Goal: Task Accomplishment & Management: Complete application form

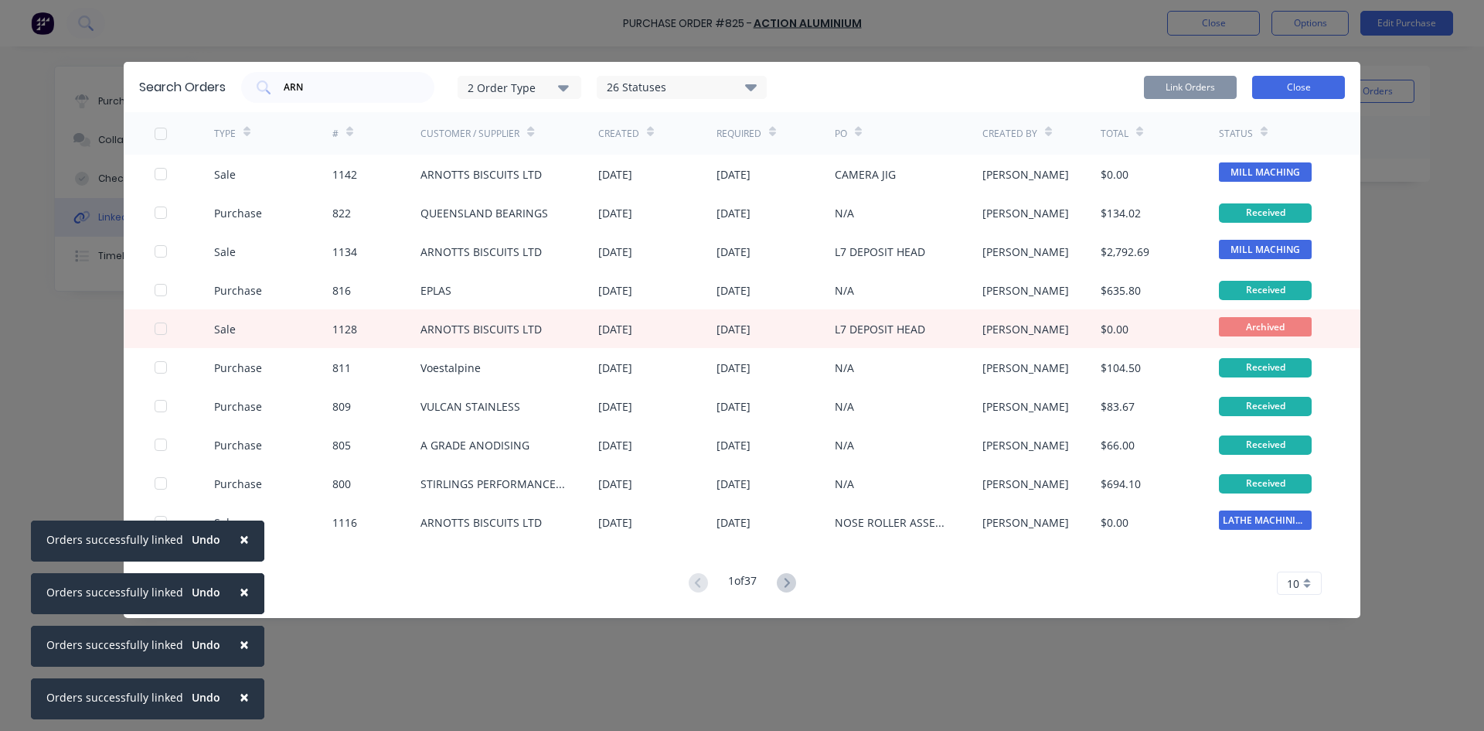
click at [1309, 87] on button "Close" at bounding box center [1298, 87] width 93 height 23
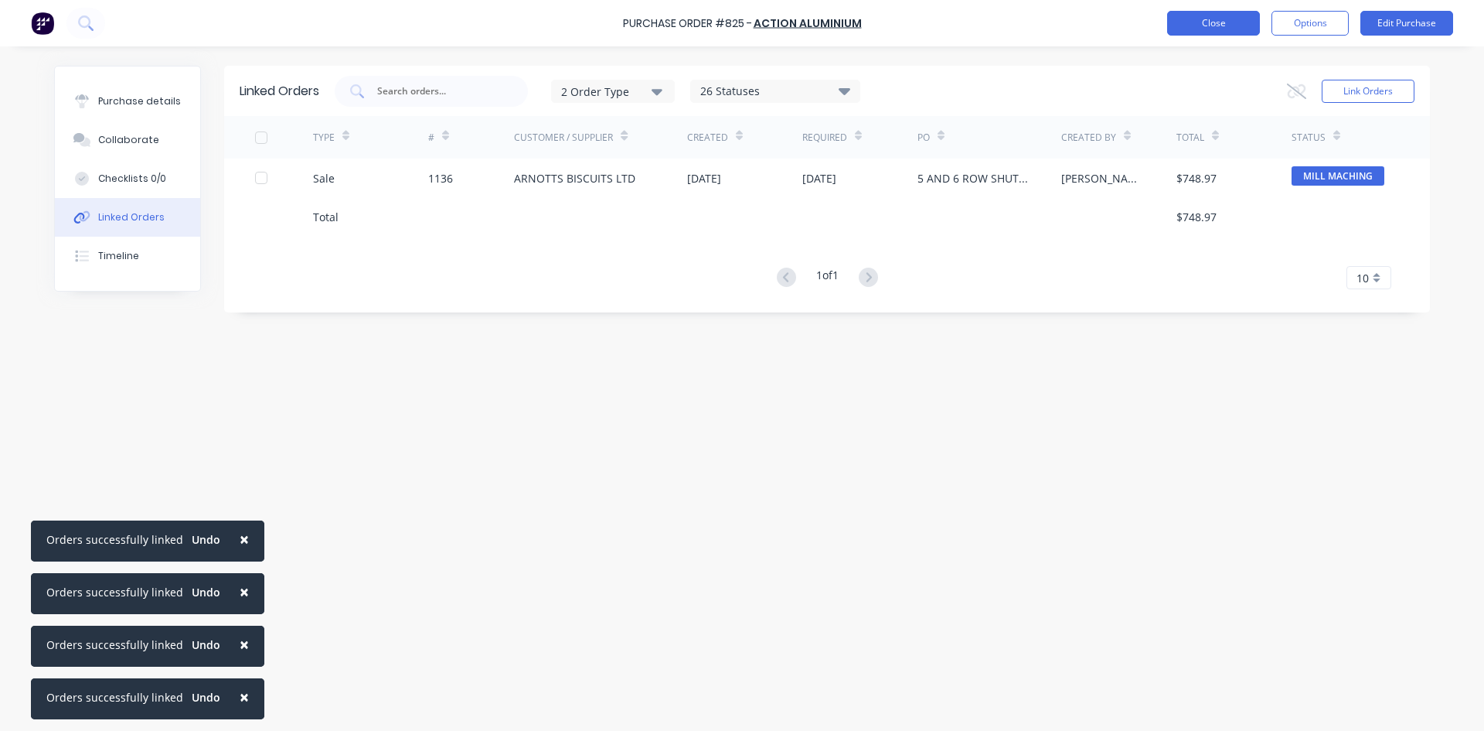
click at [1237, 29] on button "Close" at bounding box center [1213, 23] width 93 height 25
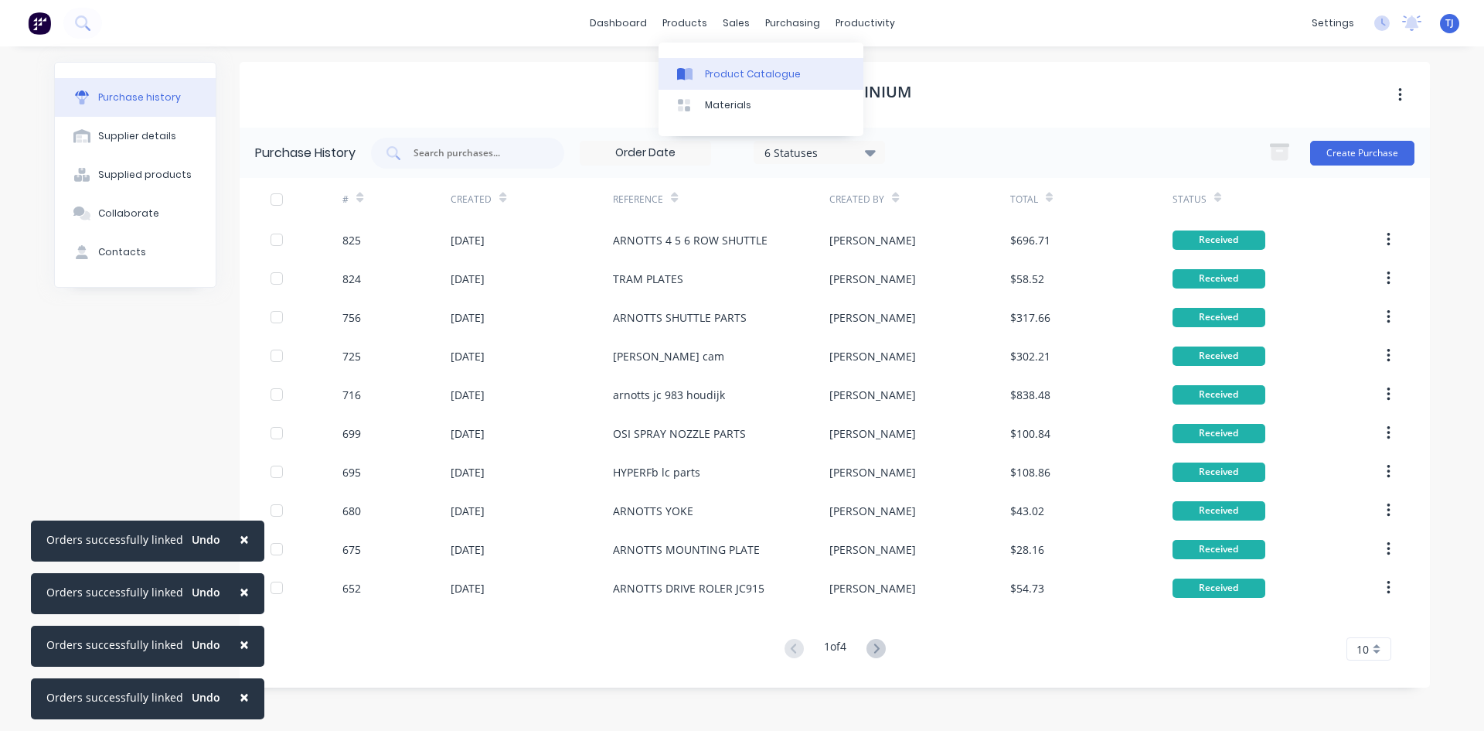
click at [748, 76] on div "Product Catalogue" at bounding box center [753, 74] width 96 height 14
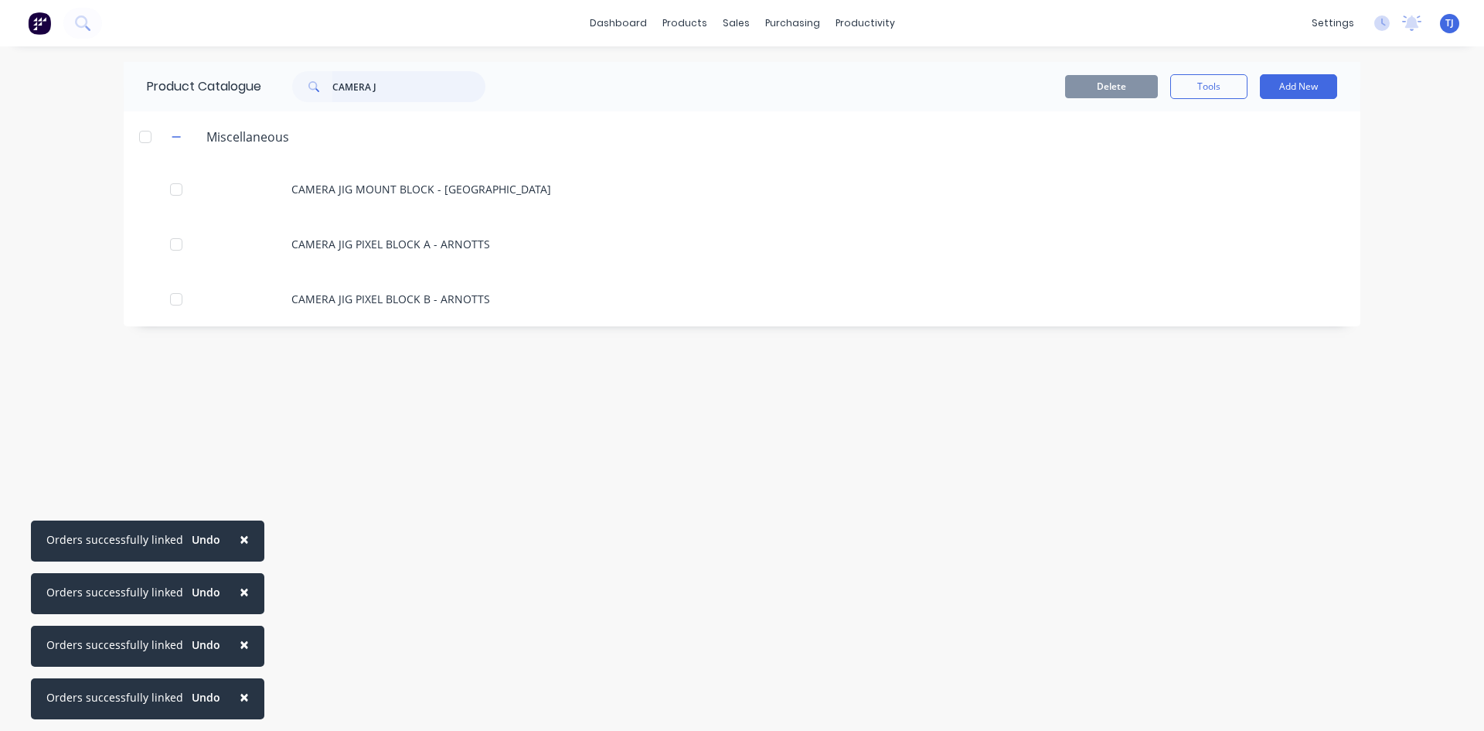
click at [349, 85] on input "CAMERA J" at bounding box center [408, 86] width 153 height 31
type input "DUST COV"
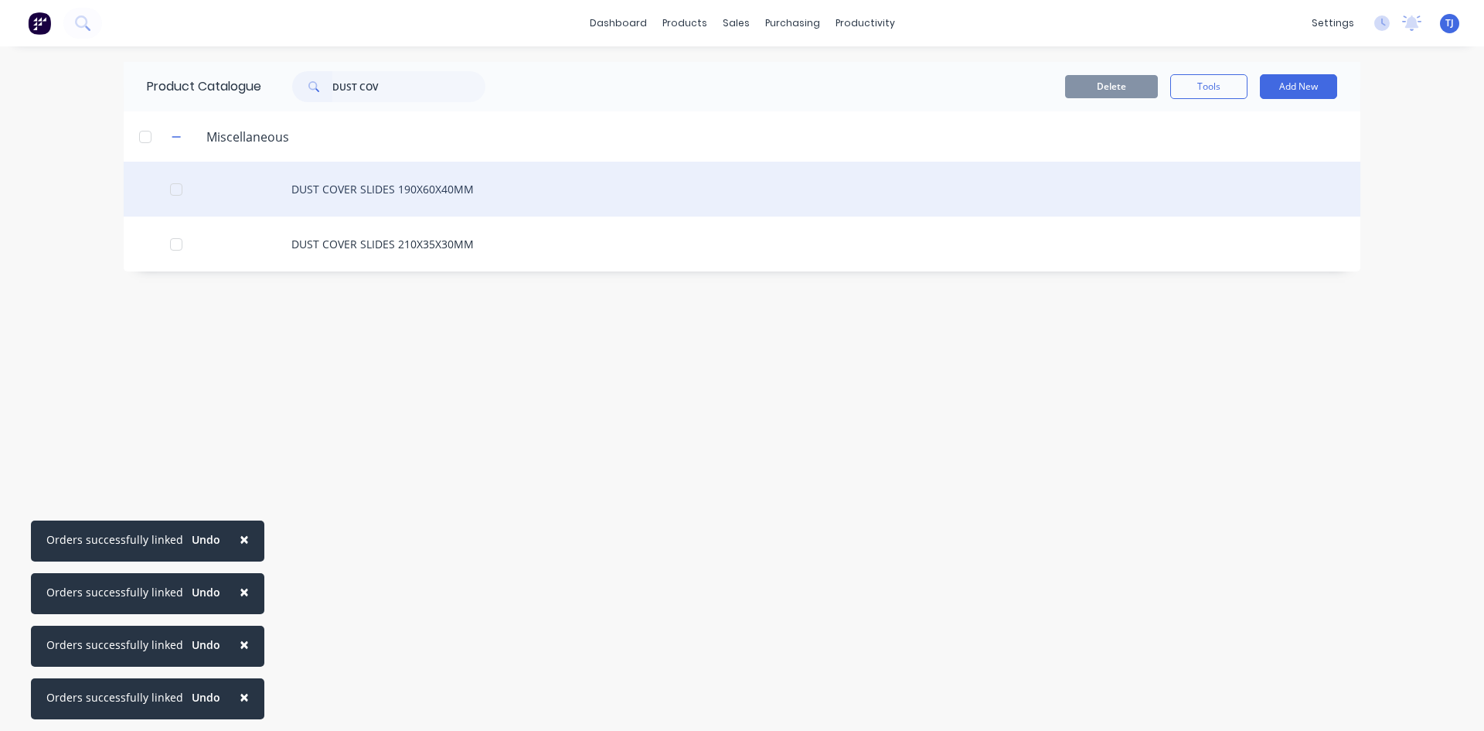
click at [337, 185] on div "DUST COVER SLIDES 190X60X40MM" at bounding box center [742, 189] width 1237 height 55
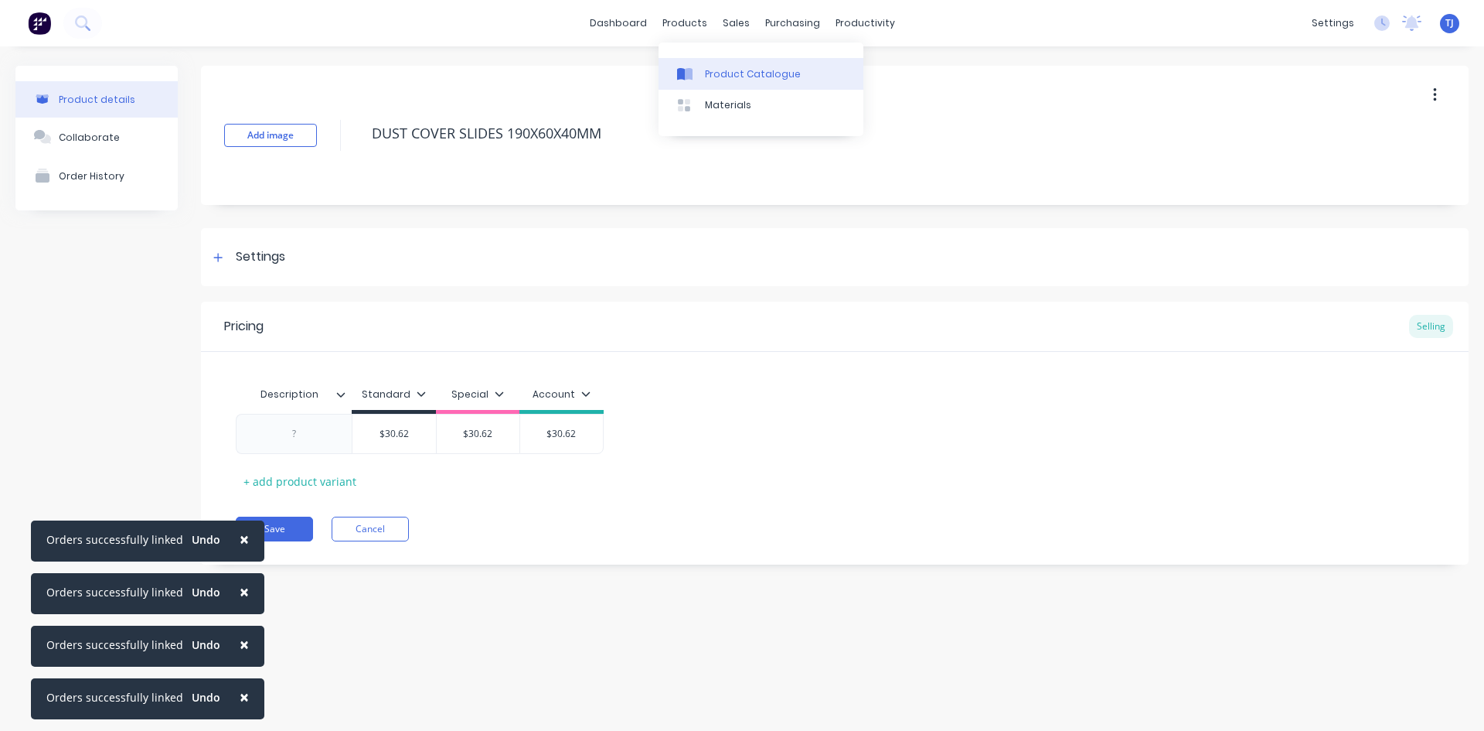
click at [727, 80] on div "Product Catalogue" at bounding box center [753, 74] width 96 height 14
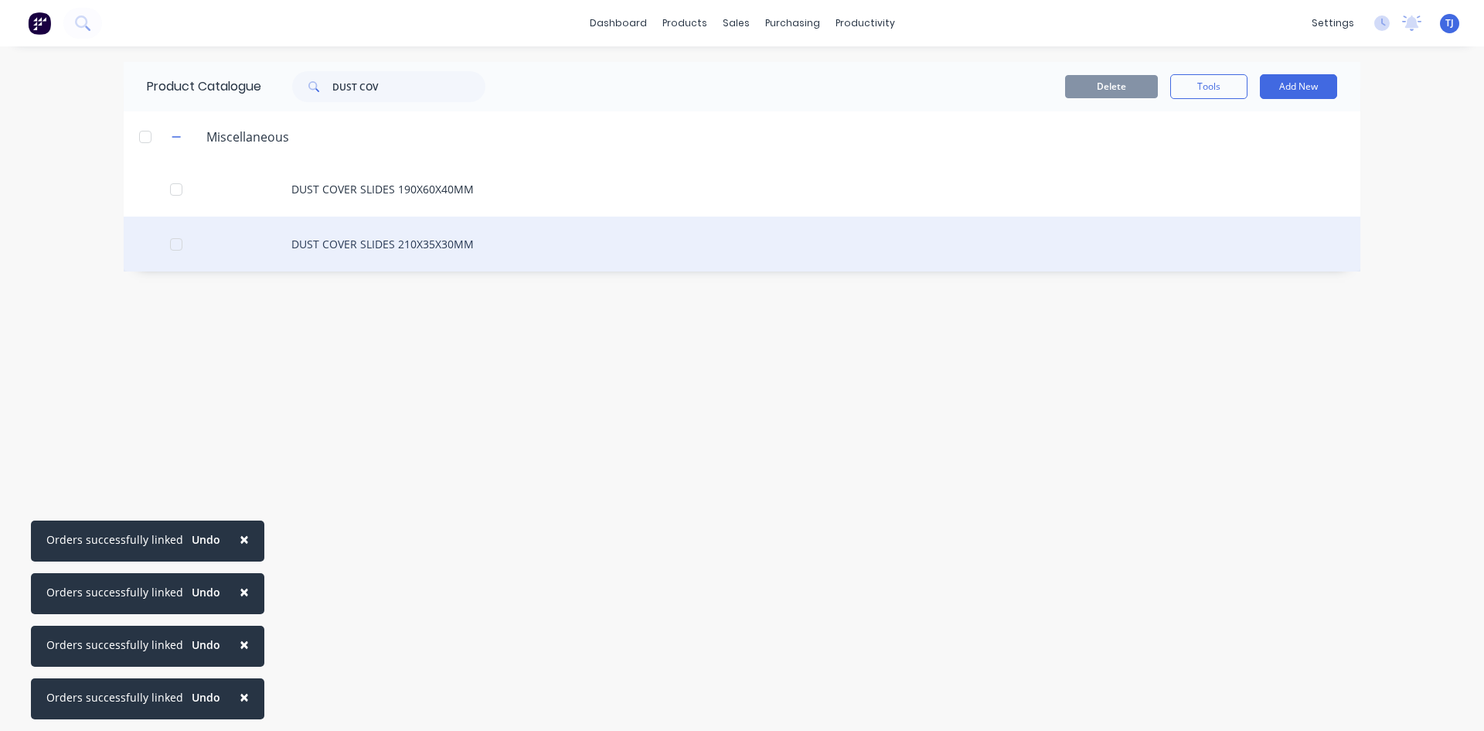
click at [435, 245] on div "DUST COVER SLIDES 210X35X30MM" at bounding box center [742, 243] width 1237 height 55
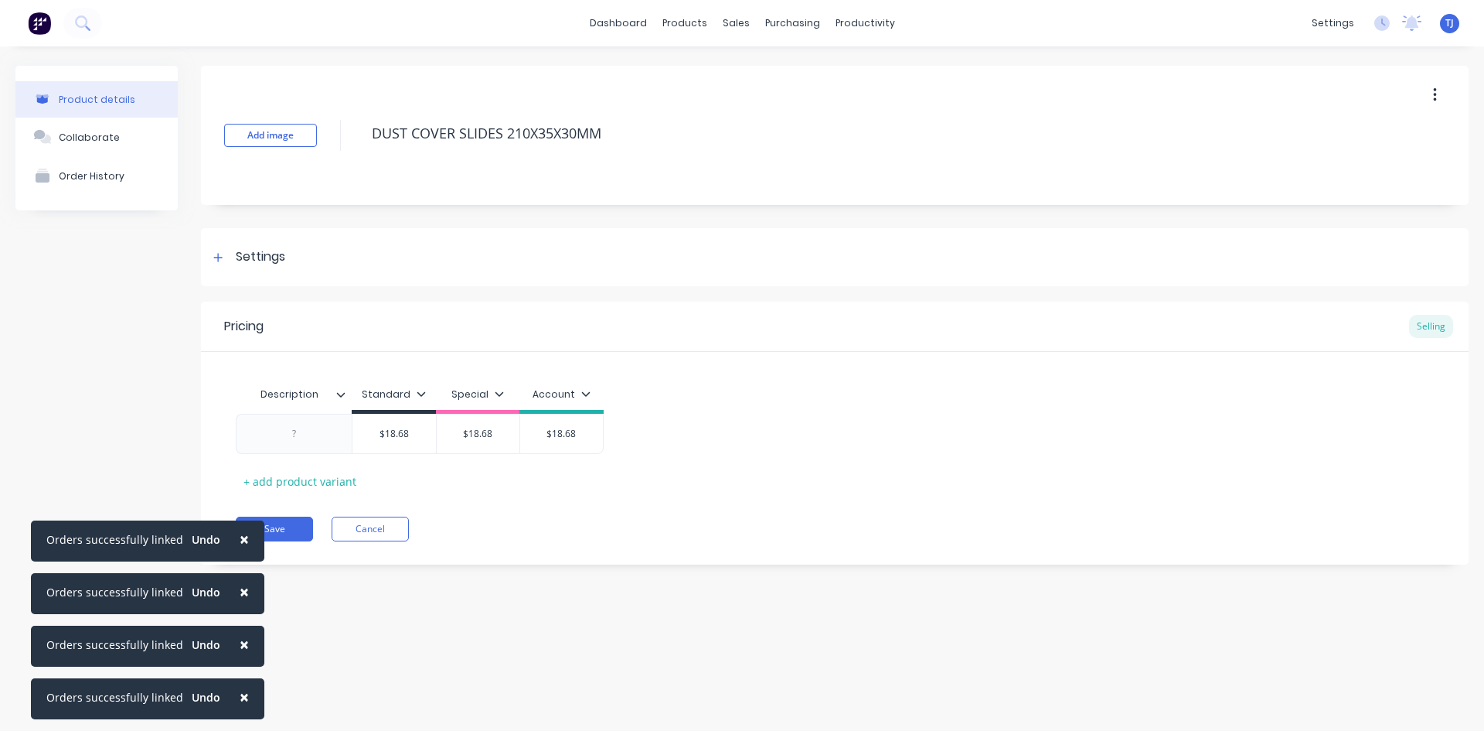
type textarea "x"
click at [792, 81] on link "Sales Orders" at bounding box center [817, 73] width 205 height 31
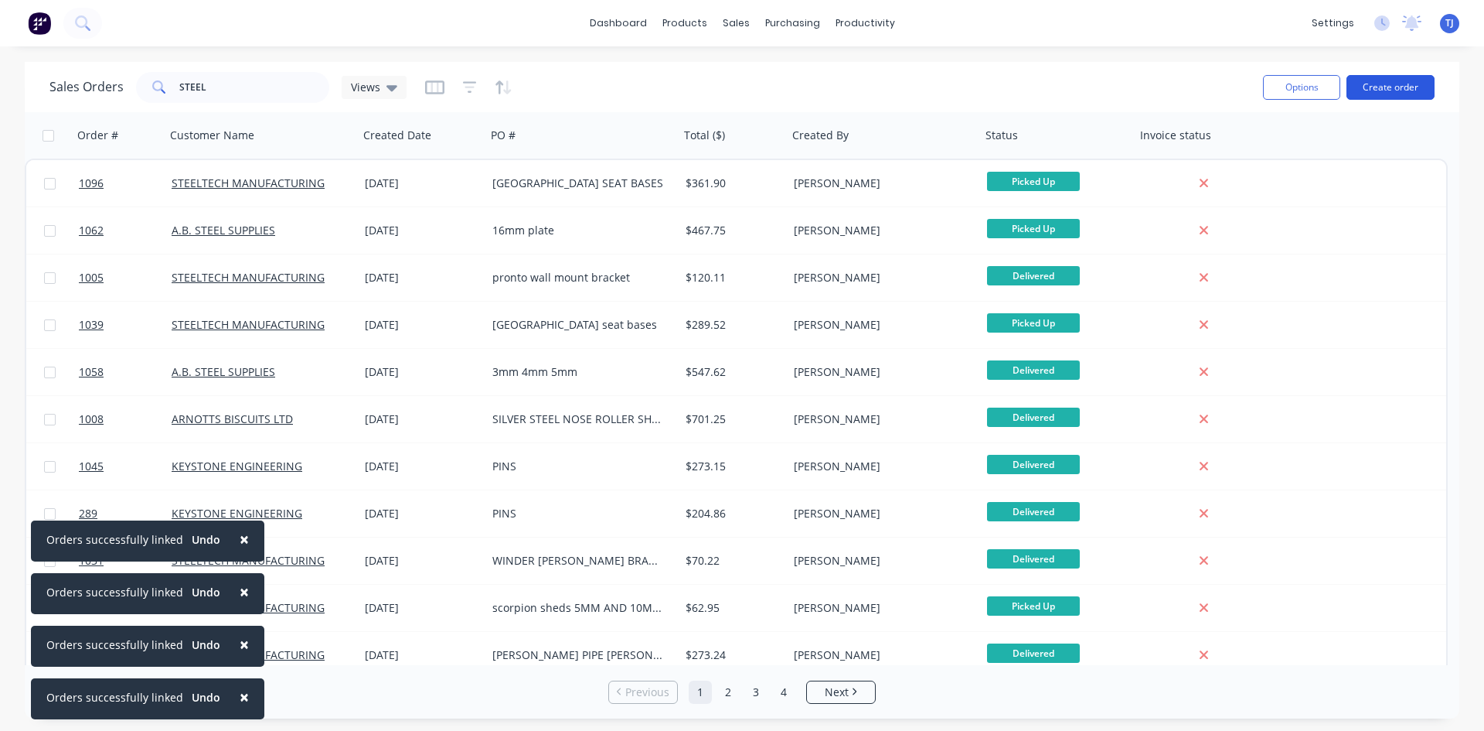
click at [1414, 90] on button "Create order" at bounding box center [1391, 87] width 88 height 25
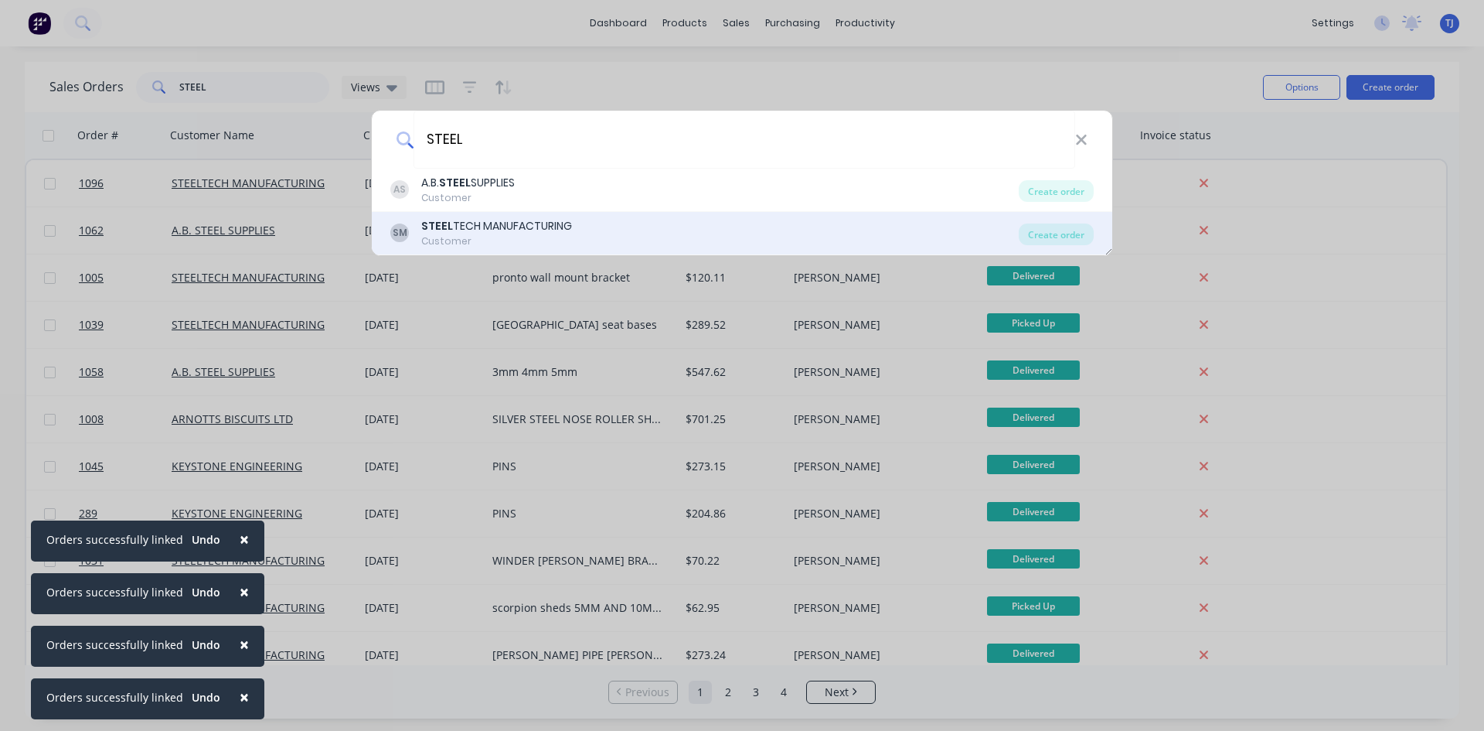
type input "STEEL"
click at [470, 232] on div "STEEL TECH MANUFACTURING" at bounding box center [496, 226] width 151 height 16
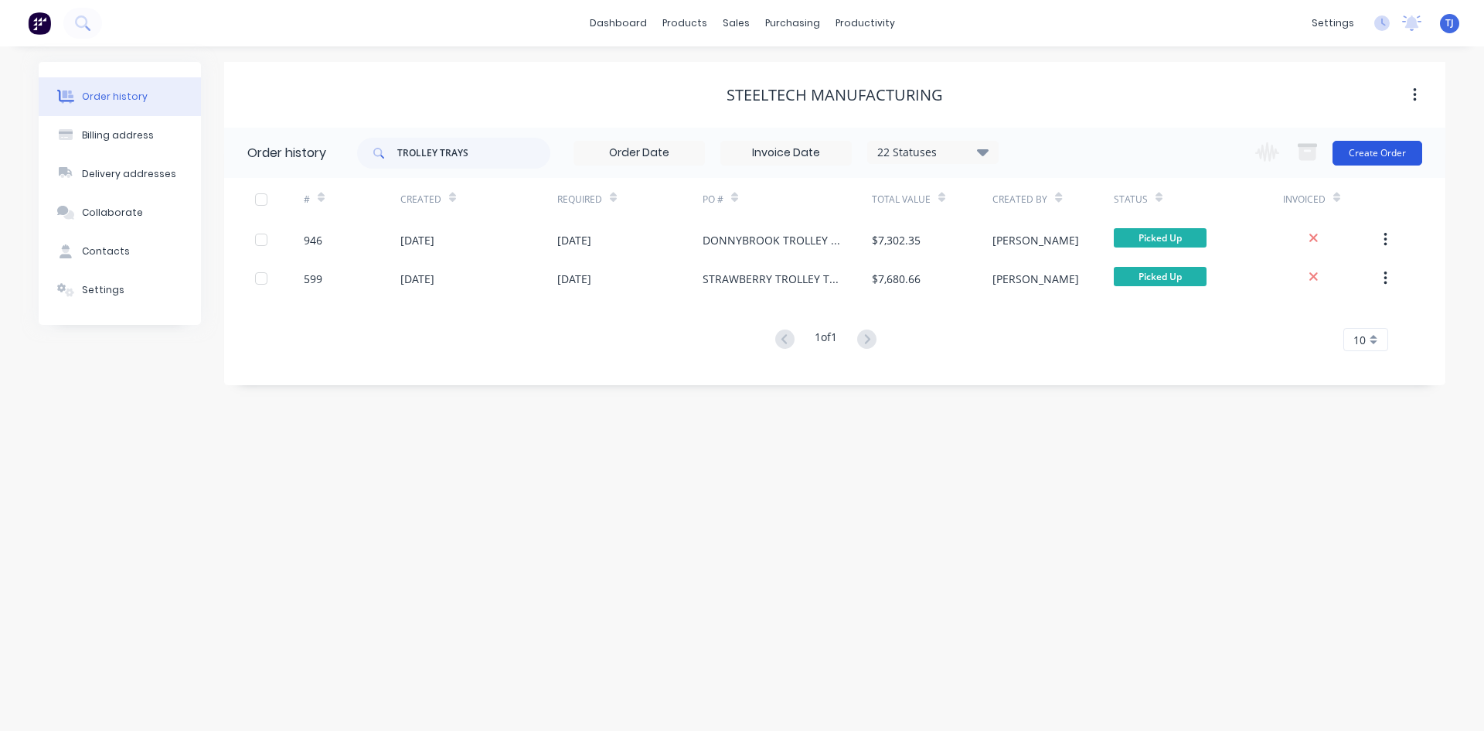
click at [1407, 152] on button "Create Order" at bounding box center [1378, 153] width 90 height 25
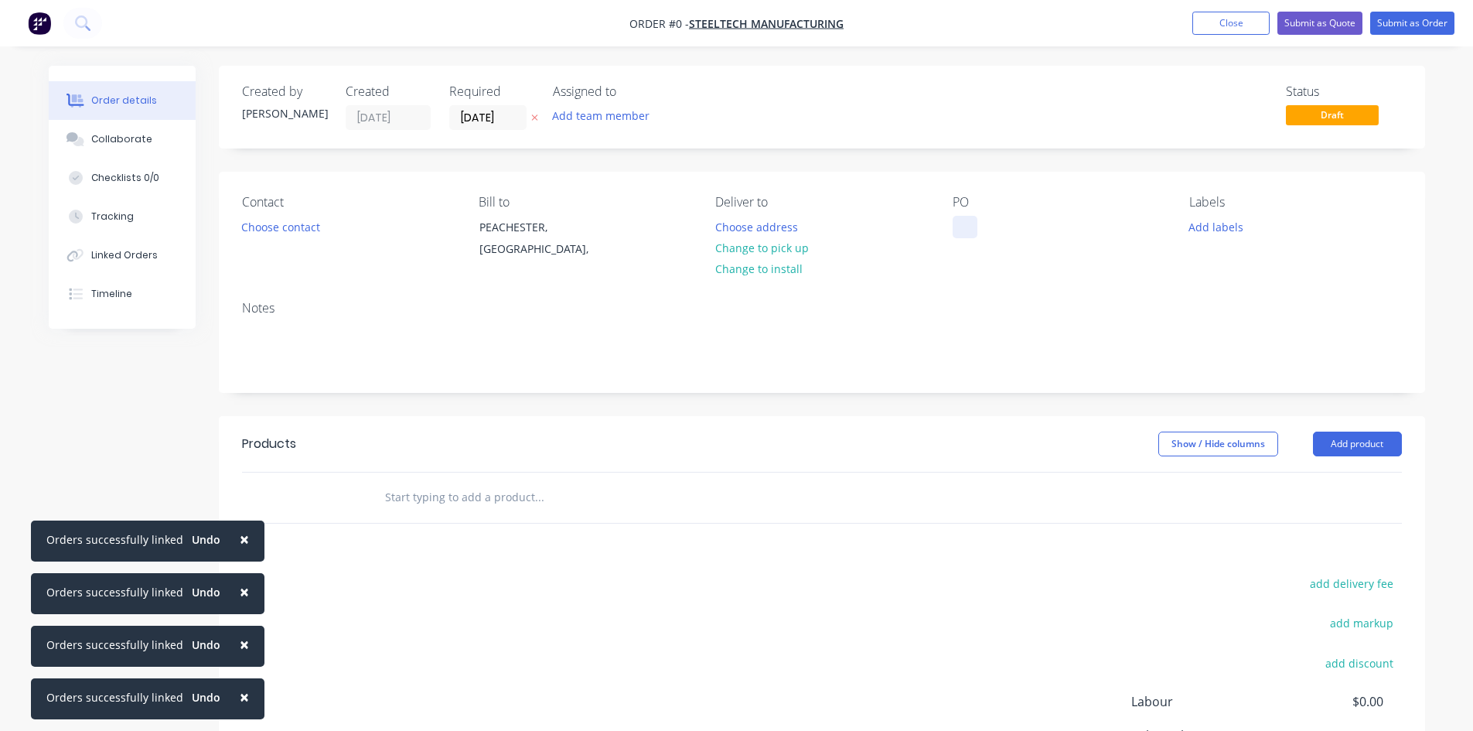
click at [959, 237] on div at bounding box center [964, 227] width 25 height 22
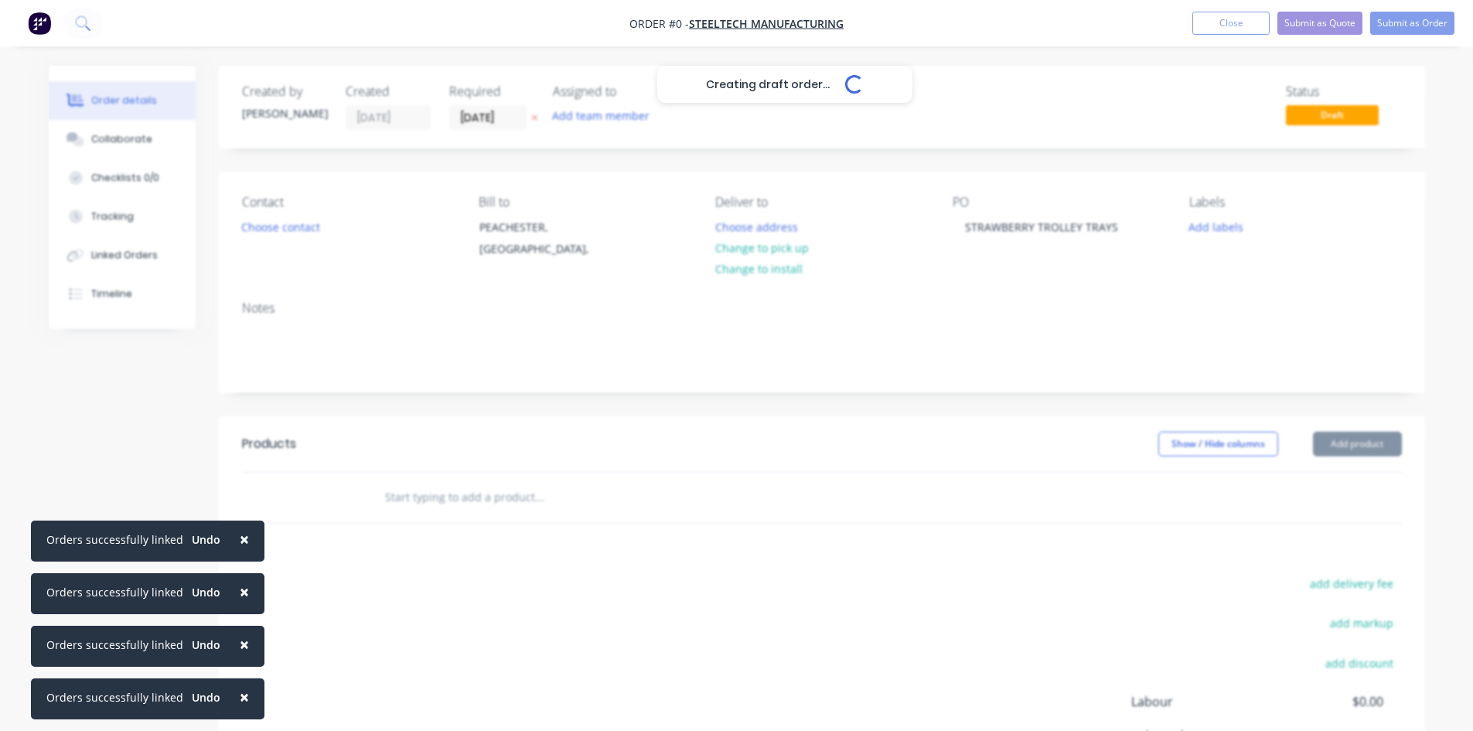
click at [462, 500] on div "Creating draft order... Loading... Order details Collaborate Checklists 0/0 Tra…" at bounding box center [736, 492] width 1407 height 852
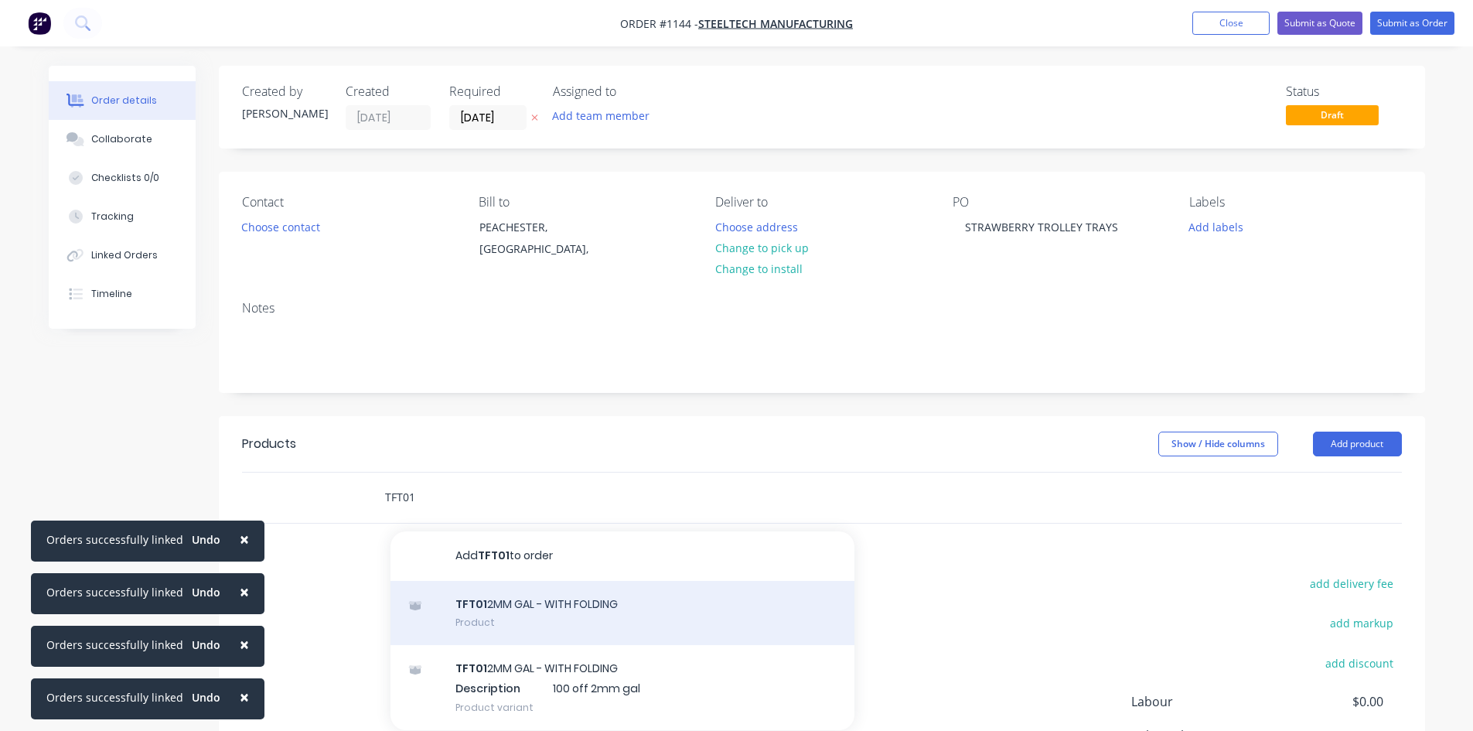
type input "TFT01"
click at [524, 622] on div "TFT01 2MM GAL - WITH FOLDING Product" at bounding box center [622, 613] width 464 height 65
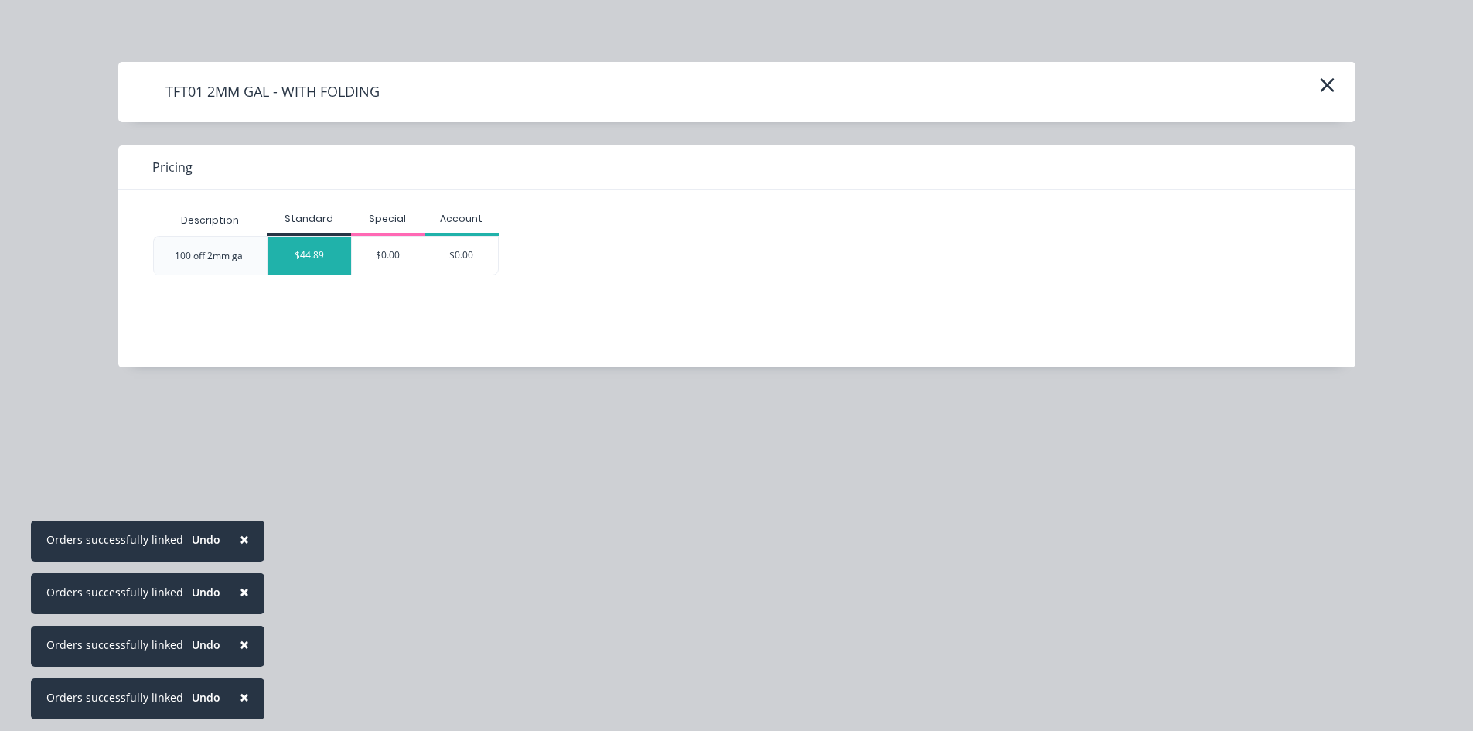
click at [317, 262] on div "$44.89" at bounding box center [308, 256] width 83 height 38
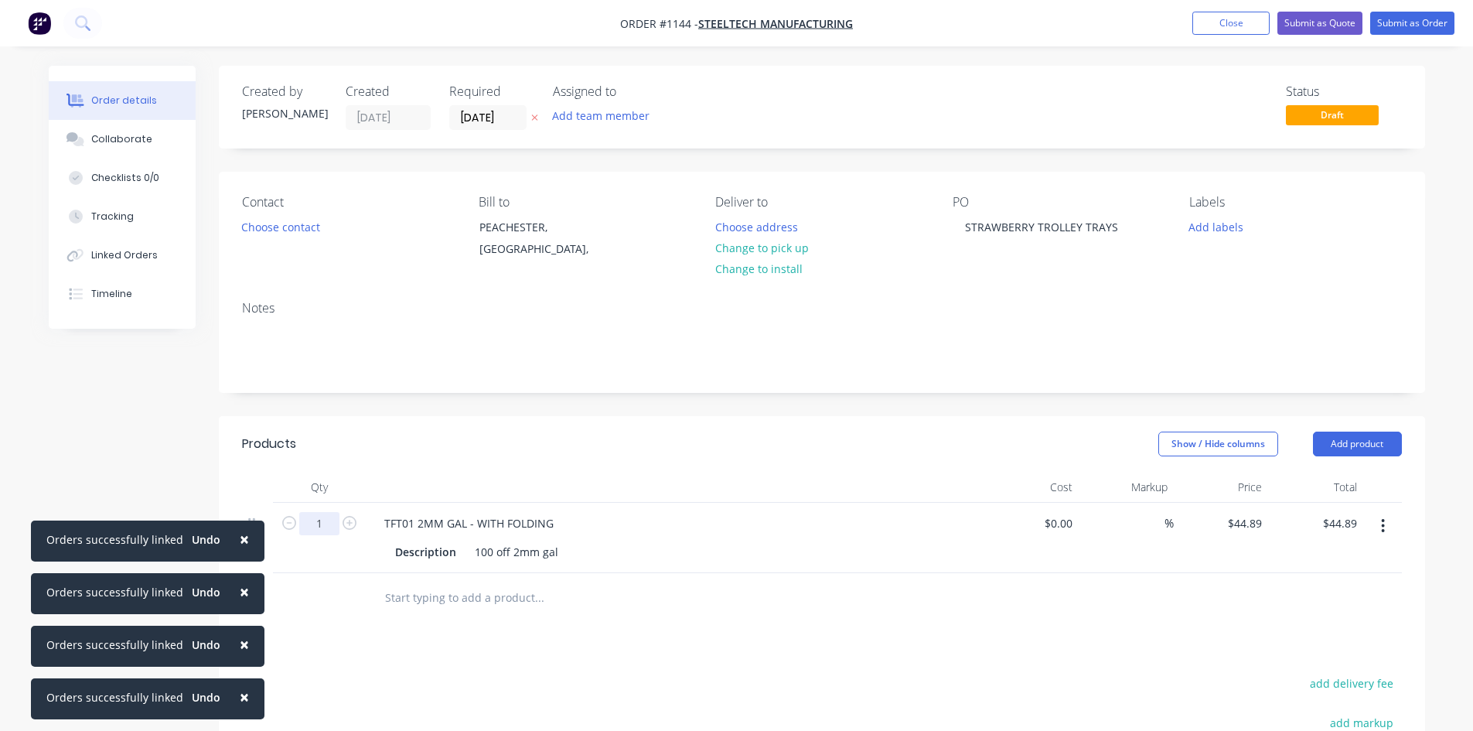
click at [318, 531] on input "1" at bounding box center [319, 523] width 40 height 23
type input "1"
type input "50"
type input "$2,244.50"
click at [487, 559] on div "100 off 2mm gal" at bounding box center [516, 551] width 96 height 22
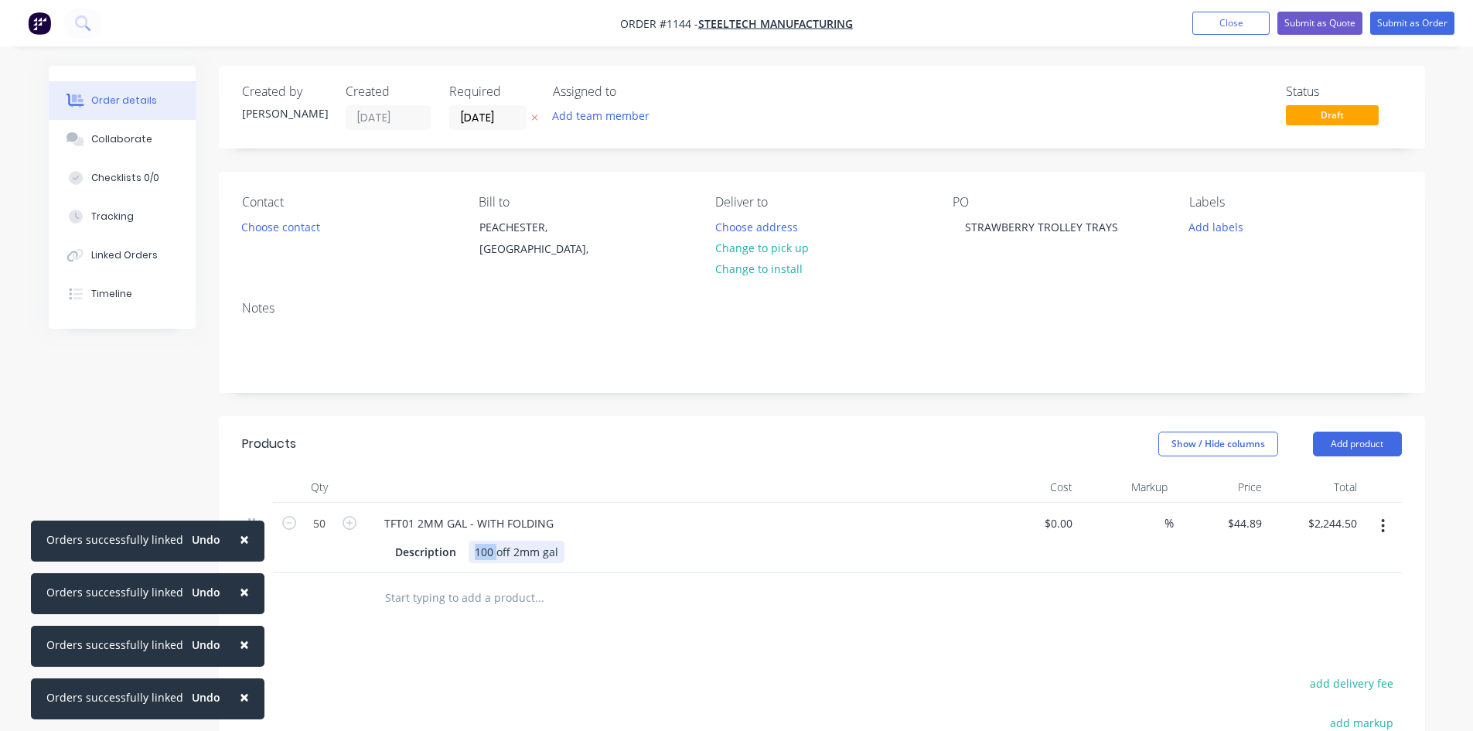
click at [487, 559] on div "100 off 2mm gal" at bounding box center [516, 551] width 96 height 22
type input "$0.00"
click at [424, 598] on input "text" at bounding box center [538, 597] width 309 height 31
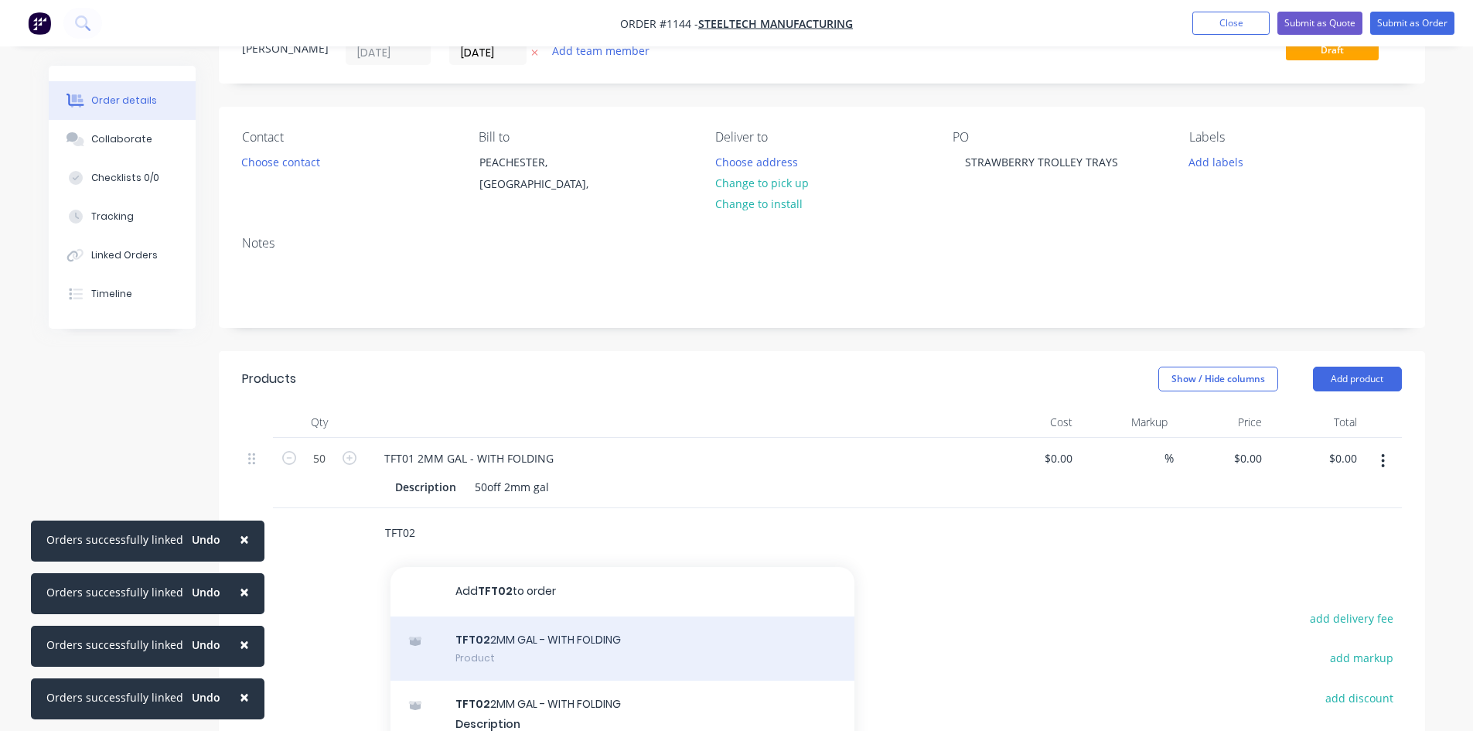
scroll to position [155, 0]
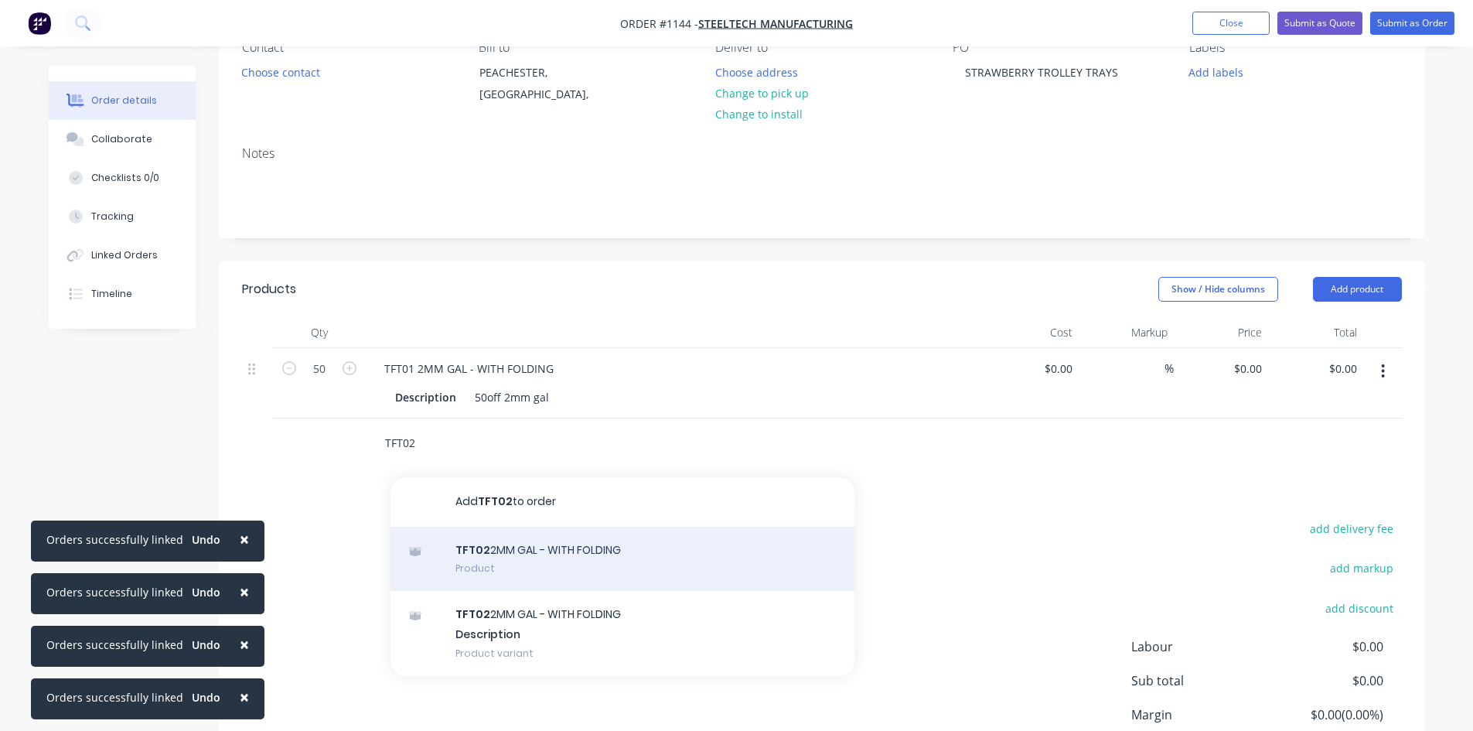
type input "TFT02"
click at [492, 557] on div "TFT02 2MM GAL - WITH FOLDING Product" at bounding box center [622, 558] width 464 height 65
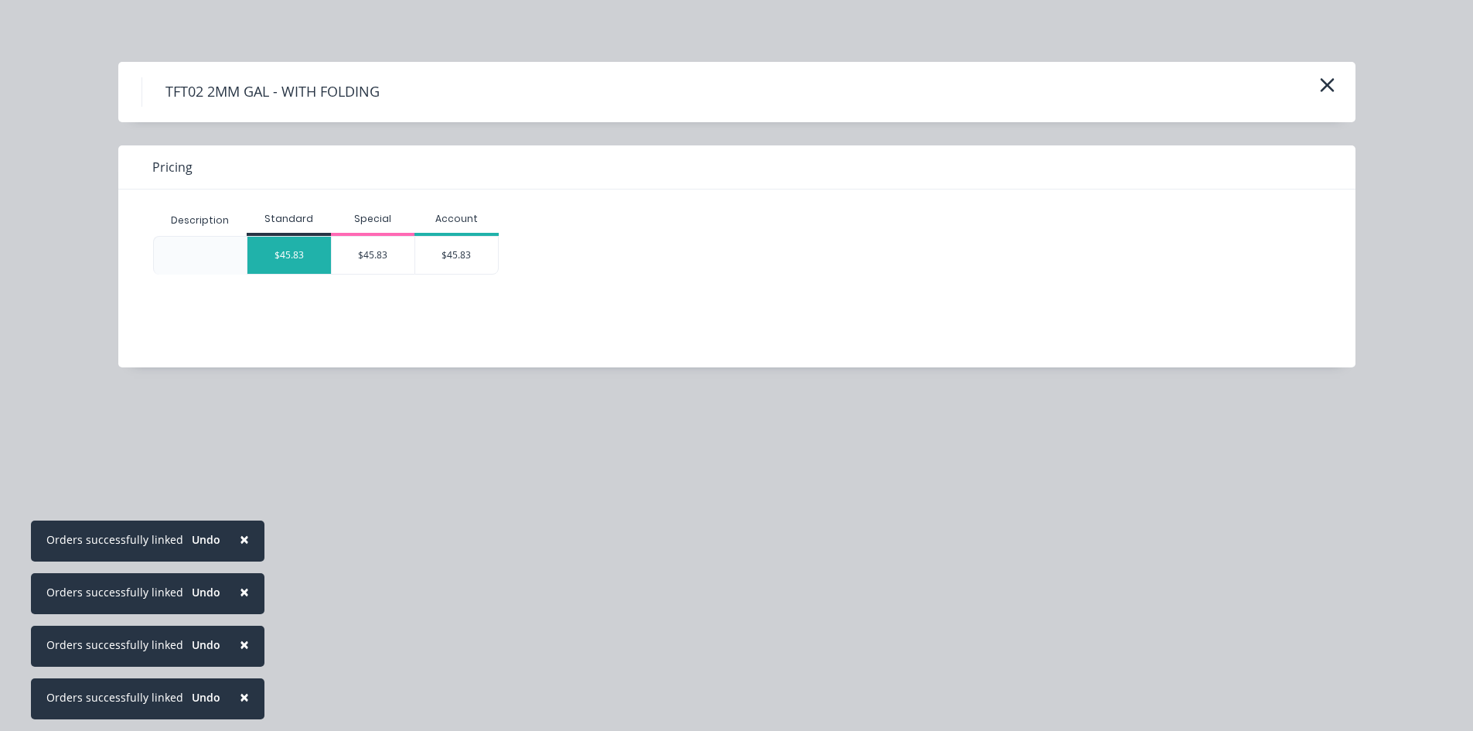
click at [294, 261] on div "$45.83" at bounding box center [288, 255] width 83 height 37
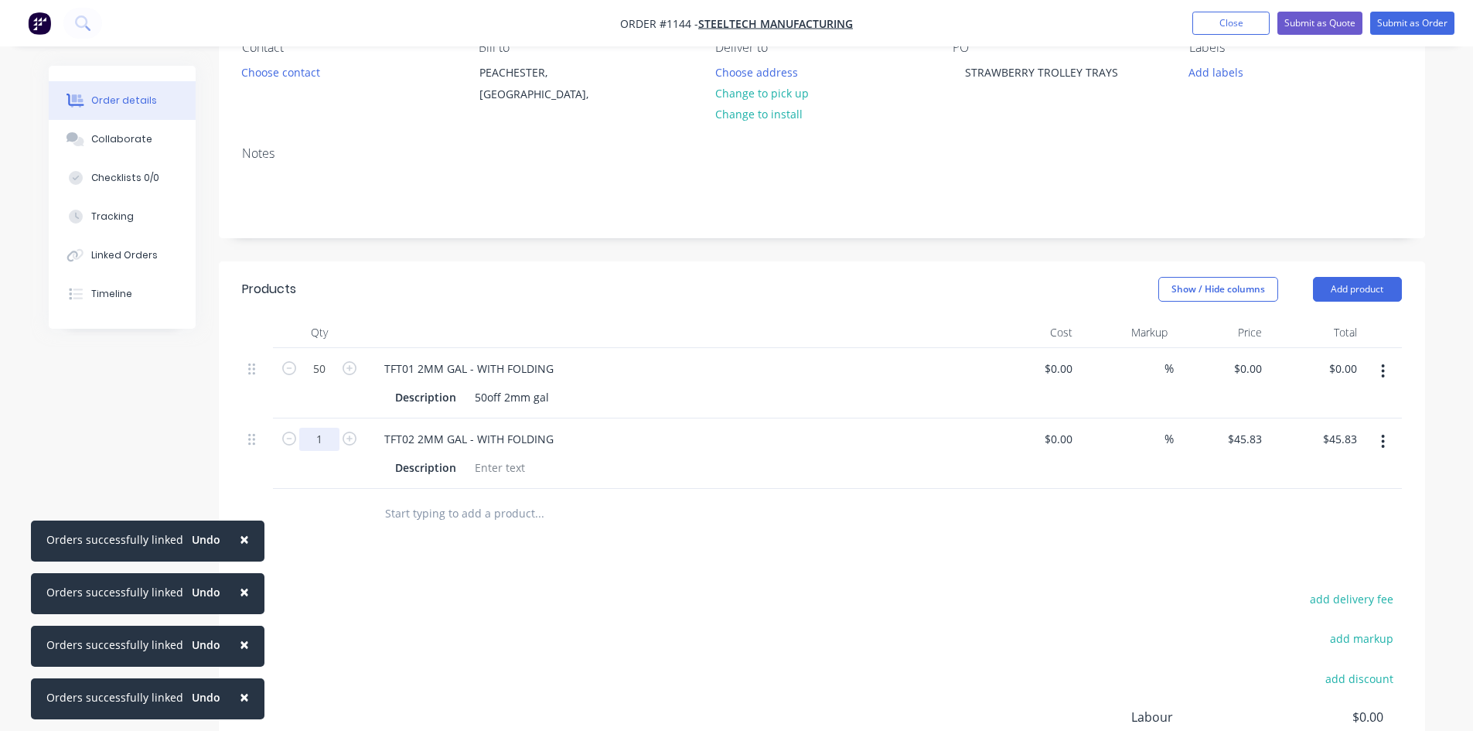
click at [325, 380] on input "1" at bounding box center [319, 368] width 40 height 23
type input "25"
type input "$1,145.75"
click at [486, 399] on div "50off 2mm gal" at bounding box center [511, 397] width 87 height 22
click at [1381, 371] on icon "button" at bounding box center [1383, 371] width 4 height 17
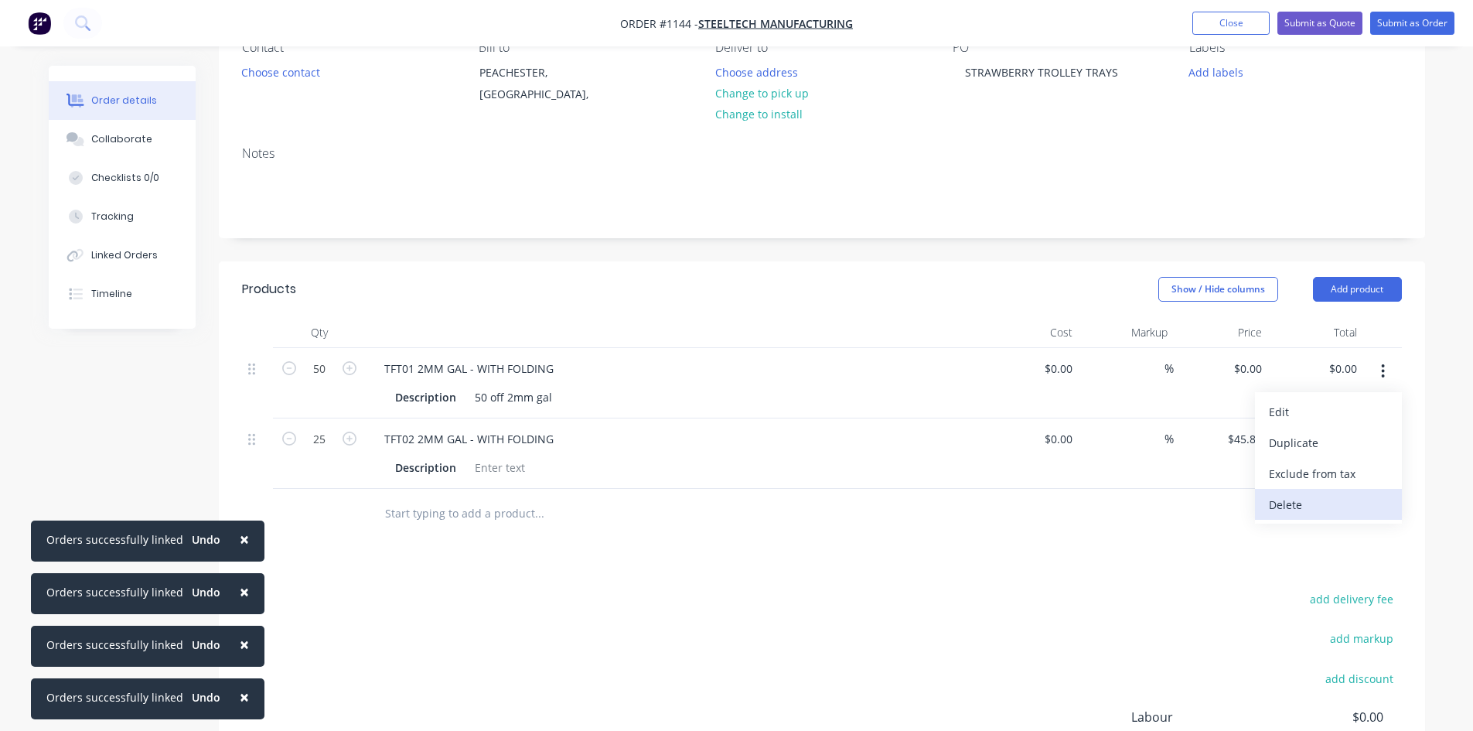
click at [1283, 506] on div "Delete" at bounding box center [1328, 504] width 119 height 22
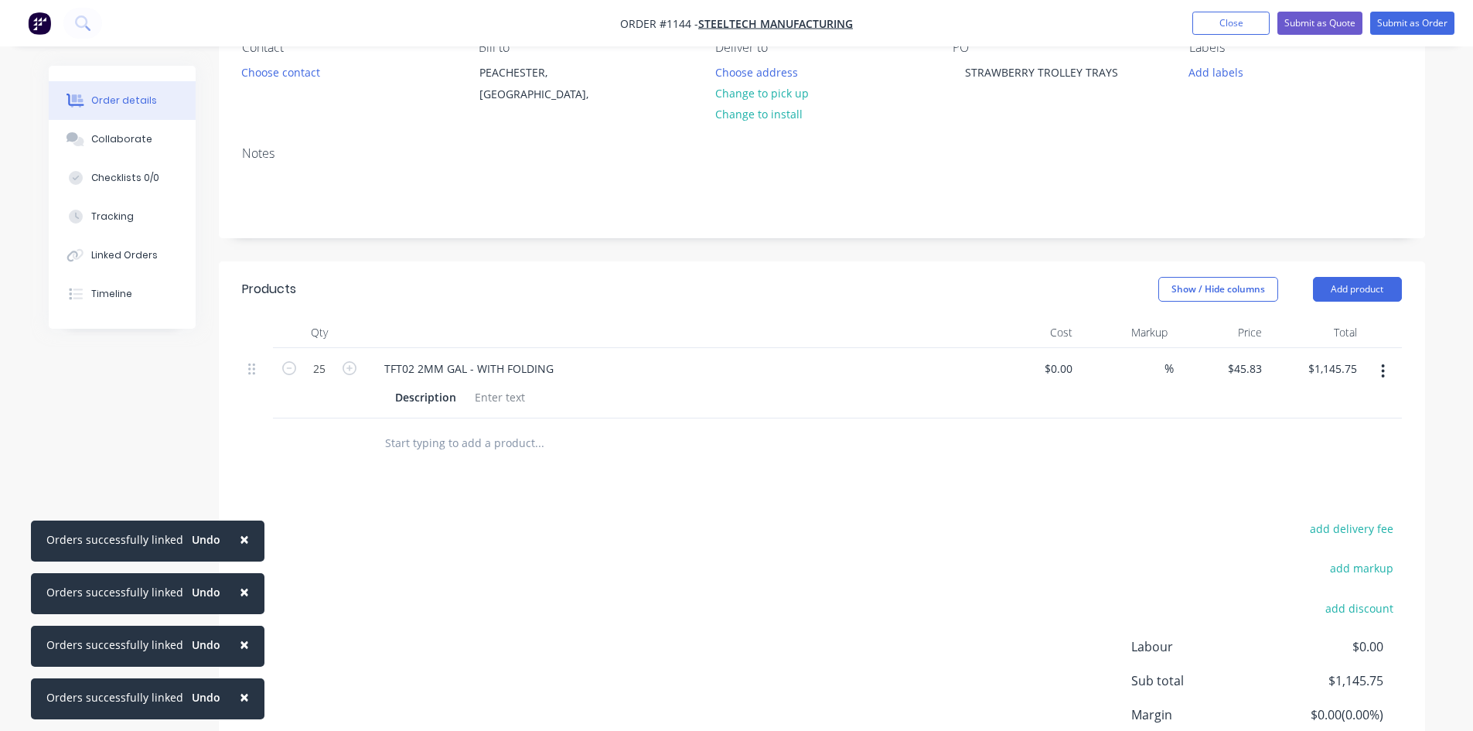
click at [417, 445] on input "text" at bounding box center [538, 443] width 309 height 31
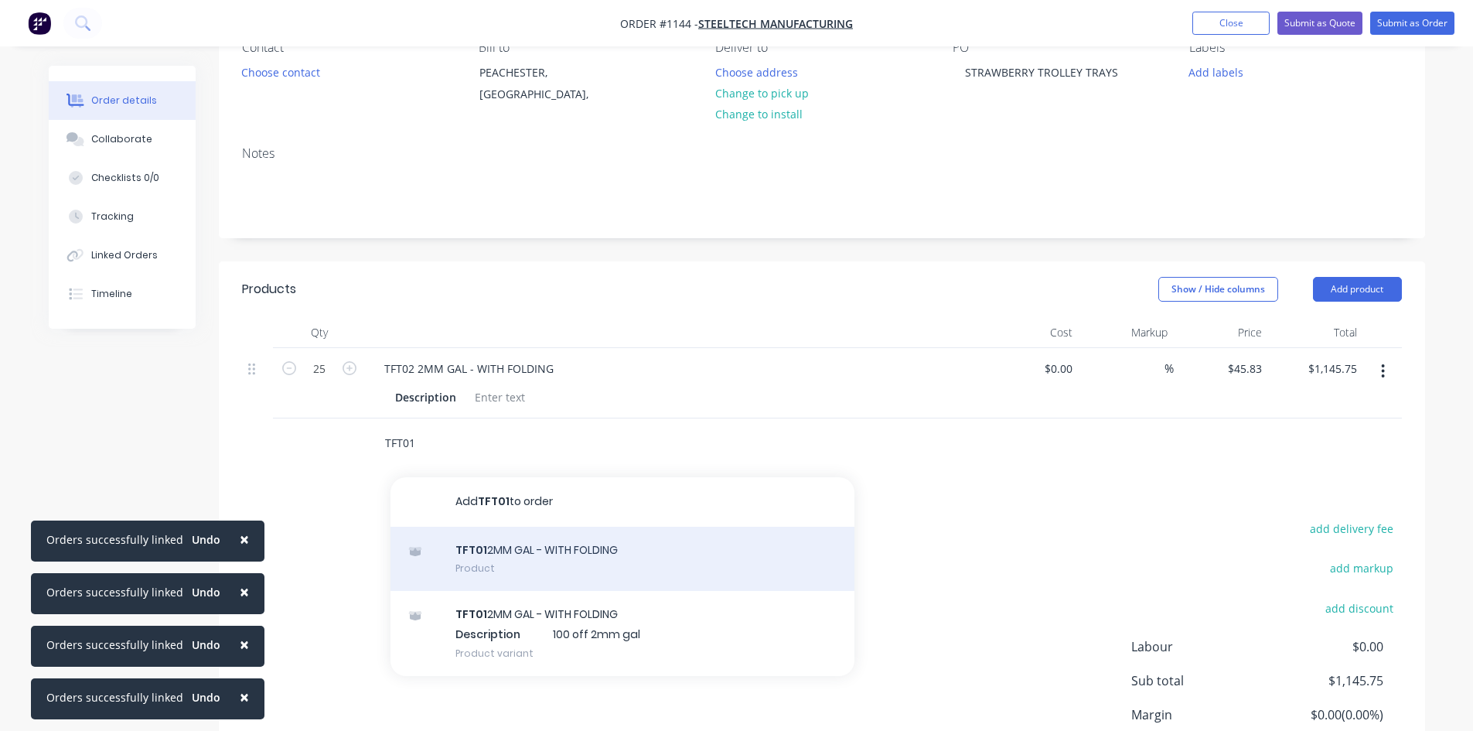
type input "TFT01"
click at [513, 558] on div "TFT01 2MM GAL - WITH FOLDING Product" at bounding box center [622, 558] width 464 height 65
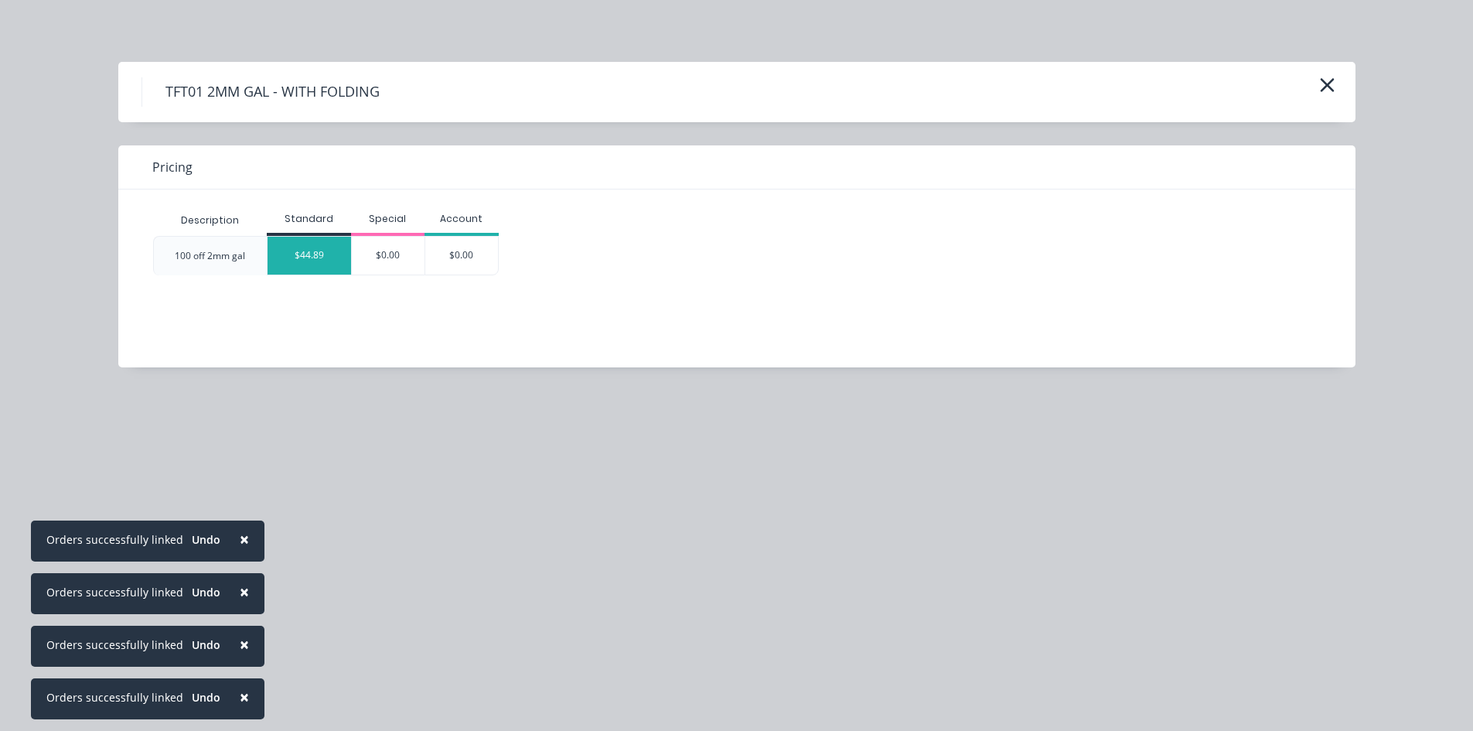
click at [306, 261] on div "$44.89" at bounding box center [308, 256] width 83 height 38
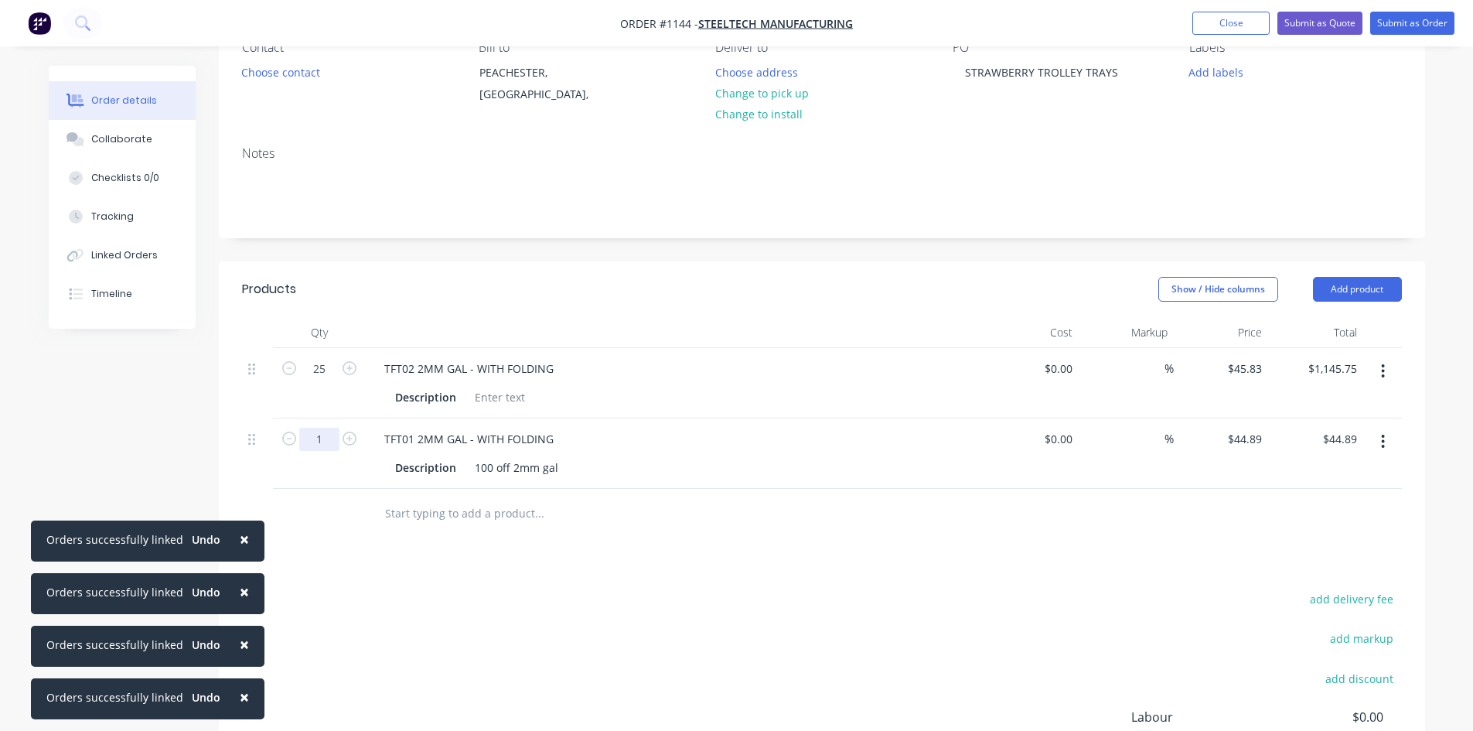
click at [320, 380] on input "1" at bounding box center [319, 368] width 40 height 23
type input "50"
type input "$2,244.50"
click at [484, 472] on div "100 off 2mm gal" at bounding box center [516, 467] width 96 height 22
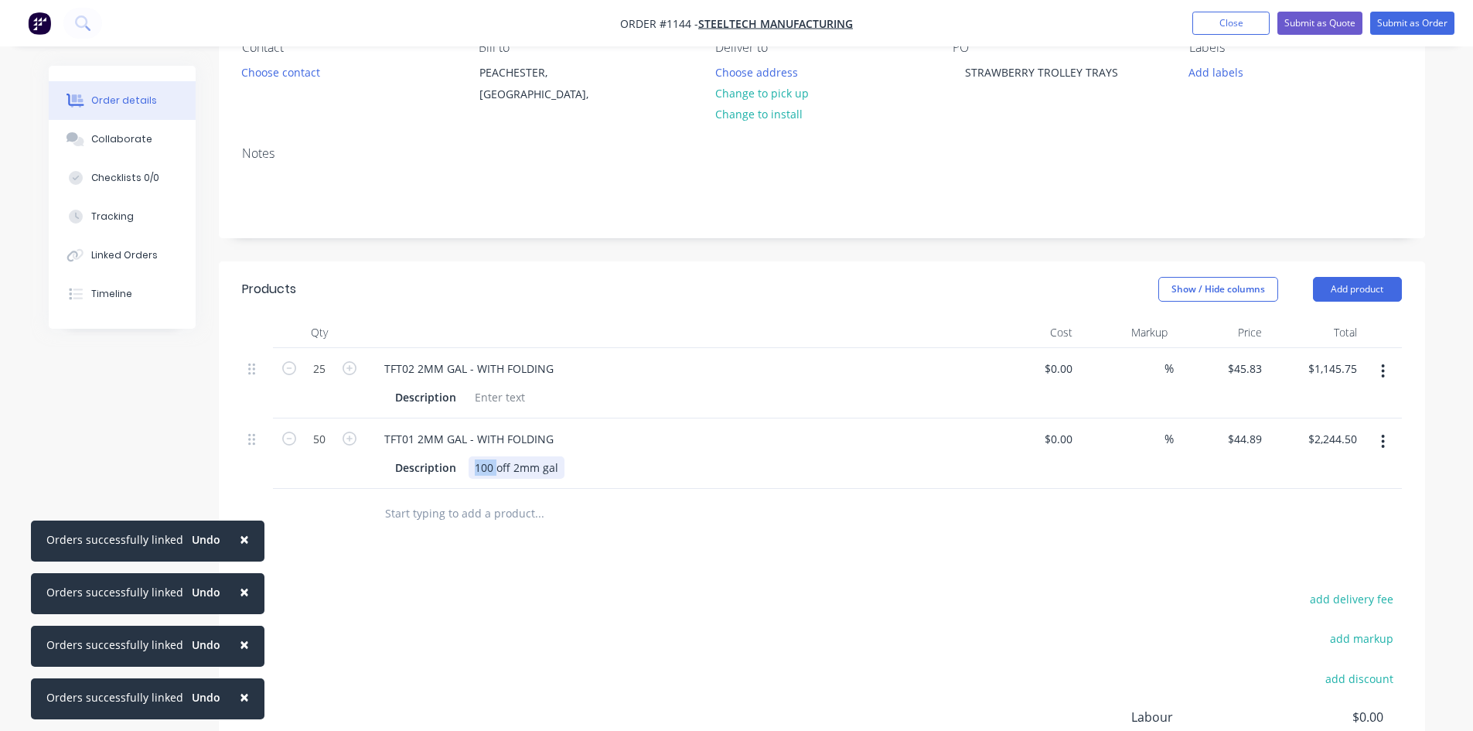
click at [485, 466] on div "100 off 2mm gal" at bounding box center [516, 467] width 96 height 22
click at [492, 469] on div "100 off 2mm gal" at bounding box center [516, 467] width 96 height 22
click at [1416, 21] on button "Submit as Order" at bounding box center [1412, 23] width 84 height 23
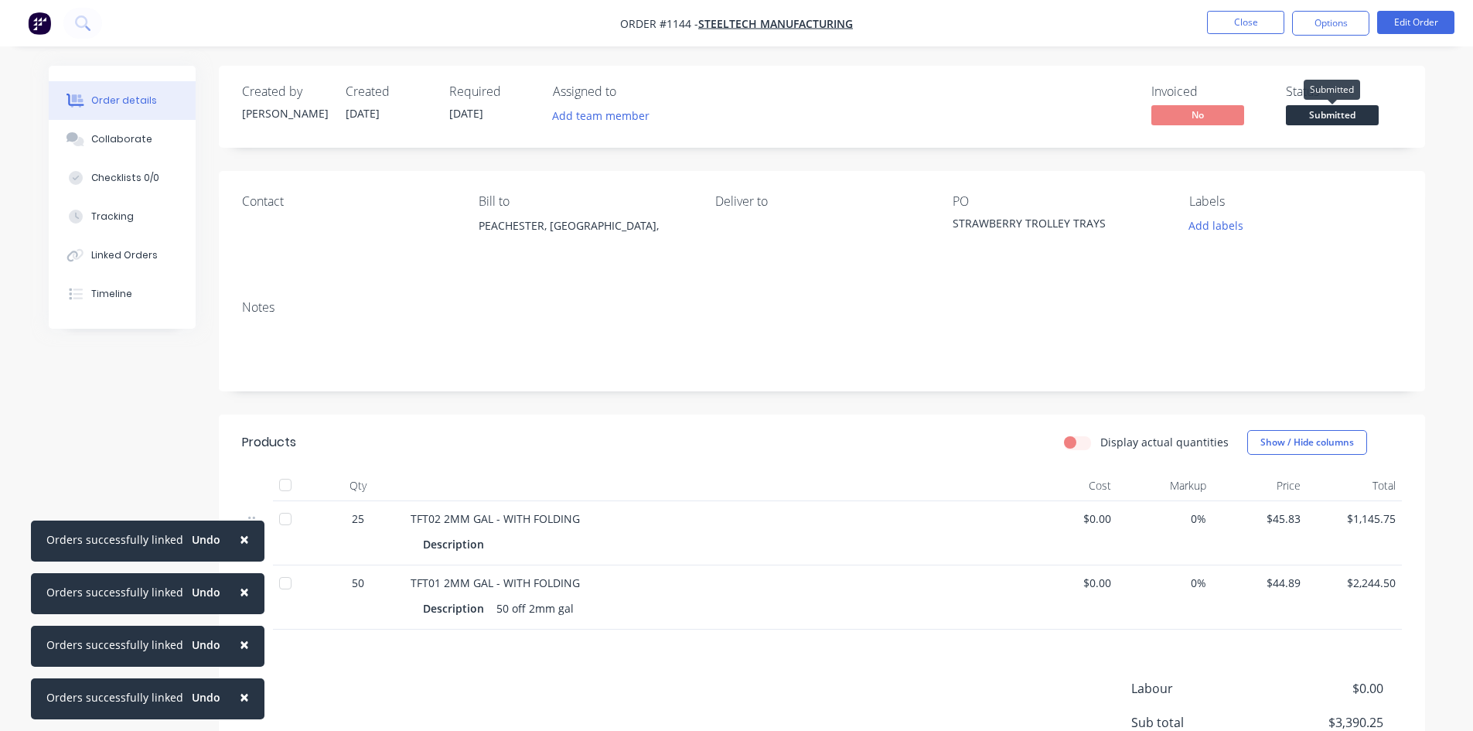
click at [1355, 115] on span "Submitted" at bounding box center [1332, 114] width 93 height 19
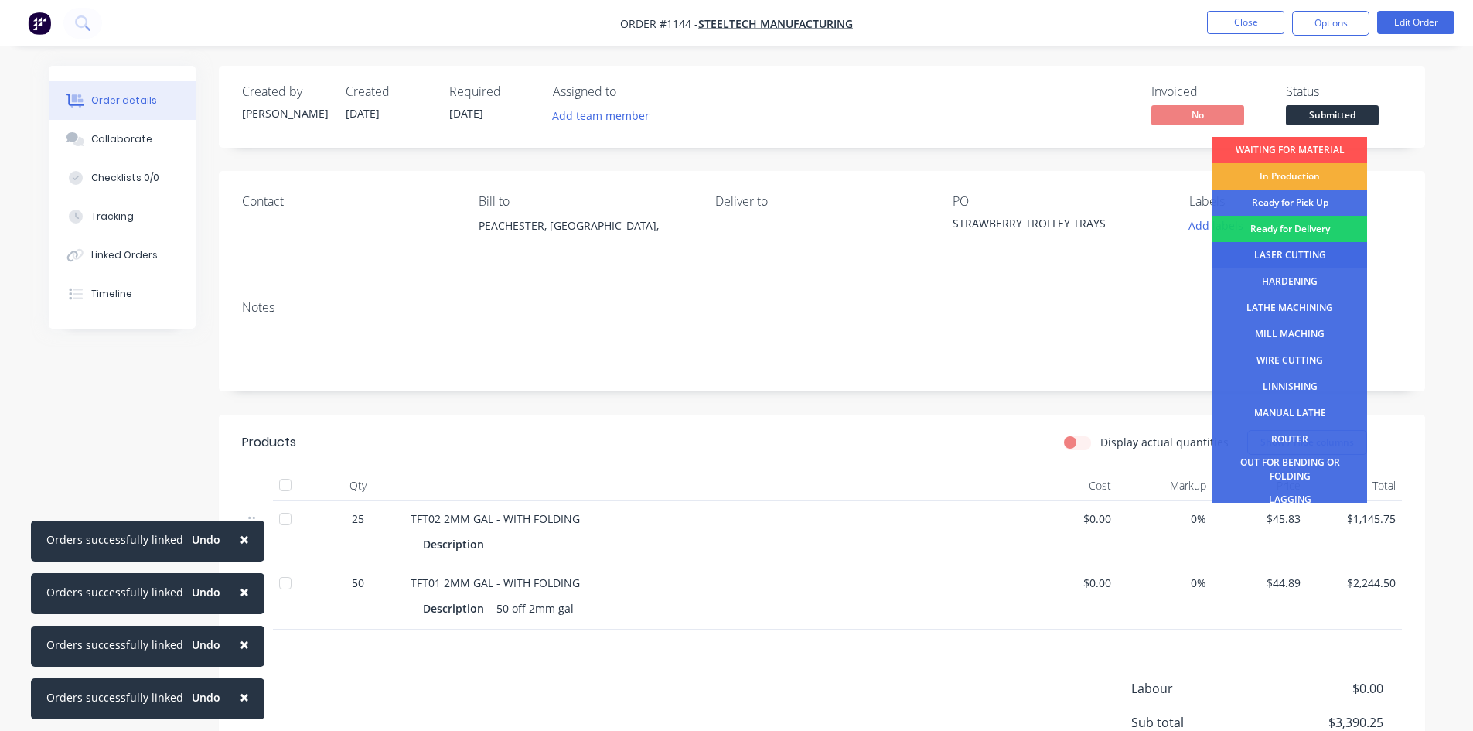
click at [1321, 250] on div "LASER CUTTING" at bounding box center [1289, 255] width 155 height 26
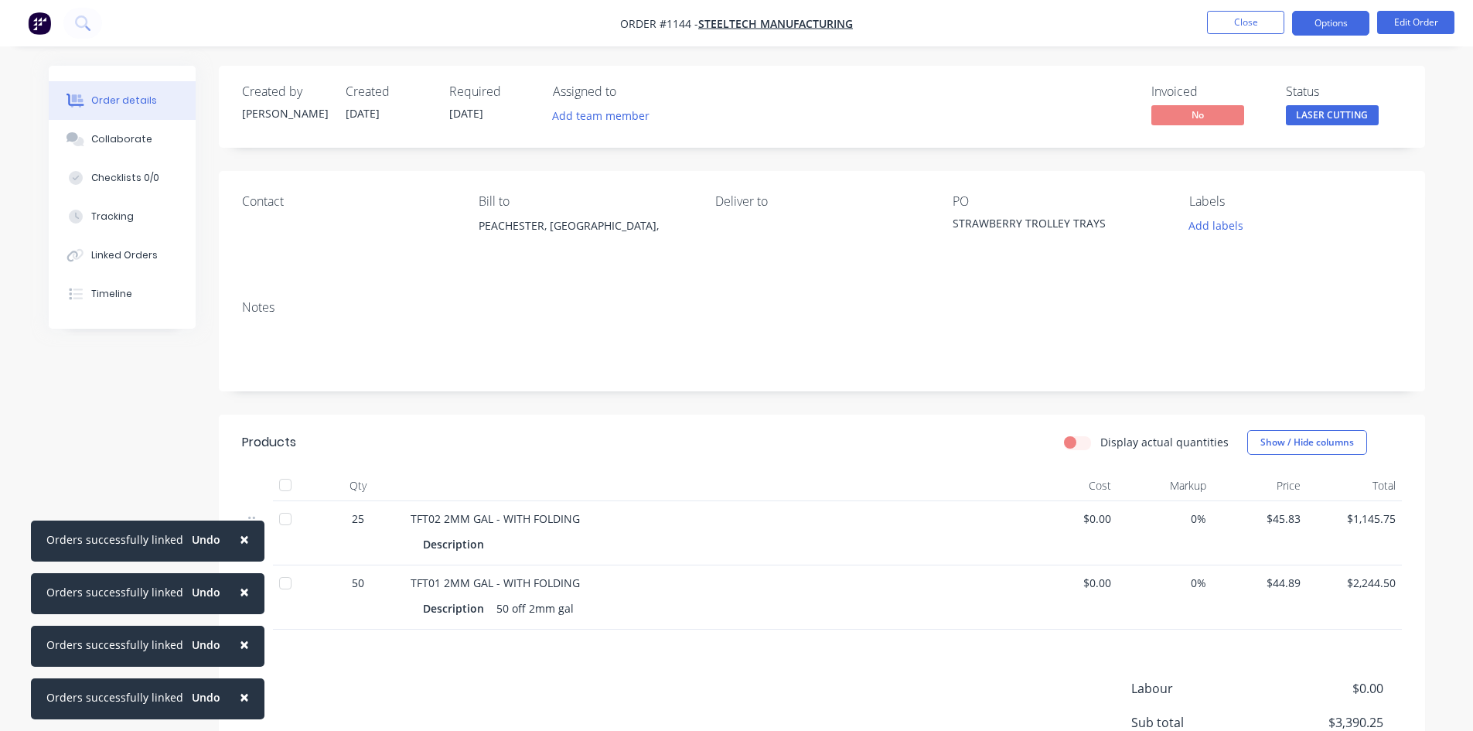
click at [1341, 25] on button "Options" at bounding box center [1330, 23] width 77 height 25
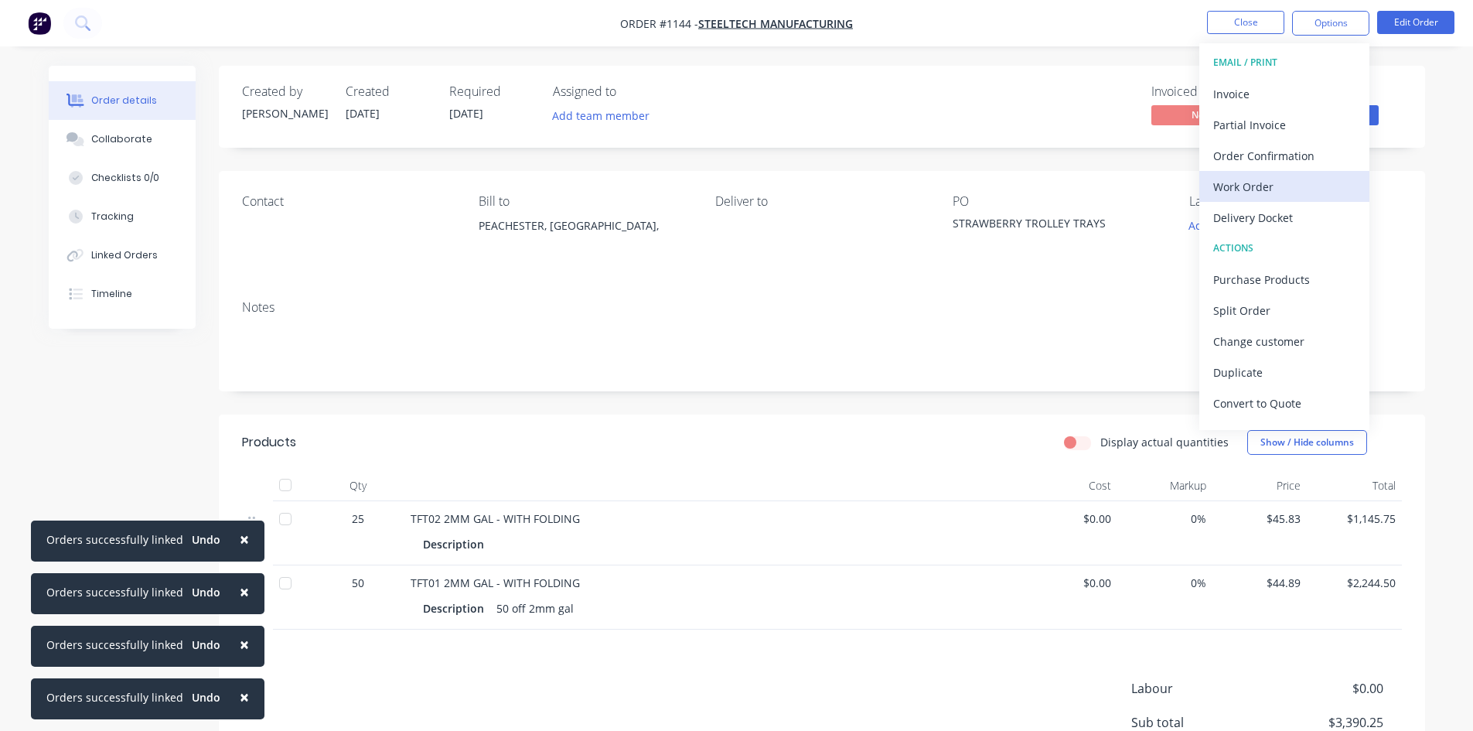
click at [1279, 187] on div "Work Order" at bounding box center [1284, 186] width 142 height 22
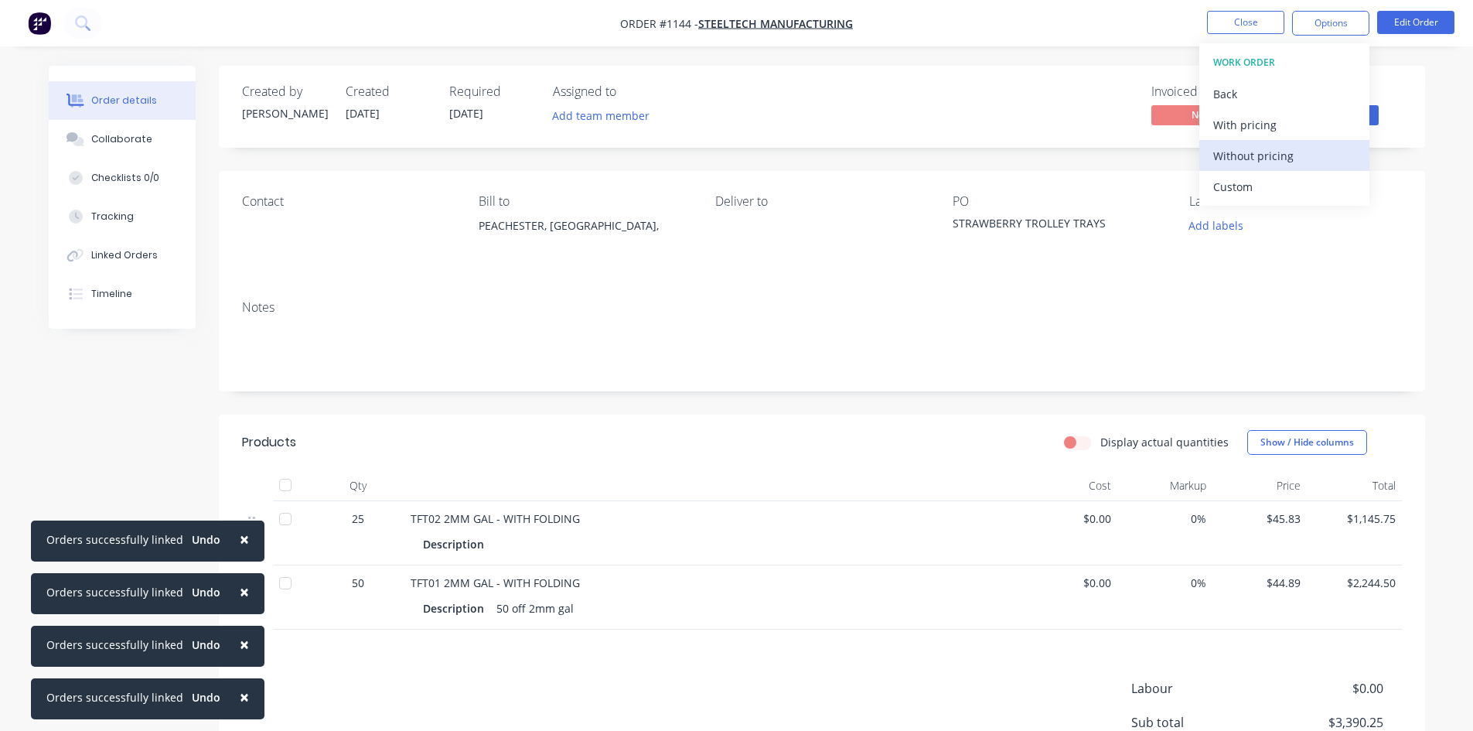
click at [1269, 161] on div "Without pricing" at bounding box center [1284, 156] width 142 height 22
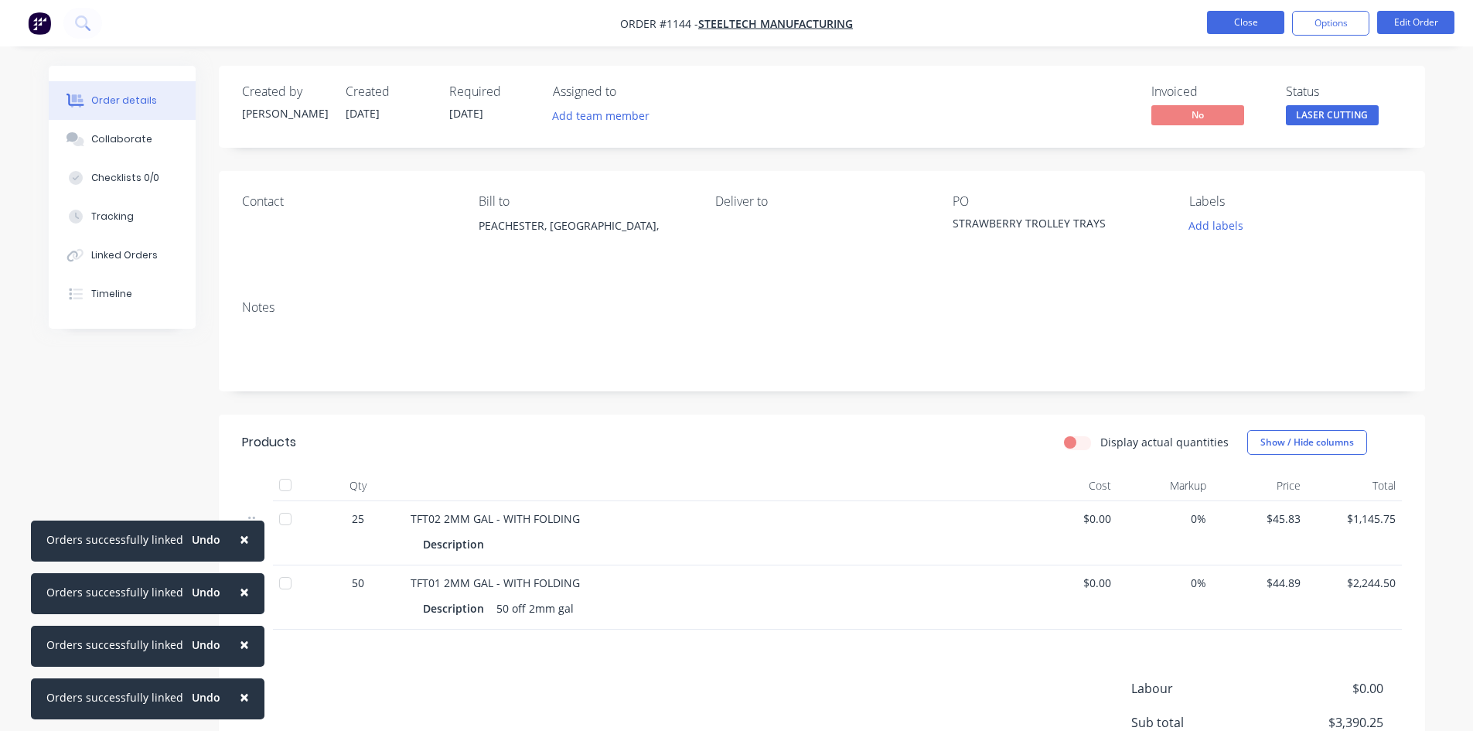
click at [1239, 20] on button "Close" at bounding box center [1245, 22] width 77 height 23
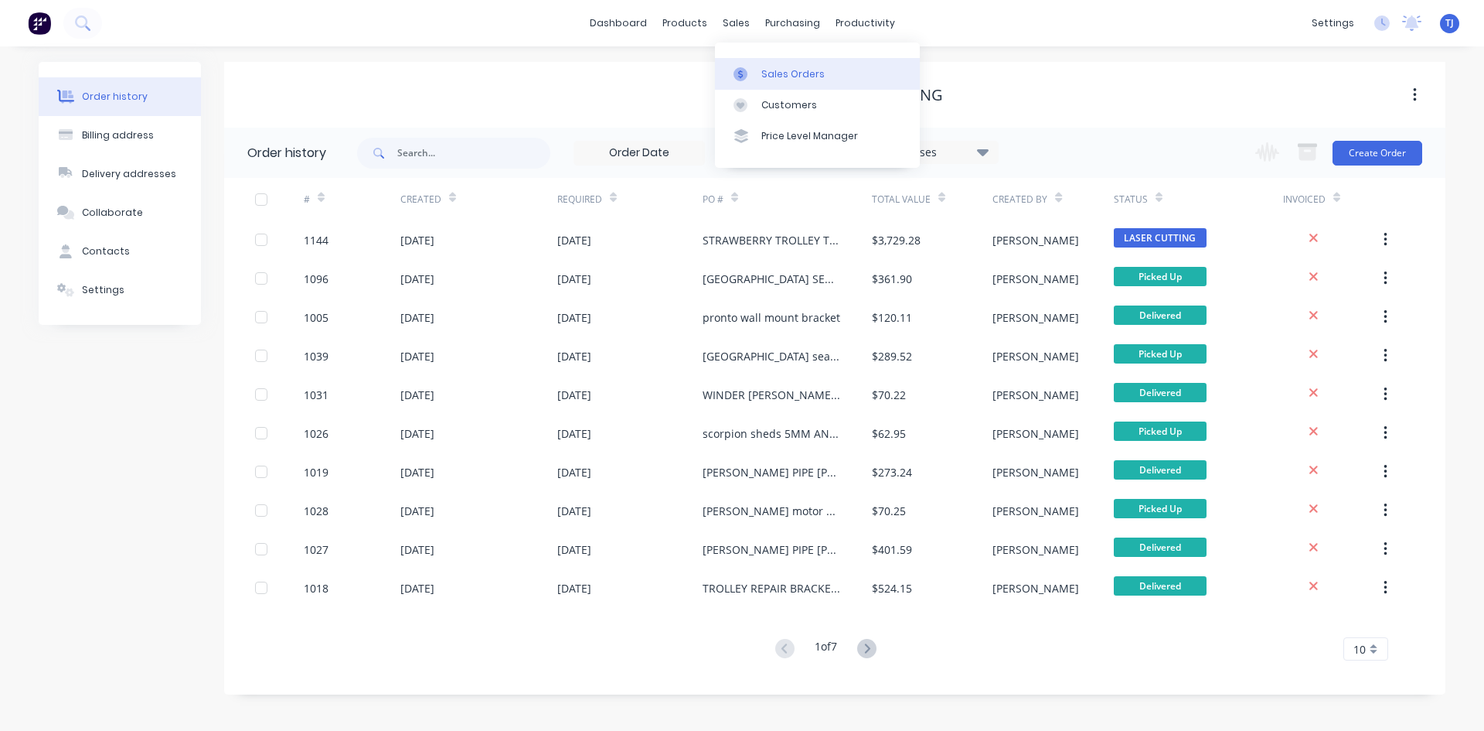
click at [771, 67] on div "Sales Orders" at bounding box center [792, 74] width 63 height 14
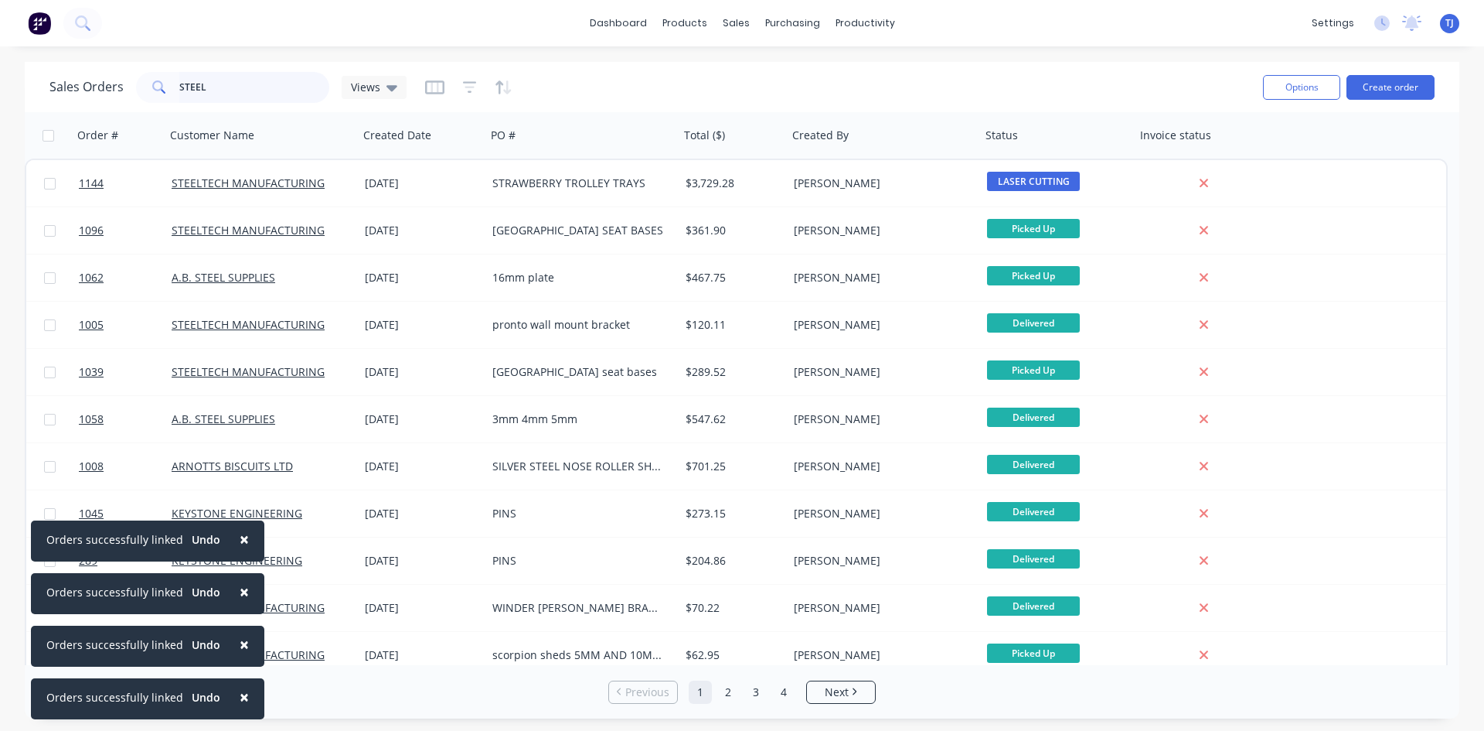
click at [242, 86] on input "STEEL" at bounding box center [254, 87] width 151 height 31
click at [731, 693] on link "2" at bounding box center [728, 691] width 23 height 23
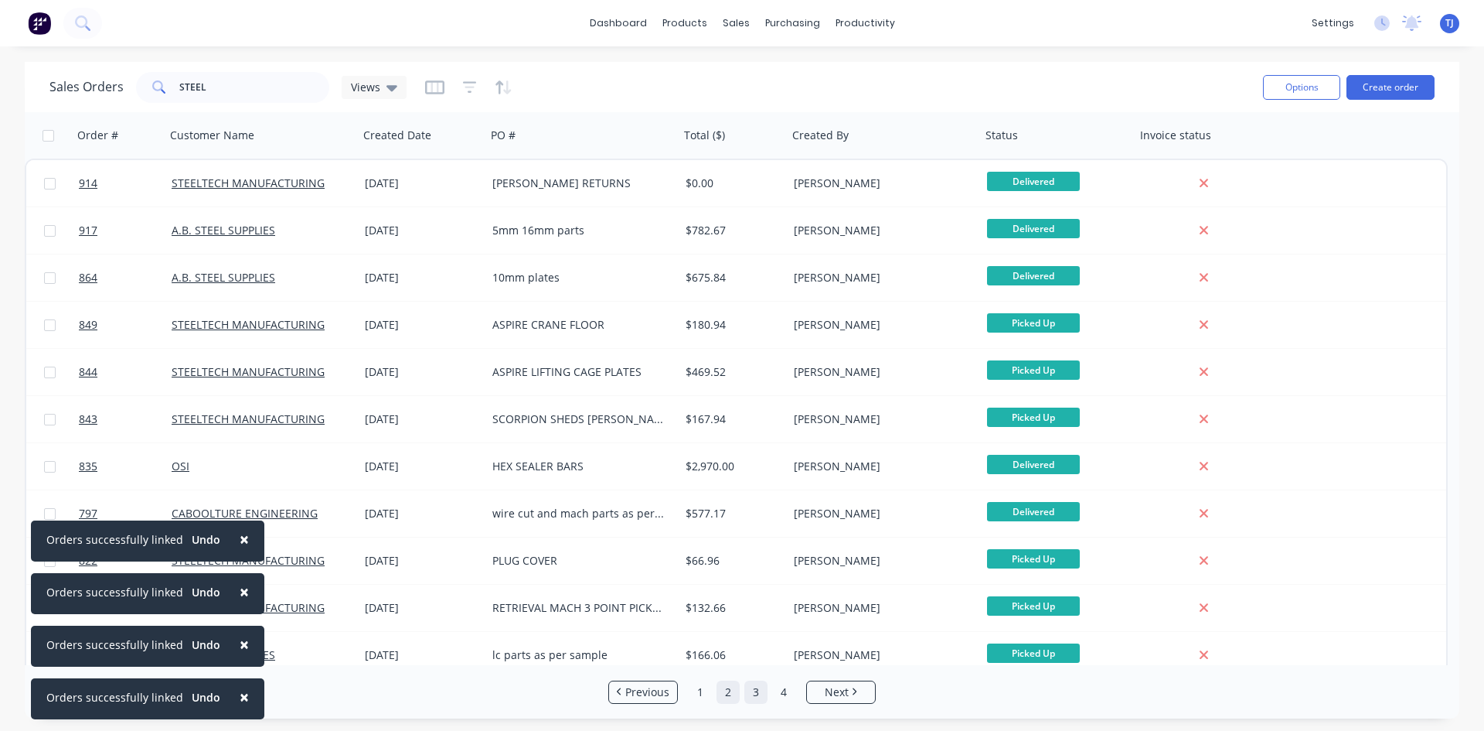
click at [754, 690] on link "3" at bounding box center [755, 691] width 23 height 23
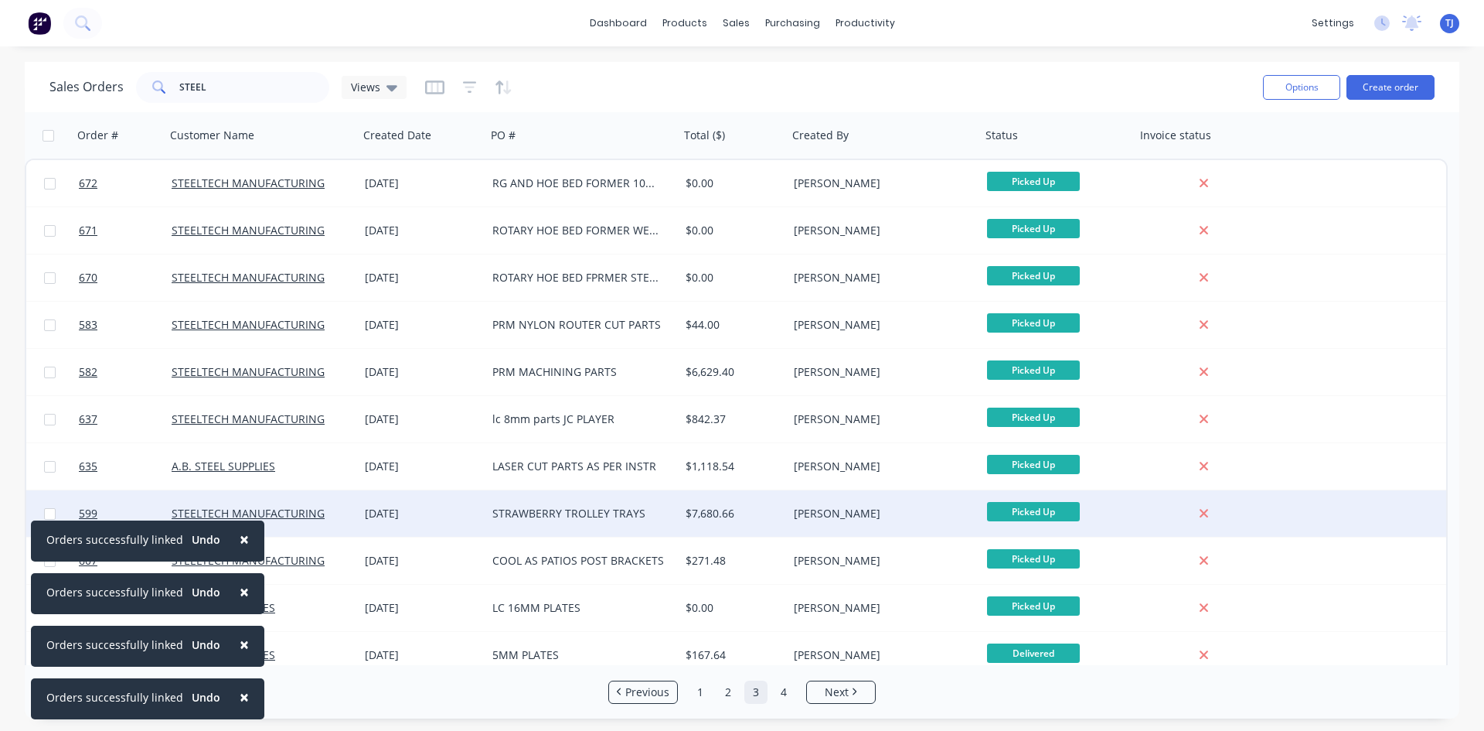
click at [615, 514] on div "STRAWBERRY TROLLEY TRAYS" at bounding box center [578, 513] width 172 height 15
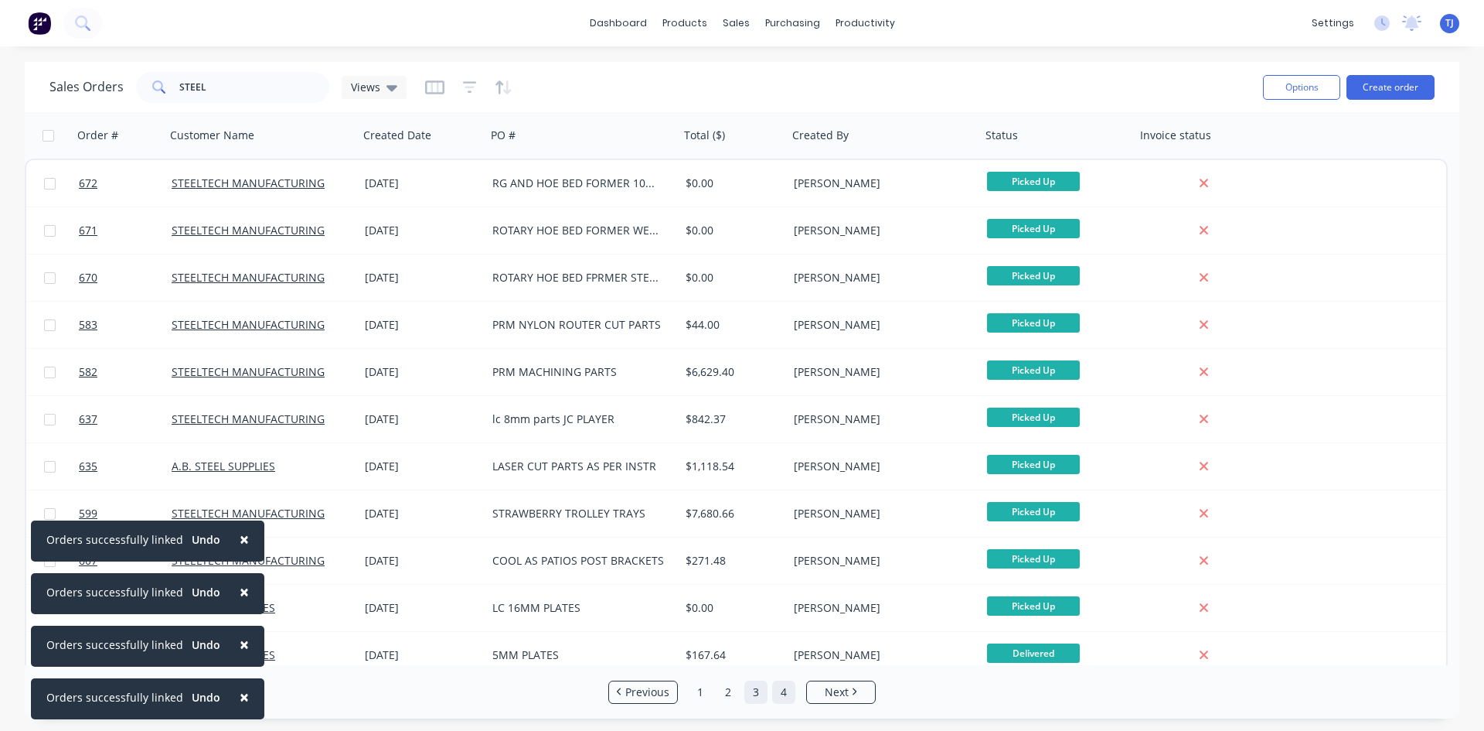
click at [790, 694] on link "4" at bounding box center [783, 691] width 23 height 23
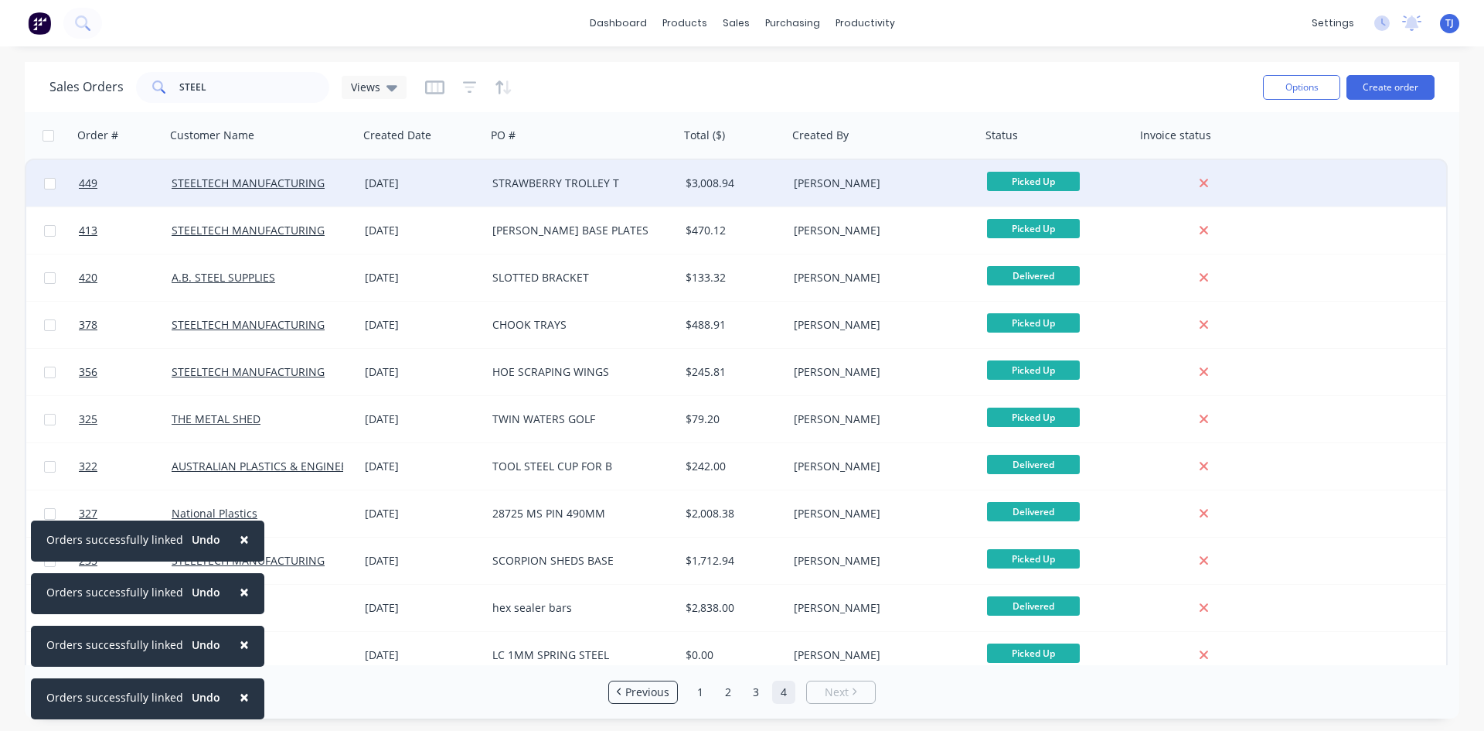
click at [512, 179] on div "STRAWBERRY TROLLEY T" at bounding box center [578, 182] width 172 height 15
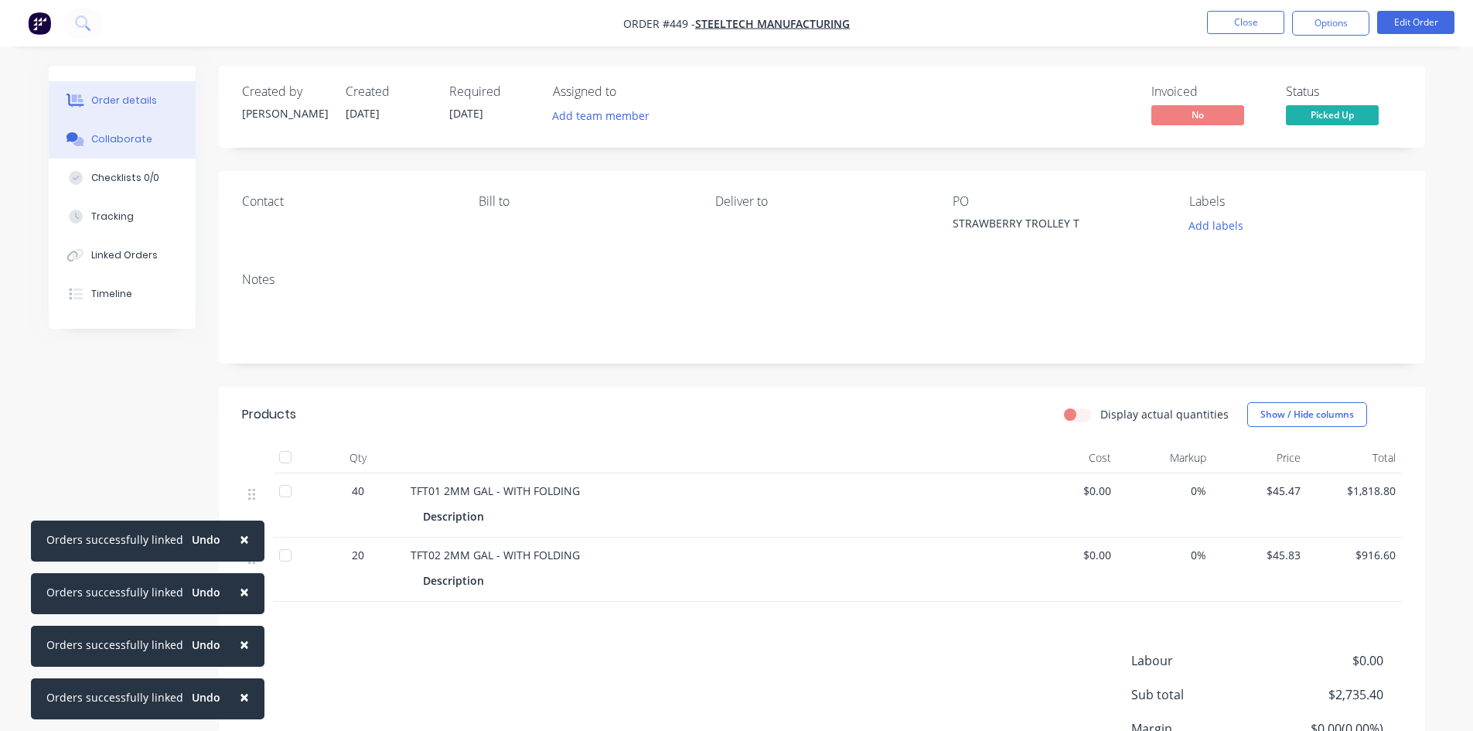
click at [135, 144] on div "Collaborate" at bounding box center [121, 139] width 61 height 14
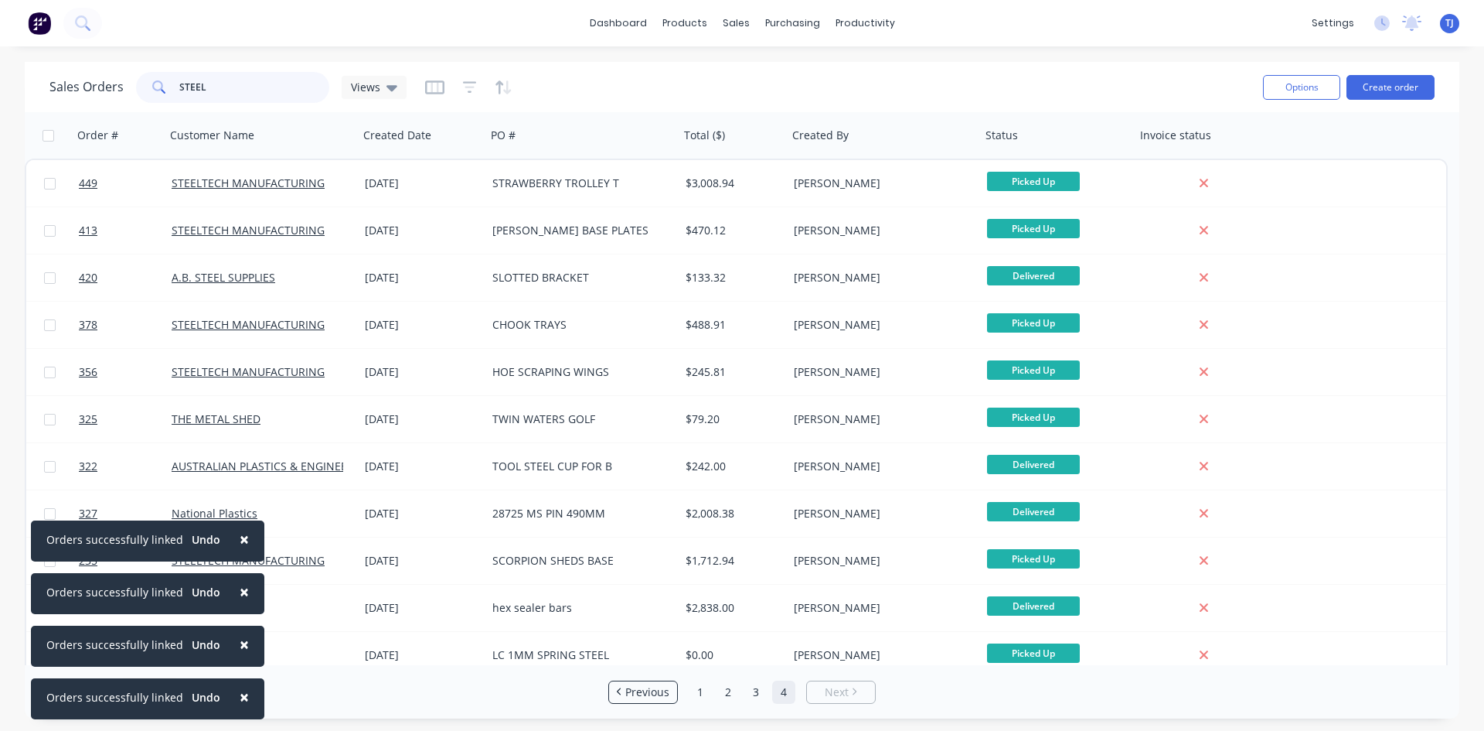
click at [206, 97] on input "STEEL" at bounding box center [254, 87] width 151 height 31
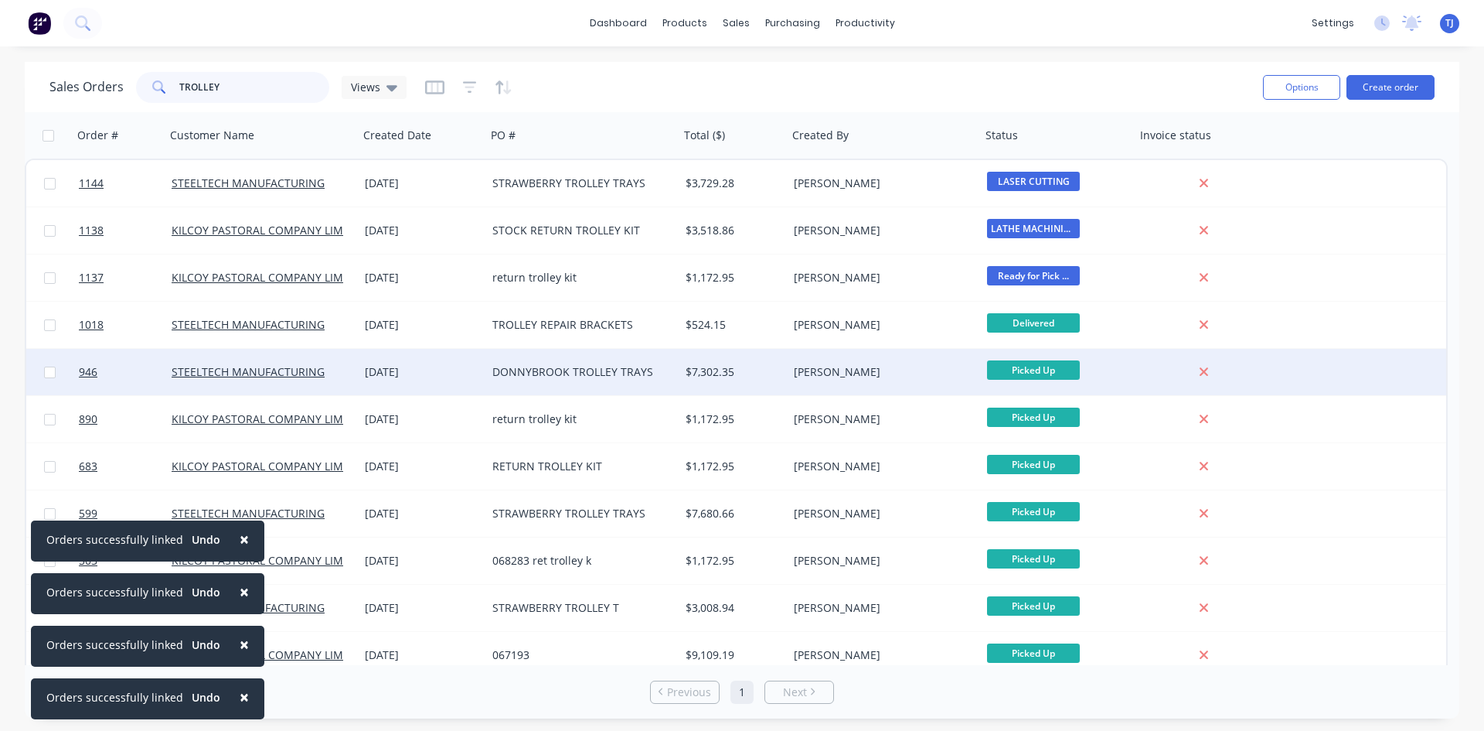
type input "TROLLEY"
click at [562, 371] on div "DONNYBROOK TROLLEY TRAYS" at bounding box center [578, 371] width 172 height 15
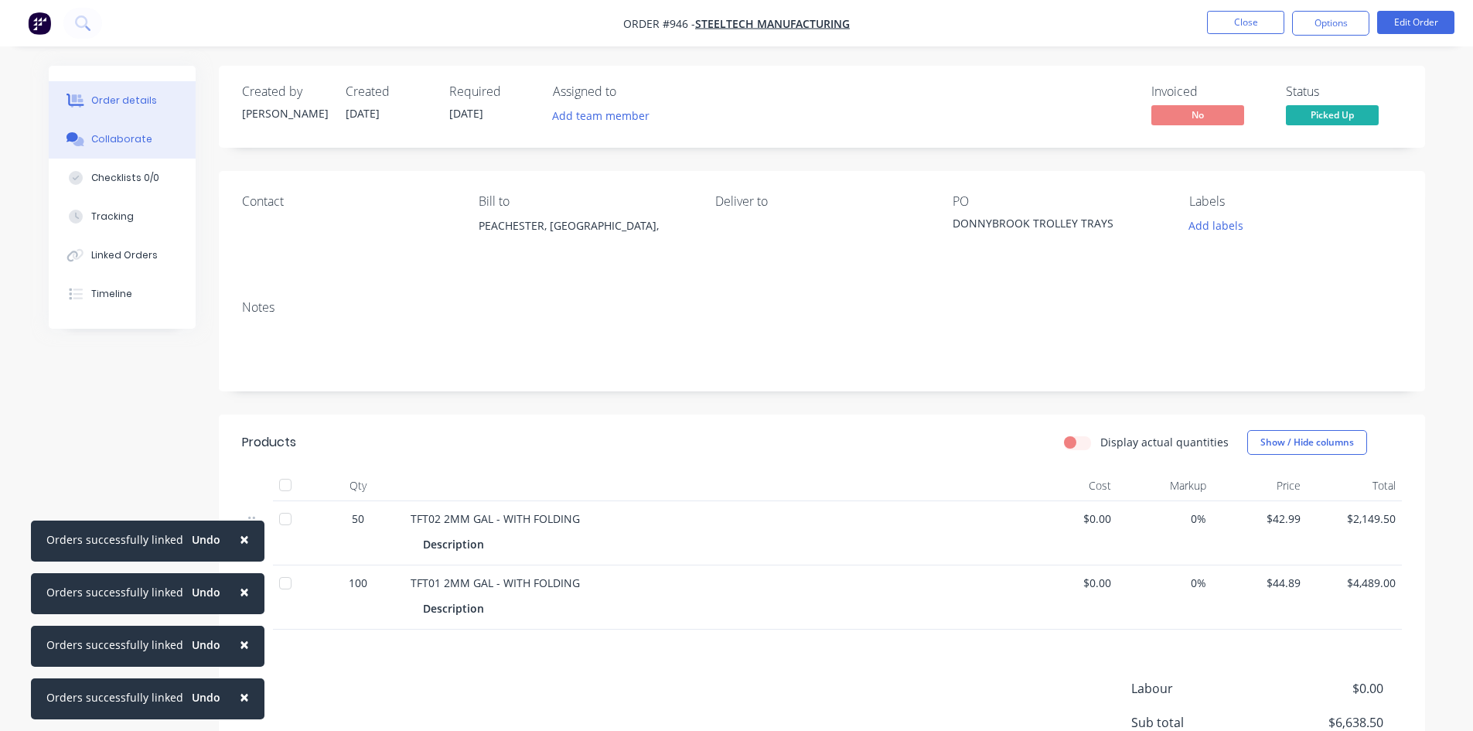
click at [96, 141] on div "Collaborate" at bounding box center [121, 139] width 61 height 14
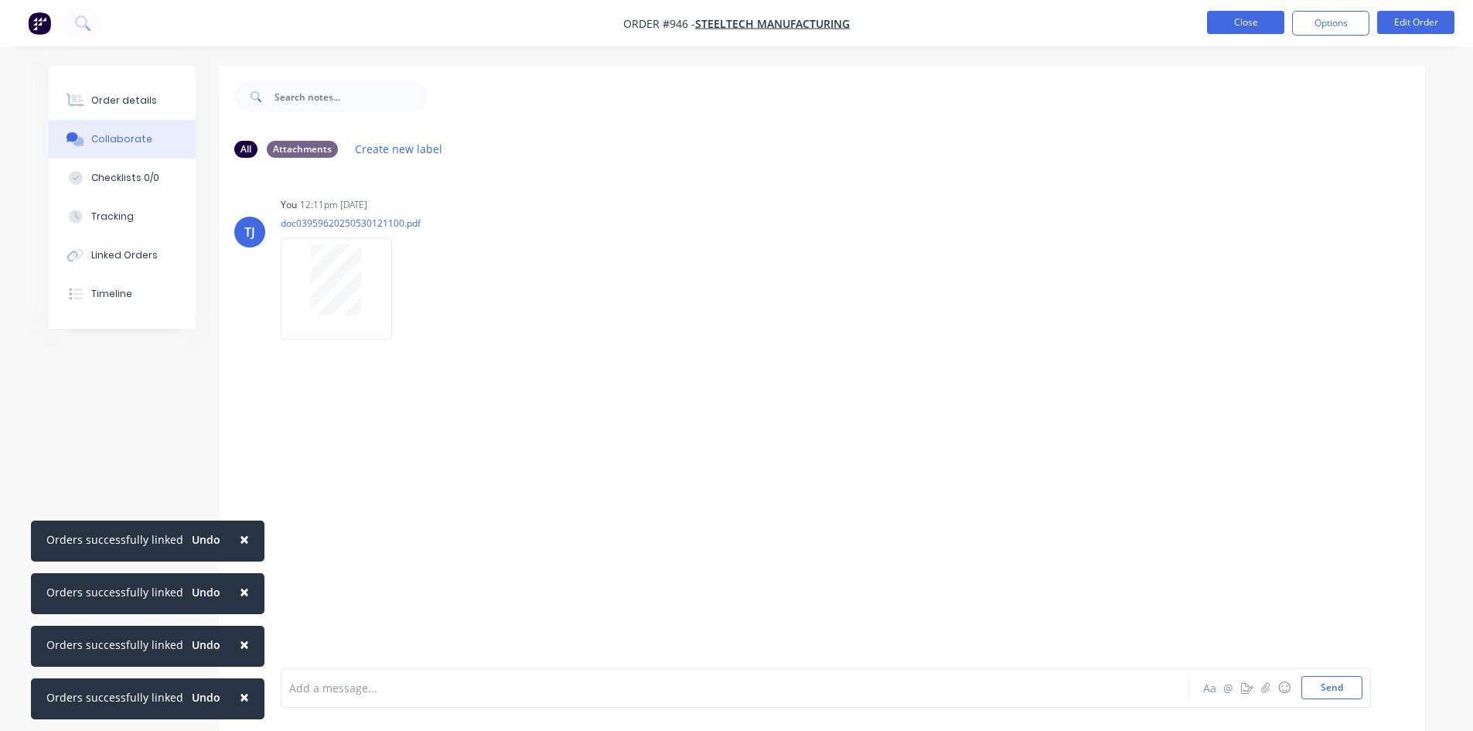
click at [1228, 28] on button "Close" at bounding box center [1245, 22] width 77 height 23
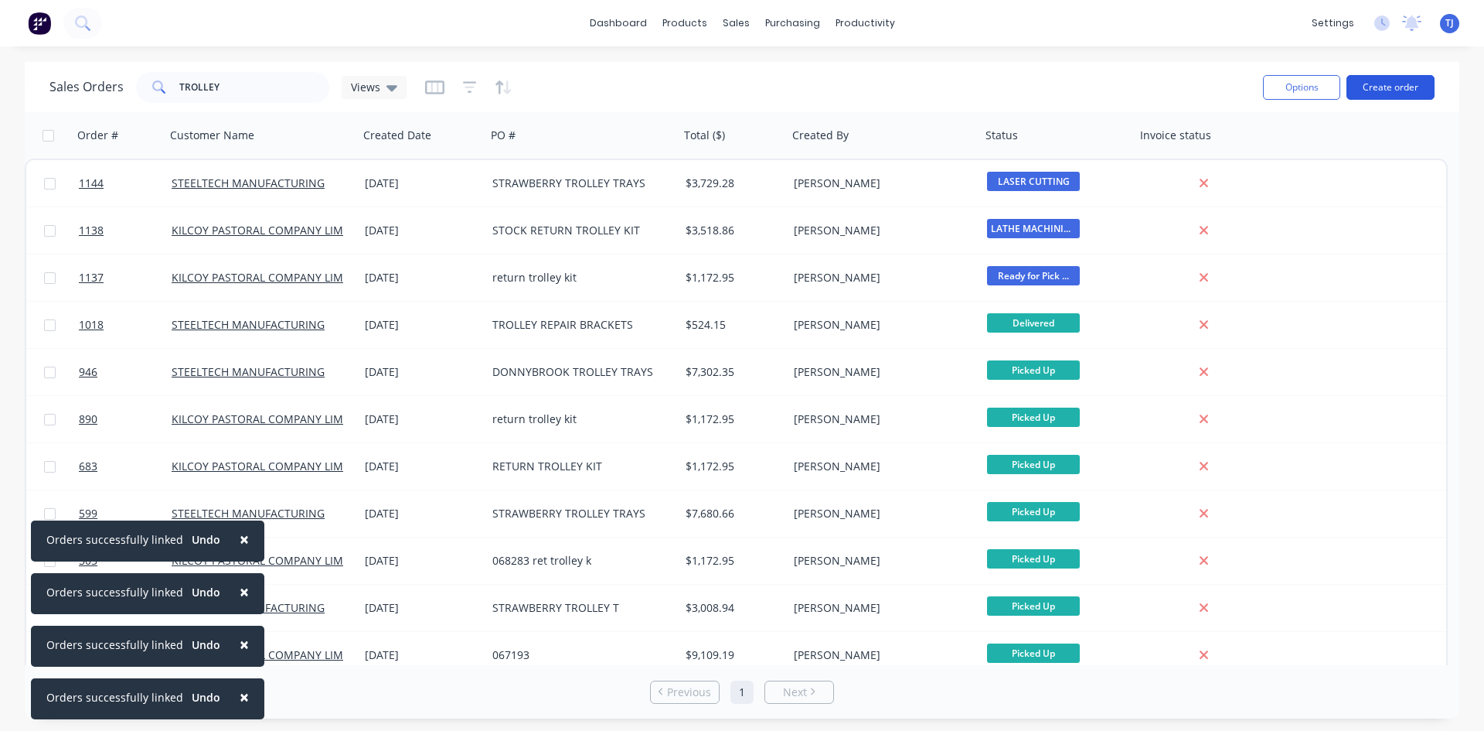
click at [1416, 86] on button "Create order" at bounding box center [1391, 87] width 88 height 25
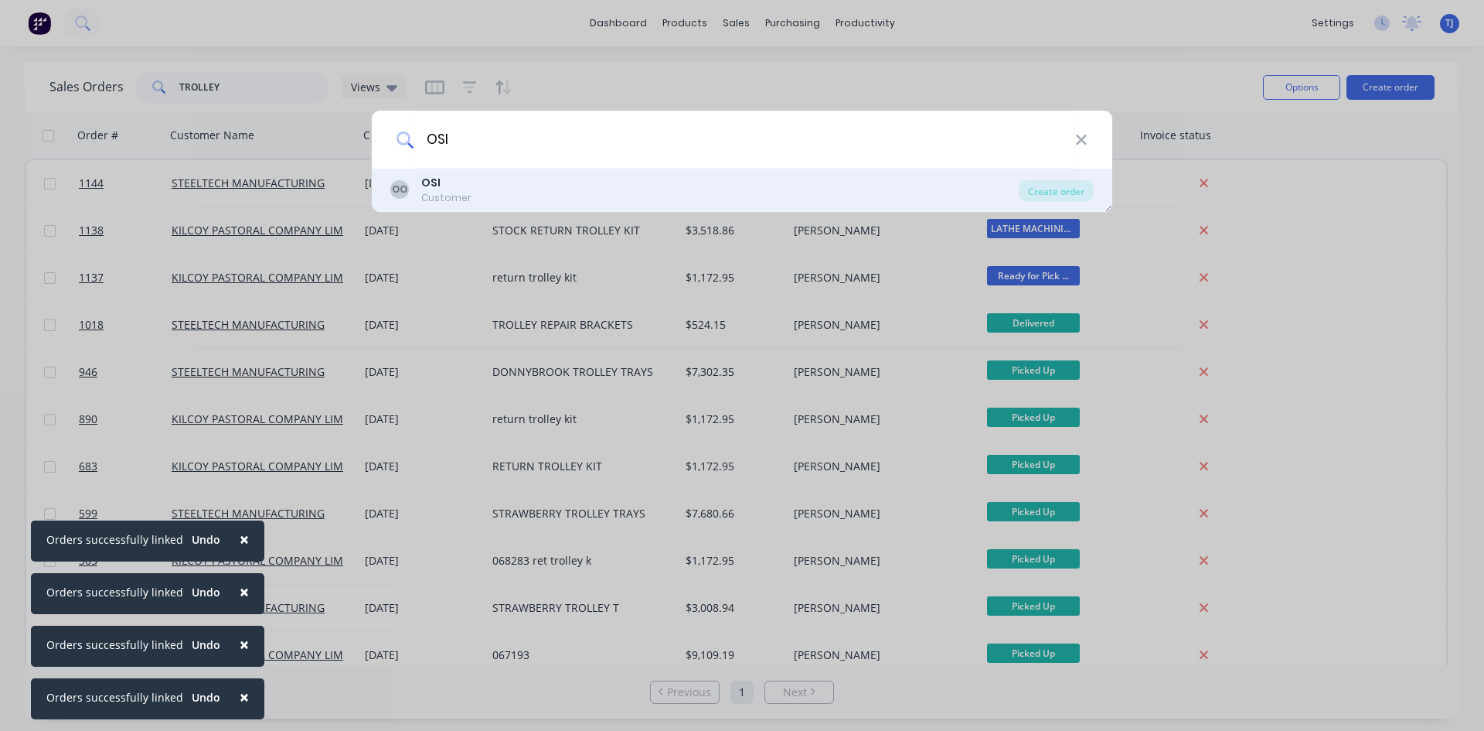
type input "OSI"
click at [451, 186] on div "OSI" at bounding box center [446, 183] width 50 height 16
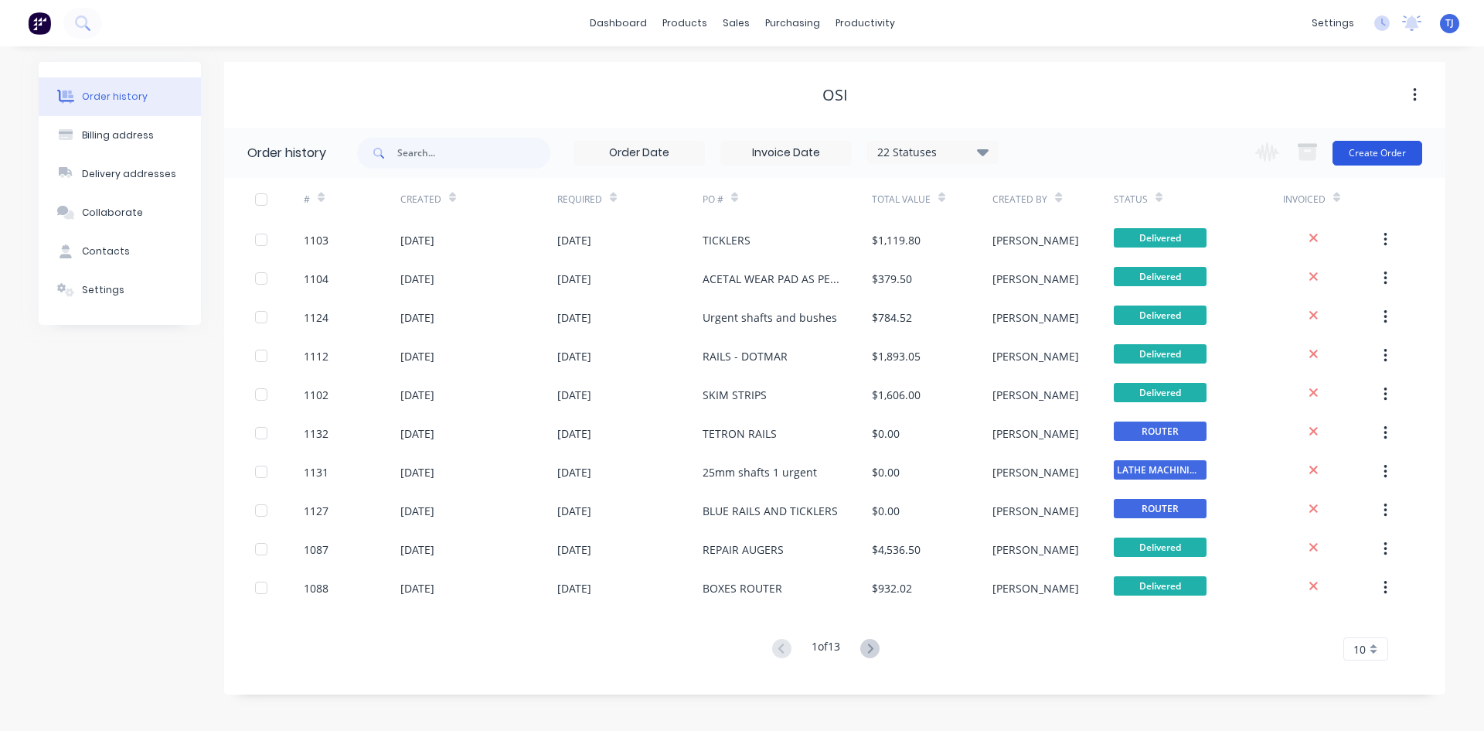
click at [1372, 153] on button "Create Order" at bounding box center [1378, 153] width 90 height 25
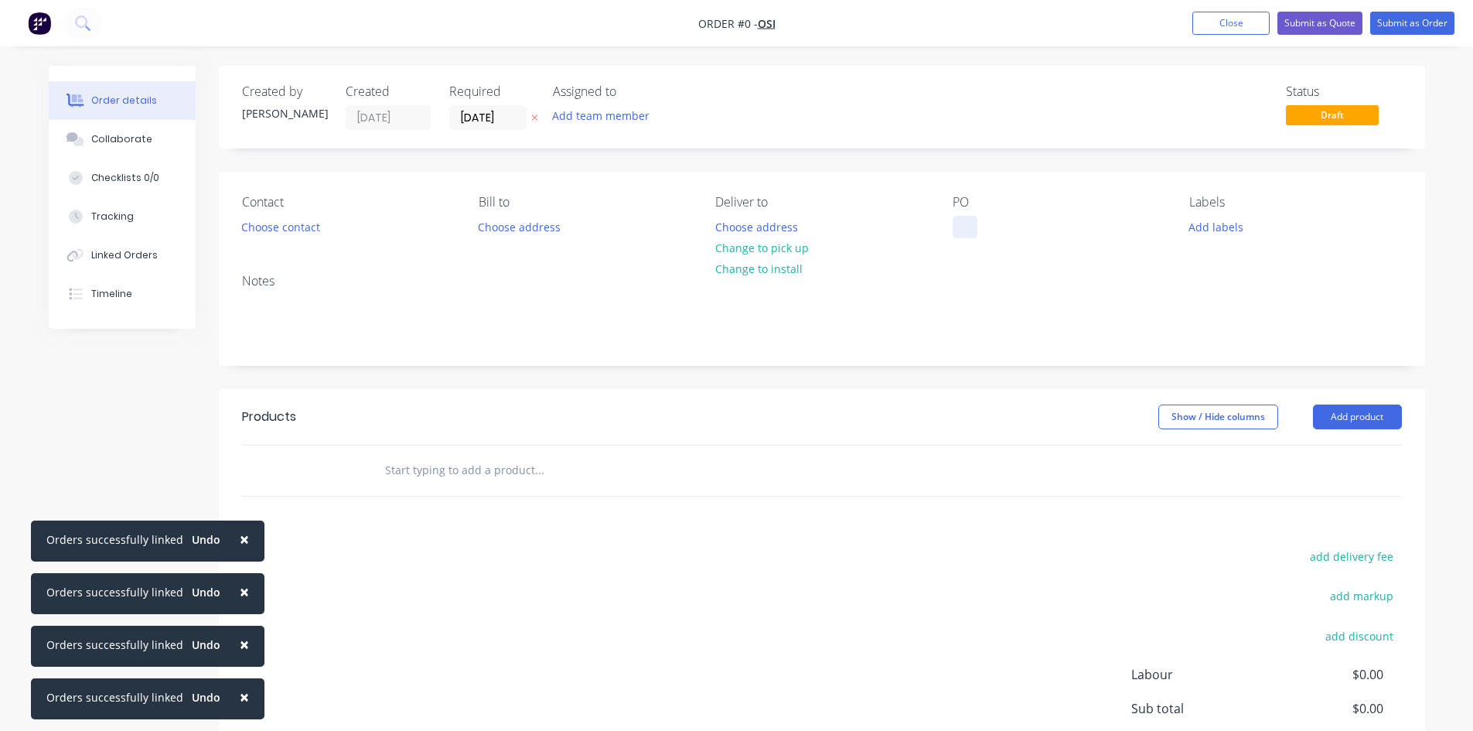
click at [975, 223] on div at bounding box center [964, 227] width 25 height 22
click at [1337, 415] on div "Order details Collaborate Checklists 0/0 Tracking Linked Orders Timeline Order …" at bounding box center [736, 478] width 1407 height 825
click at [1337, 415] on button "Add product" at bounding box center [1357, 416] width 89 height 25
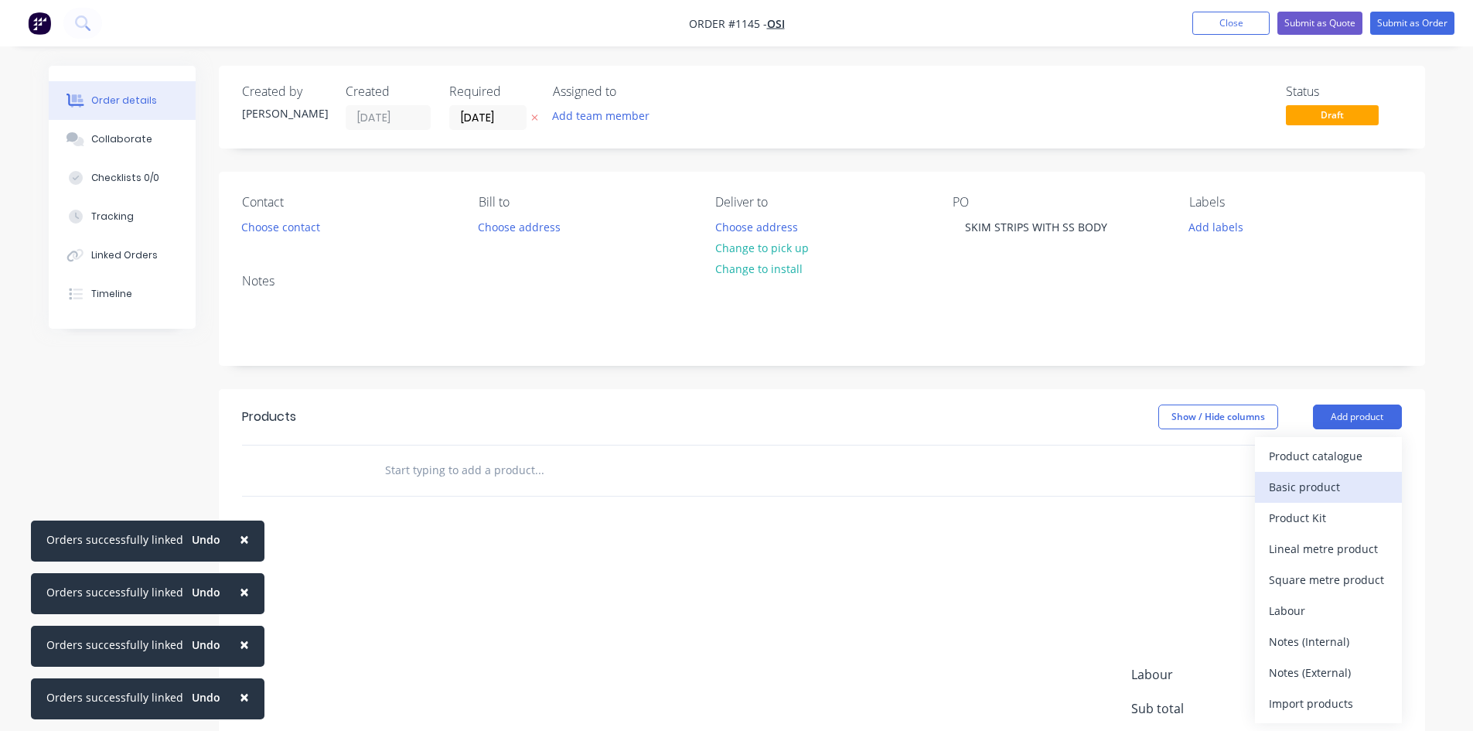
click at [1321, 488] on div "Basic product" at bounding box center [1328, 486] width 119 height 22
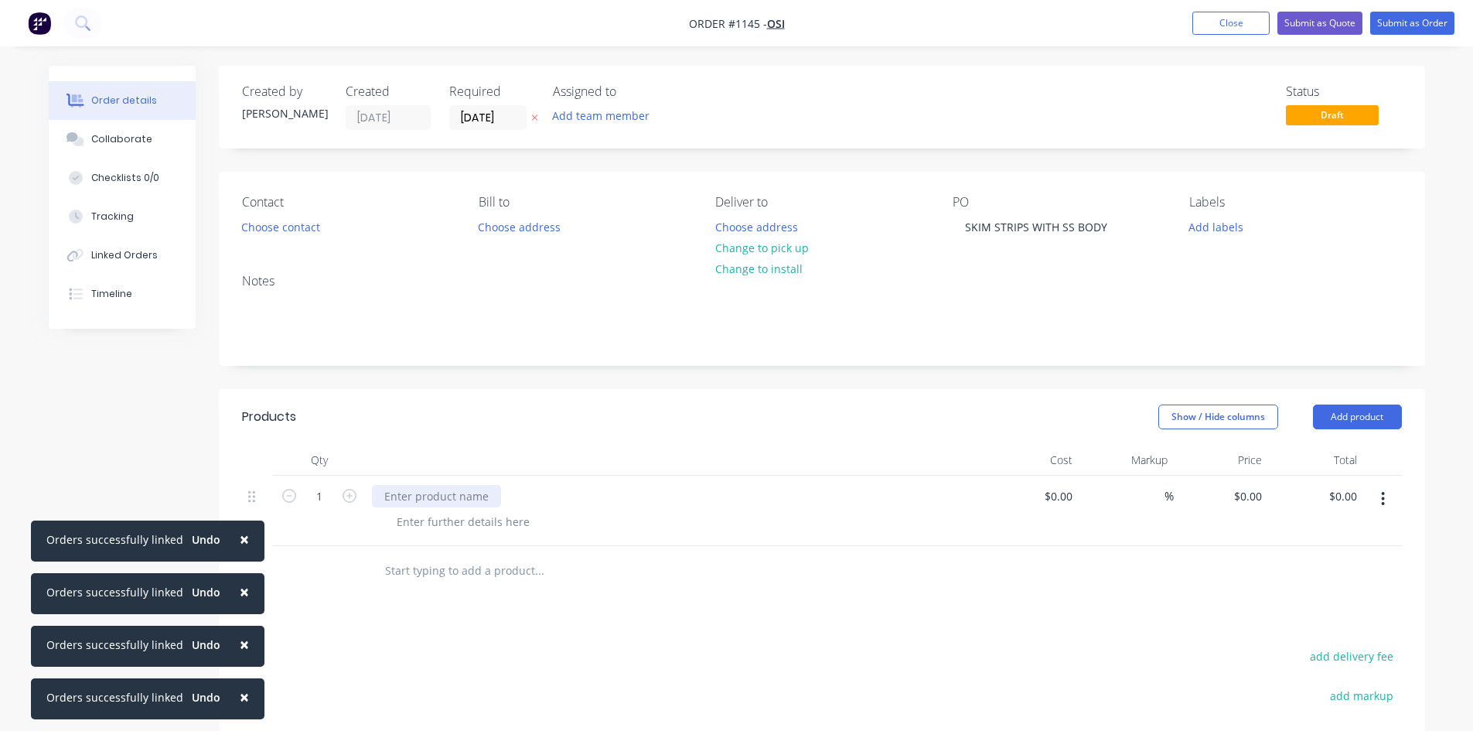
click at [397, 496] on div at bounding box center [436, 496] width 129 height 22
click at [1385, 24] on button "Submit as Order" at bounding box center [1412, 23] width 84 height 23
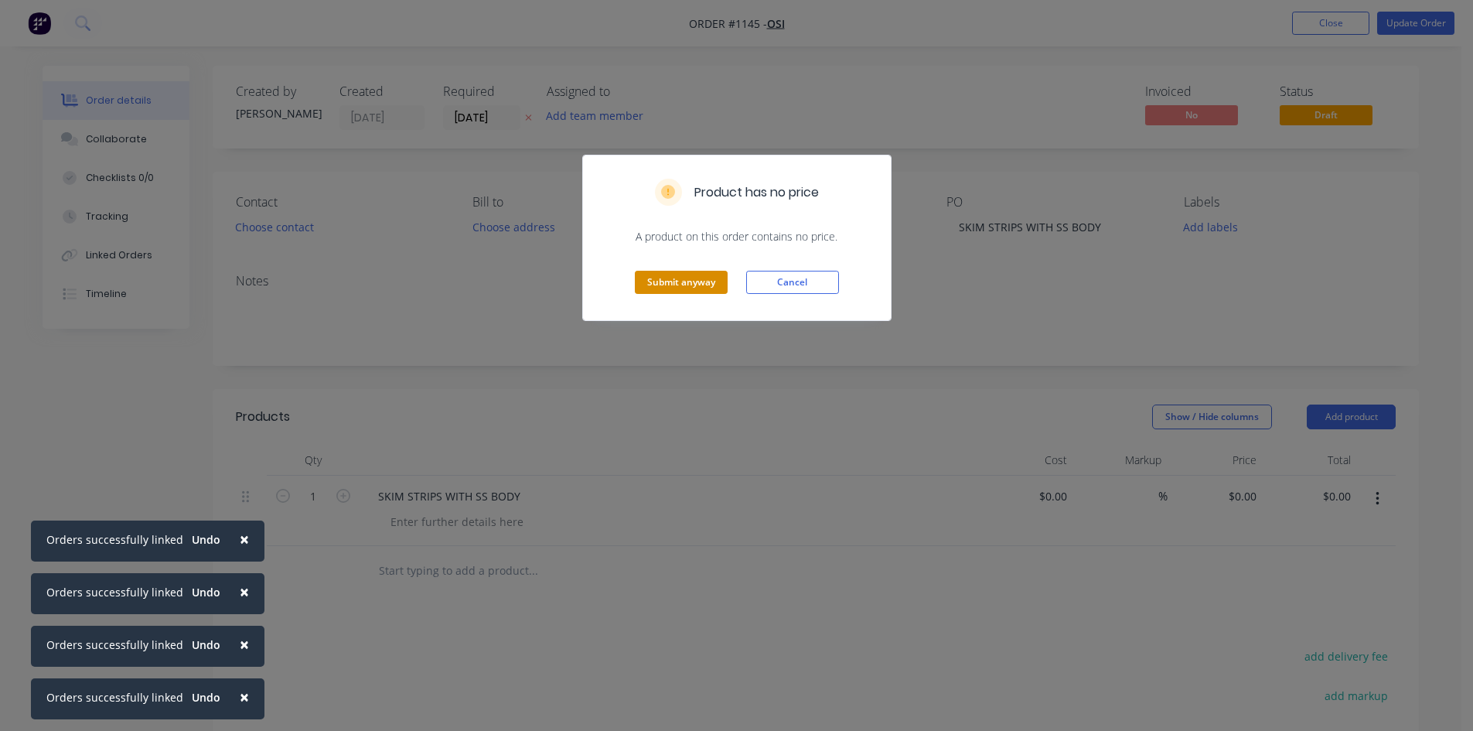
click at [690, 281] on button "Submit anyway" at bounding box center [681, 282] width 93 height 23
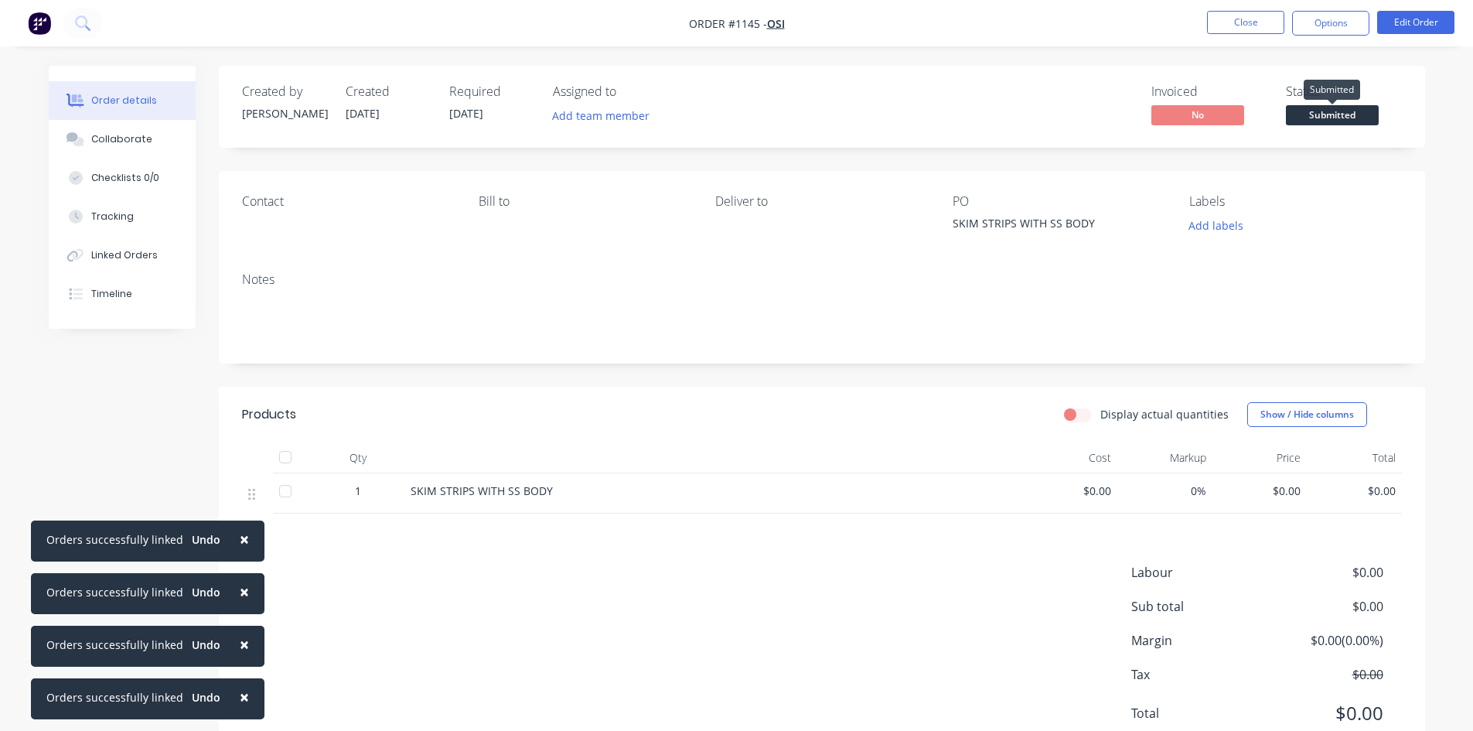
click at [1355, 116] on span "Submitted" at bounding box center [1332, 114] width 93 height 19
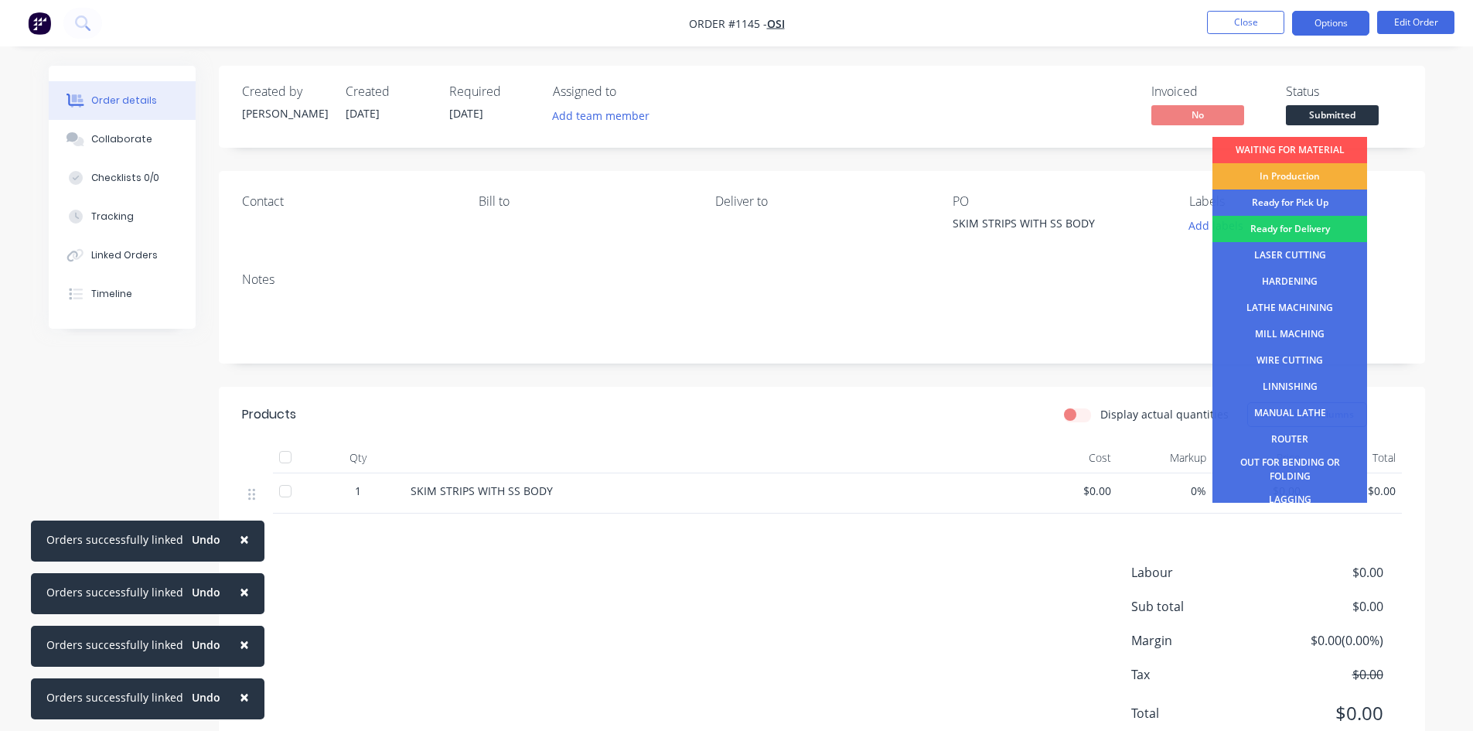
click at [1319, 22] on button "Options" at bounding box center [1330, 23] width 77 height 25
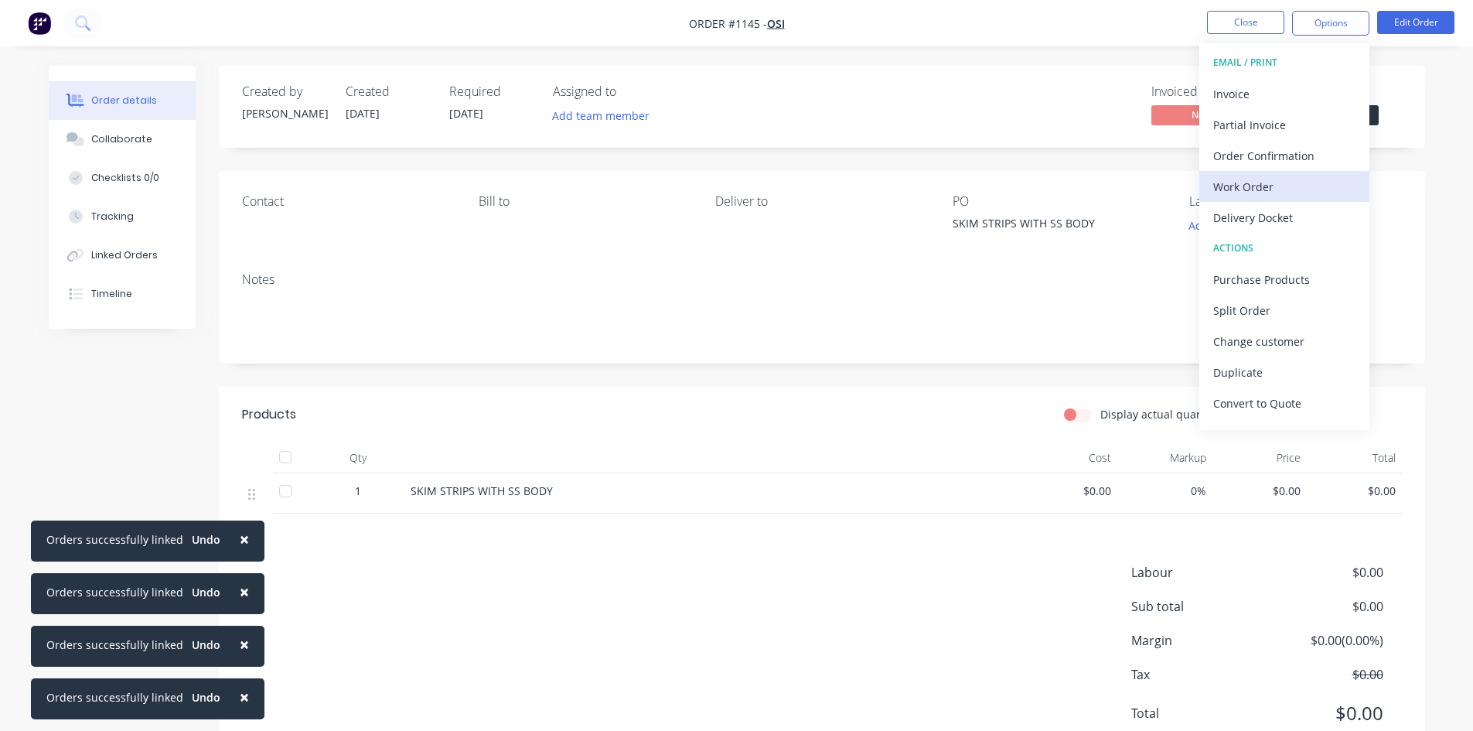
click at [1272, 182] on div "Work Order" at bounding box center [1284, 186] width 142 height 22
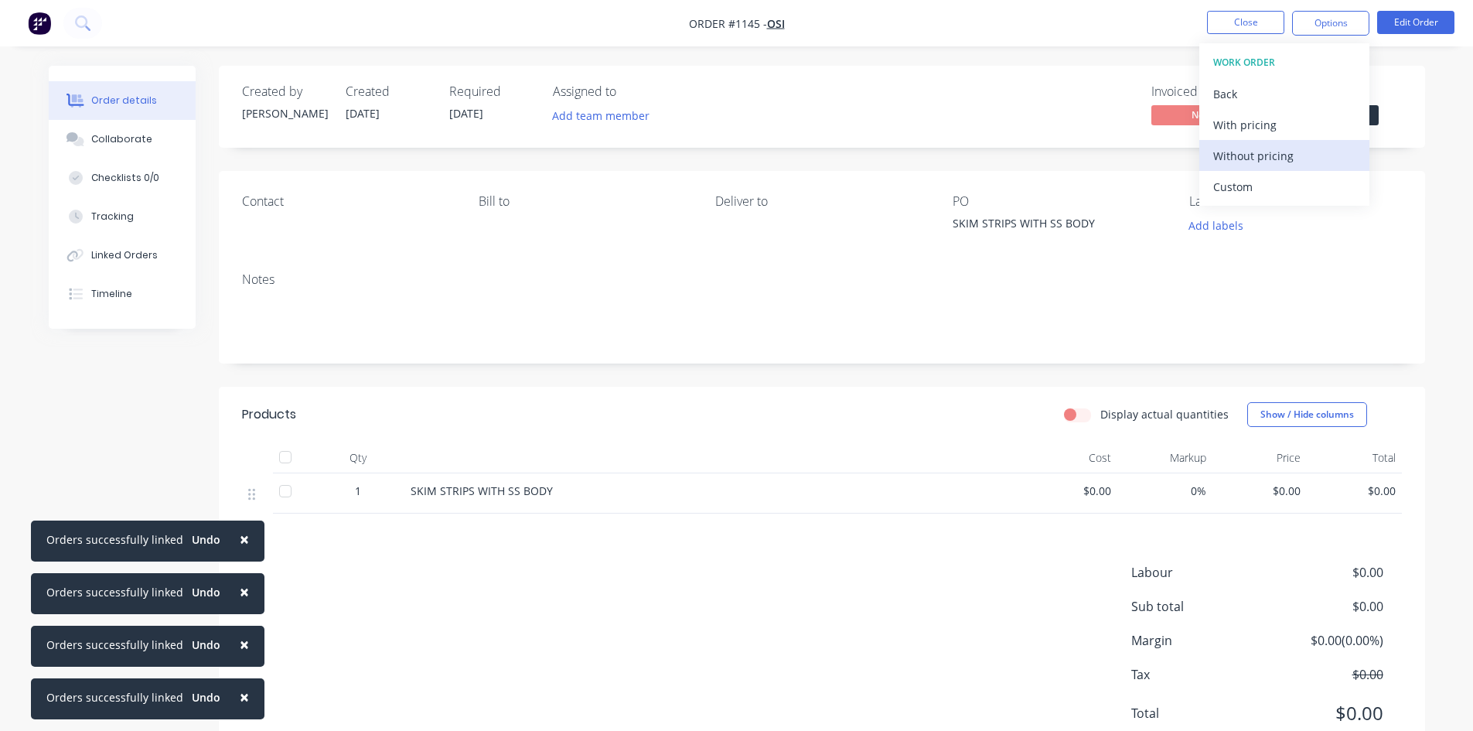
click at [1269, 157] on div "Without pricing" at bounding box center [1284, 156] width 142 height 22
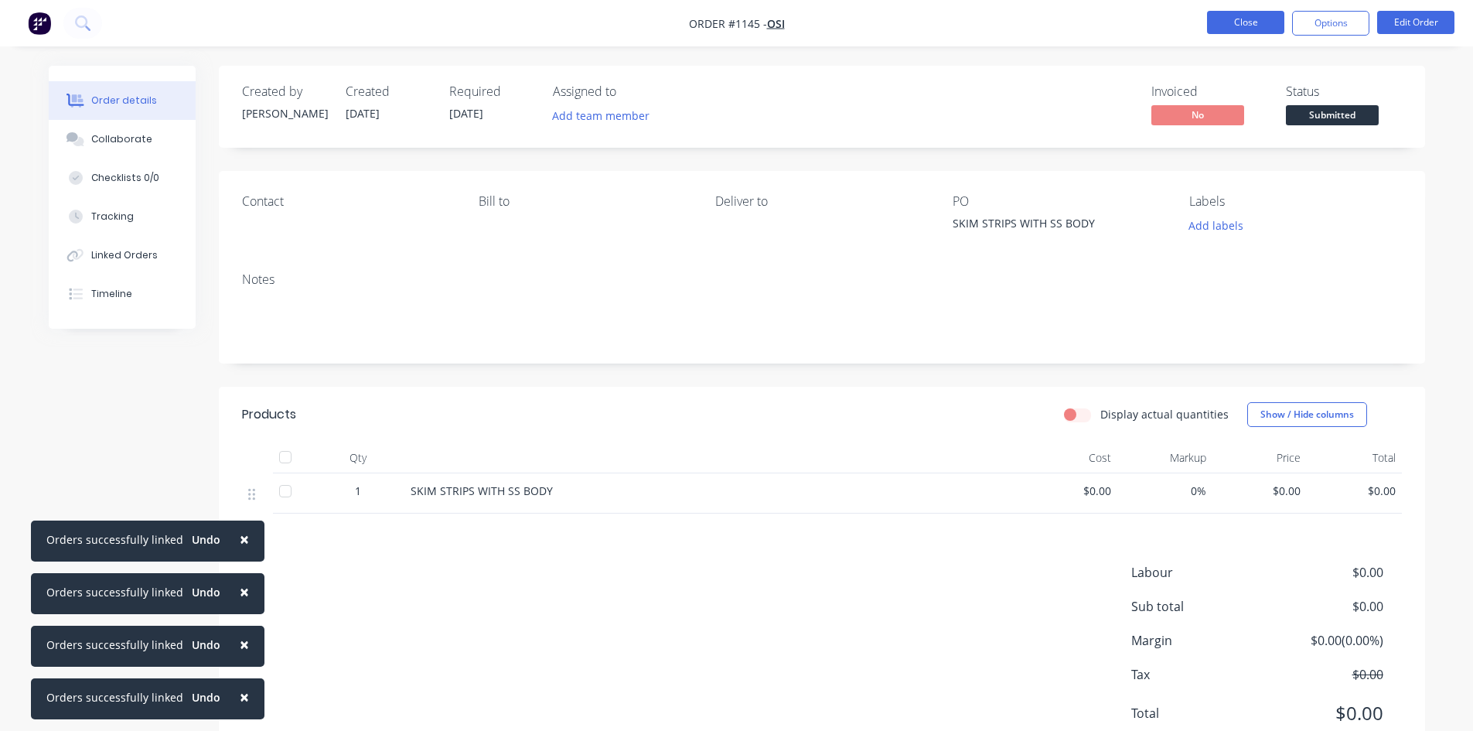
click at [1243, 22] on button "Close" at bounding box center [1245, 22] width 77 height 23
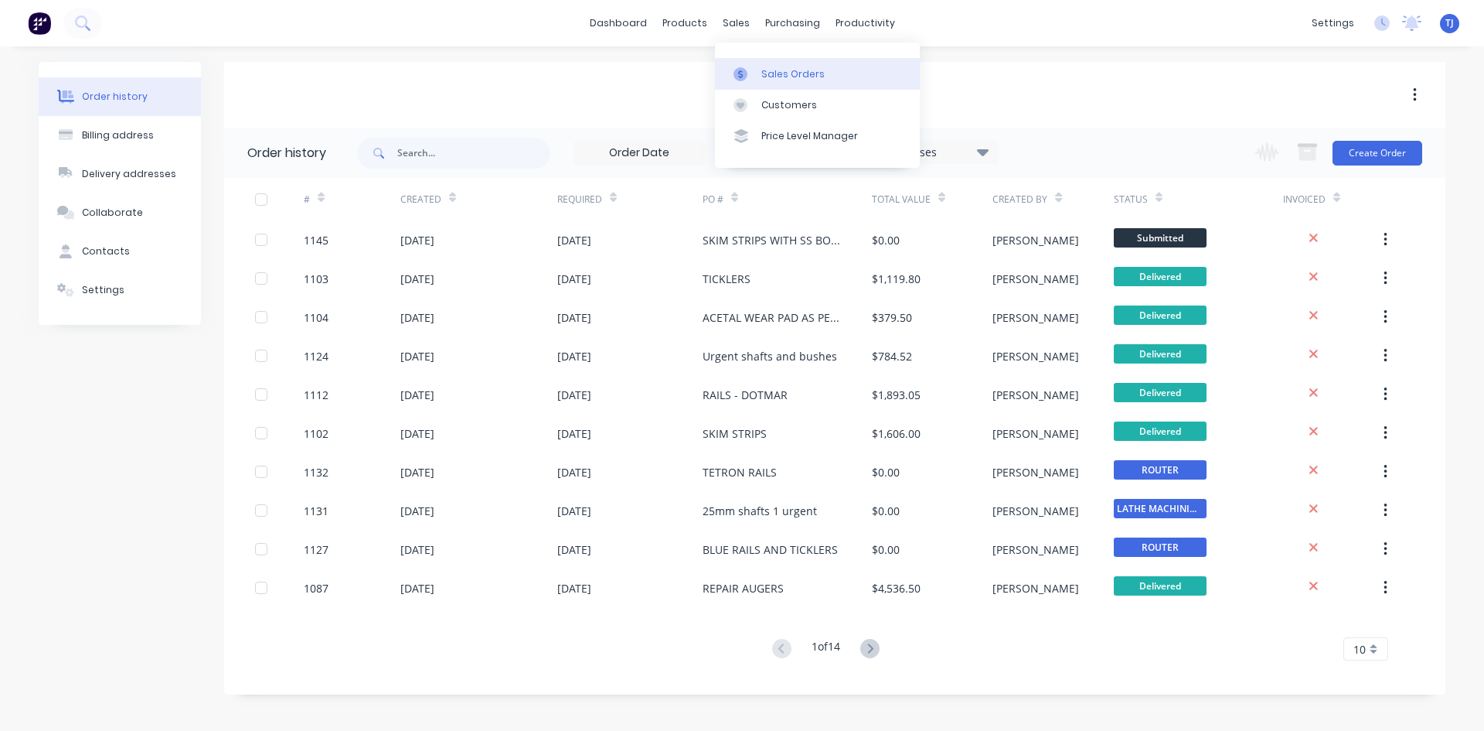
click at [793, 74] on div "Sales Orders" at bounding box center [792, 74] width 63 height 14
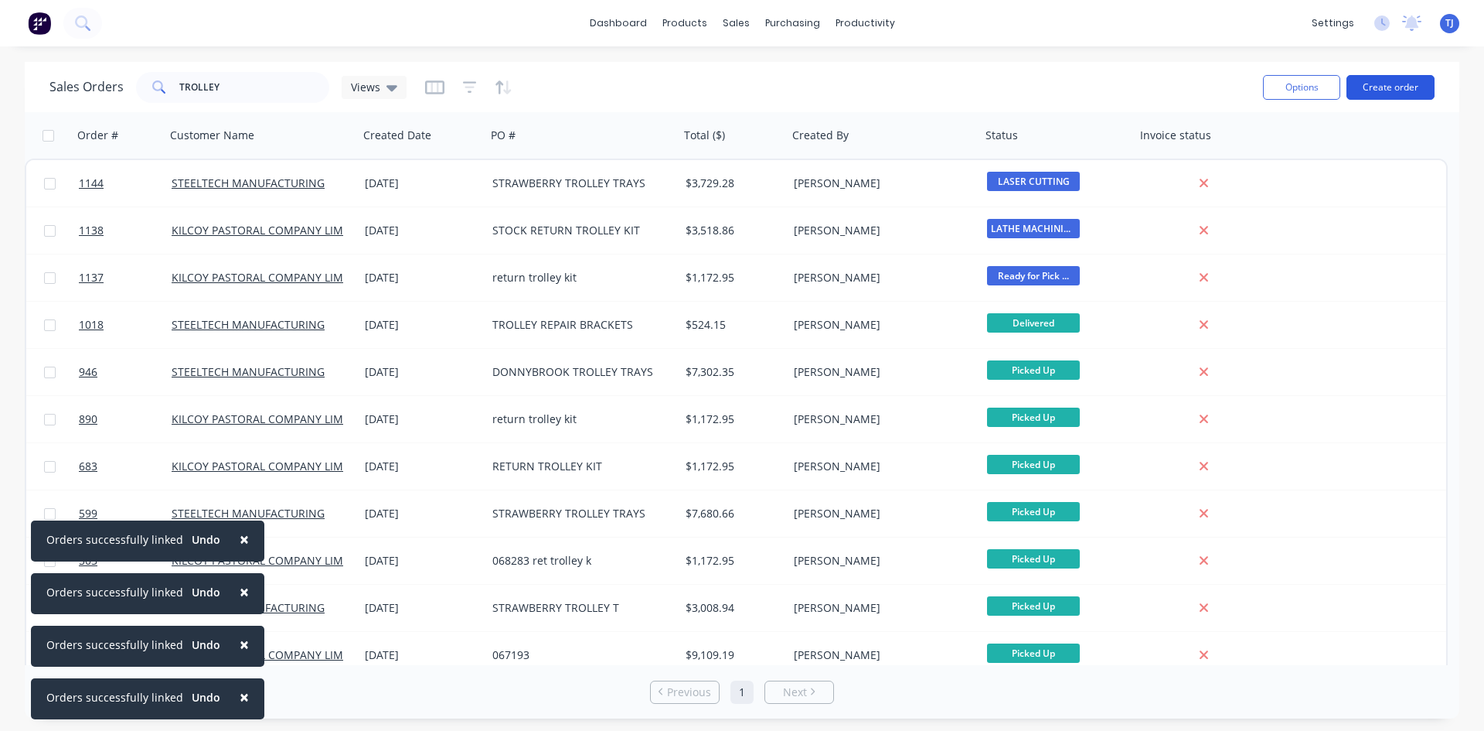
click at [1385, 84] on button "Create order" at bounding box center [1391, 87] width 88 height 25
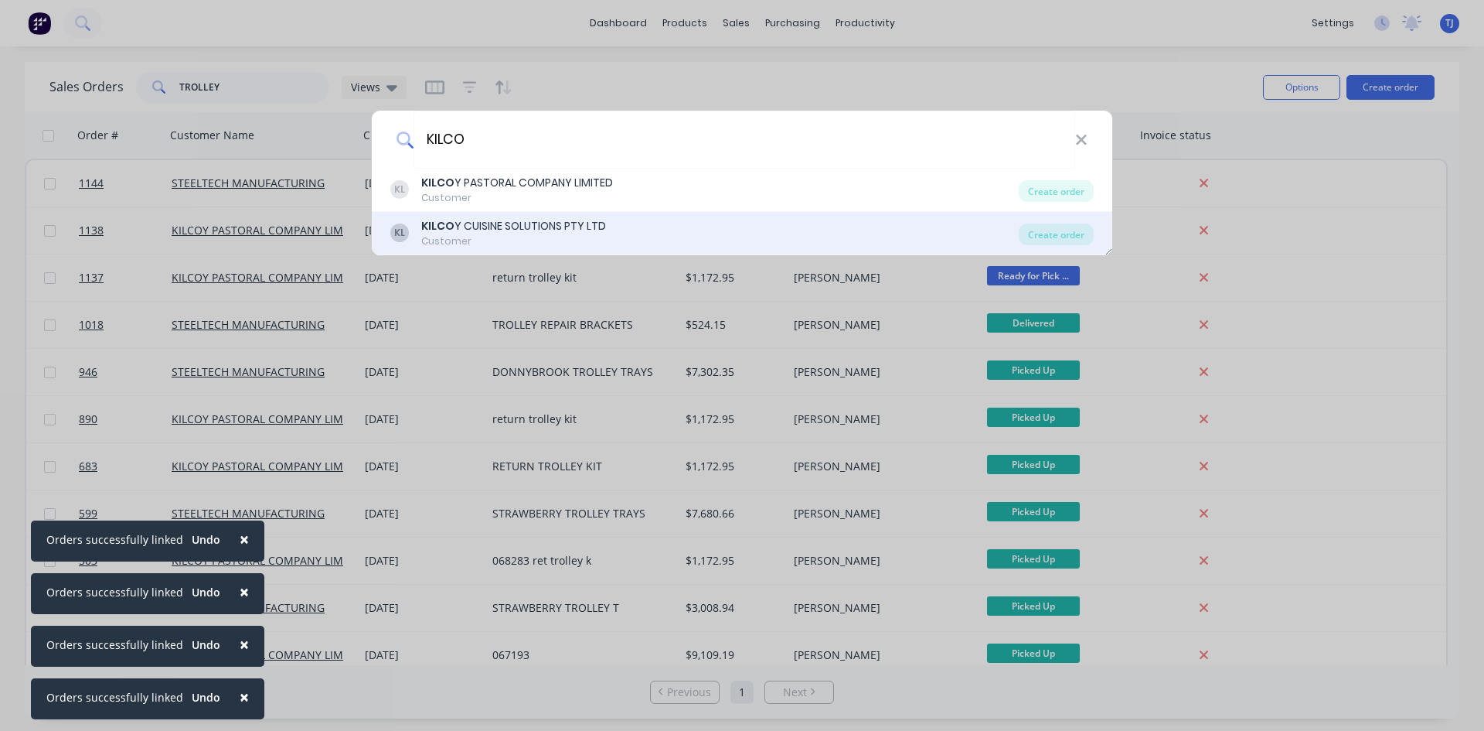
type input "KILCO"
click at [513, 233] on div "KILCO Y CUISINE SOLUTIONS PTY LTD" at bounding box center [513, 226] width 185 height 16
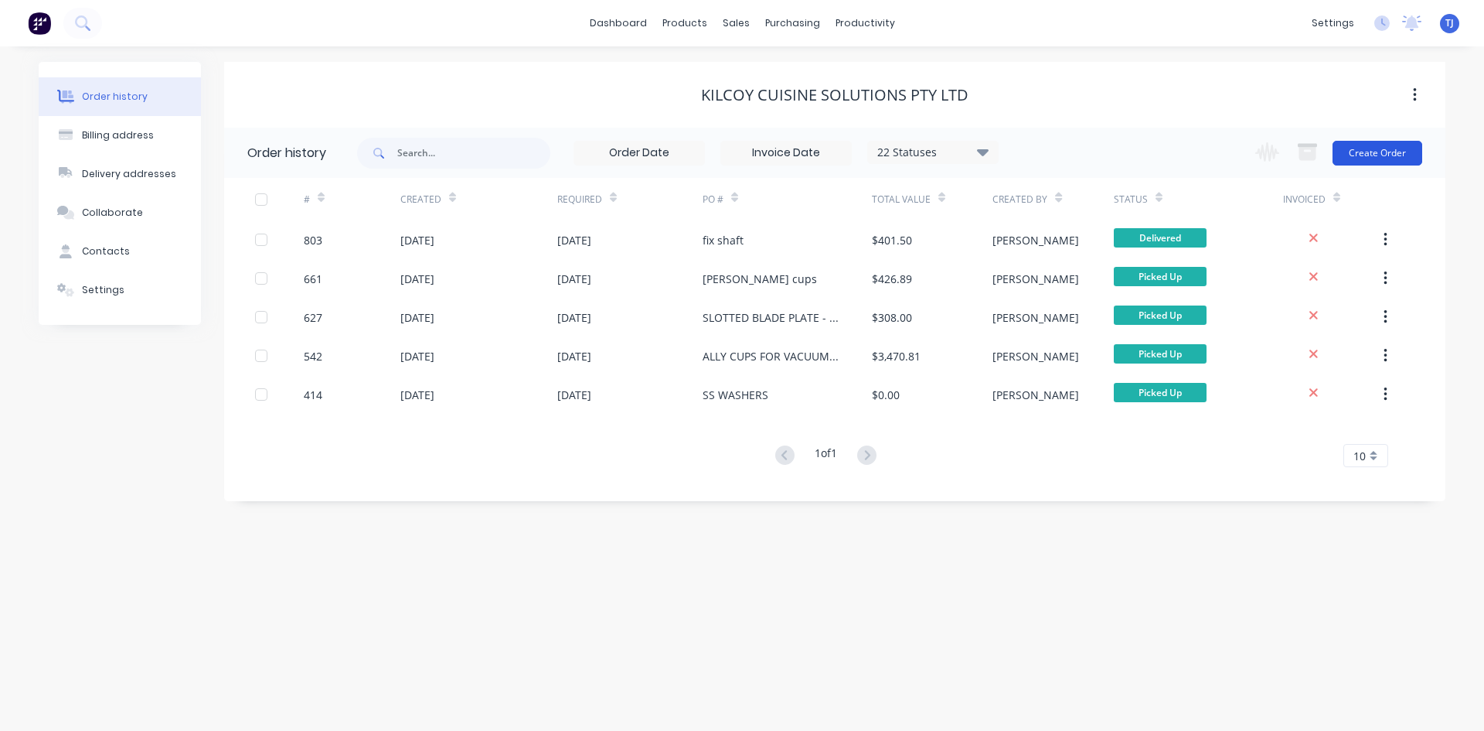
click at [1354, 155] on button "Create Order" at bounding box center [1378, 153] width 90 height 25
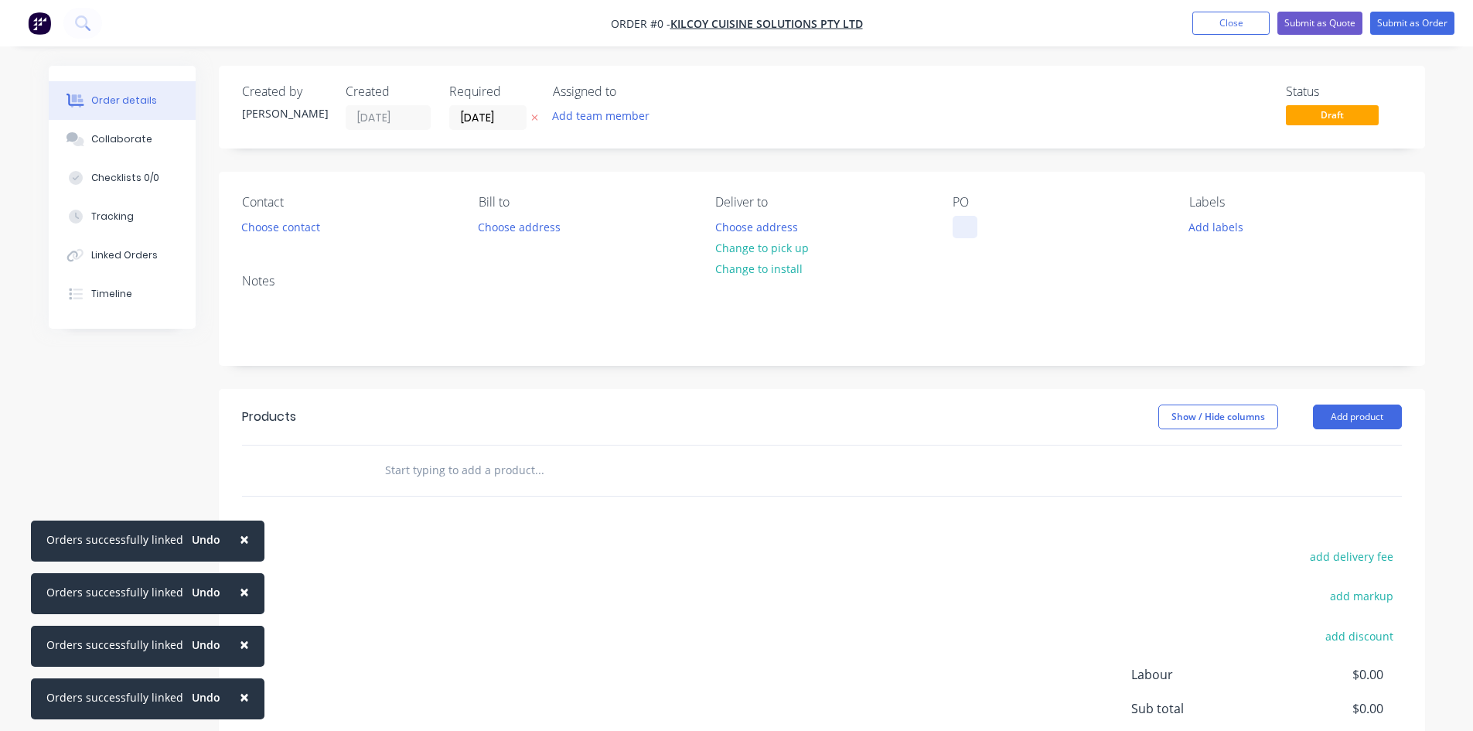
click at [967, 225] on div at bounding box center [964, 227] width 25 height 22
click at [506, 477] on div "Order details Collaborate Checklists 0/0 Tracking Linked Orders Timeline Order …" at bounding box center [736, 478] width 1407 height 825
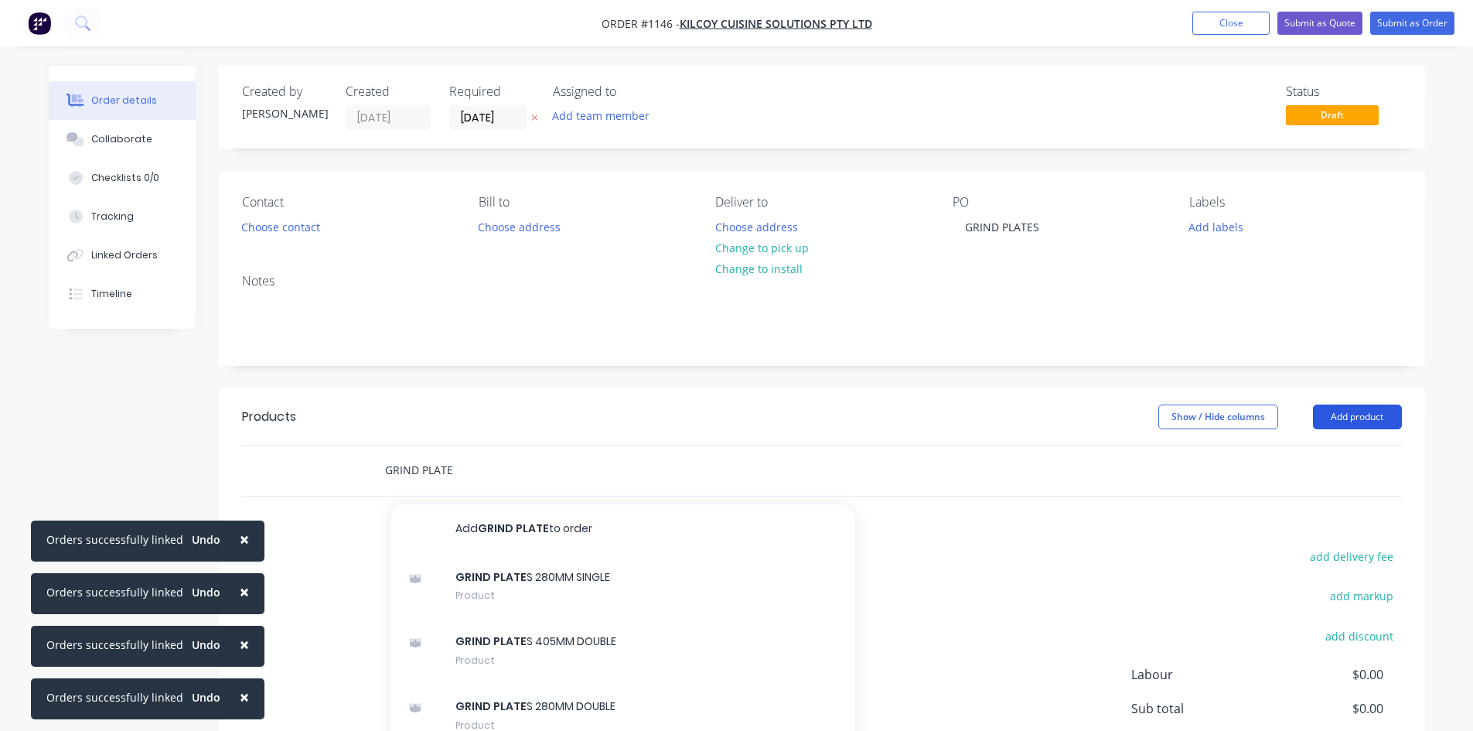
type input "GRIND PLATE"
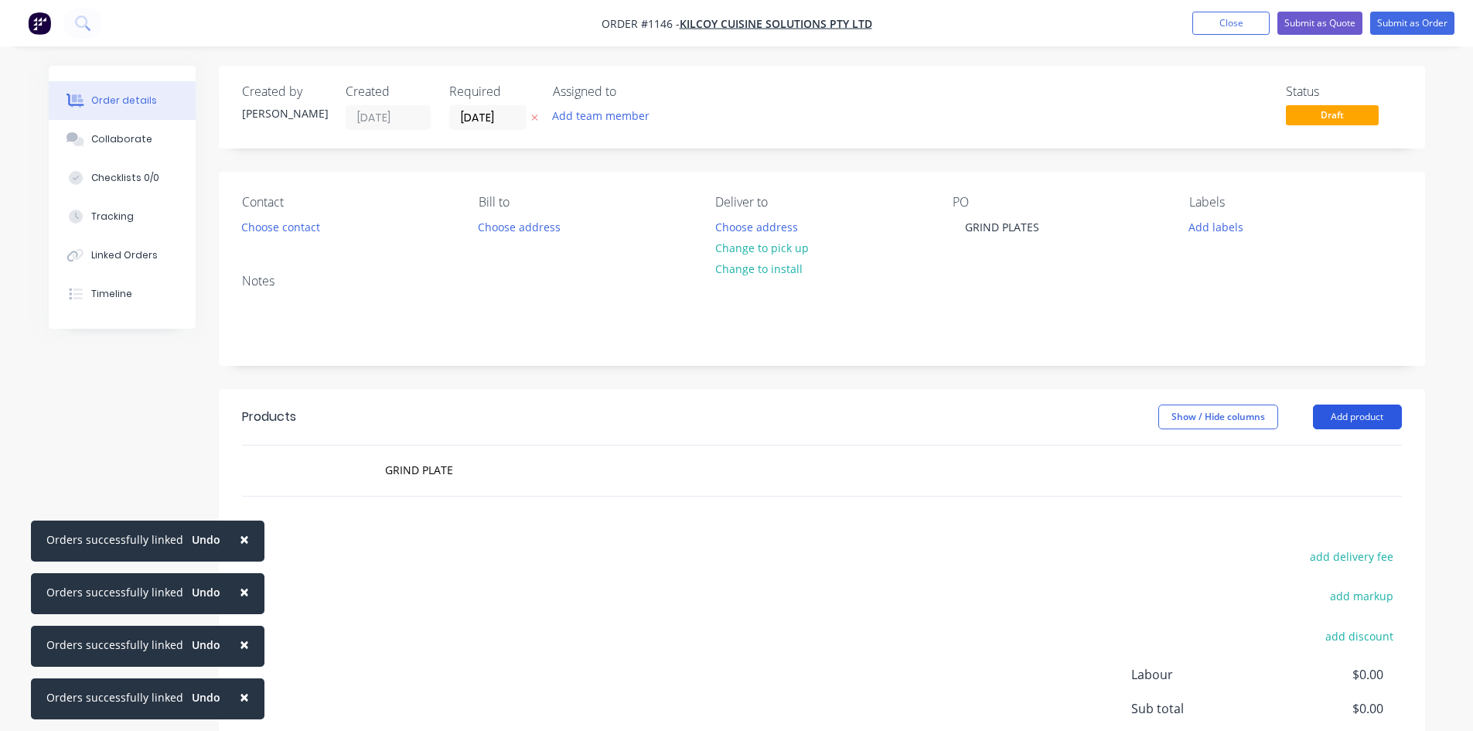
click at [1332, 420] on button "Add product" at bounding box center [1357, 416] width 89 height 25
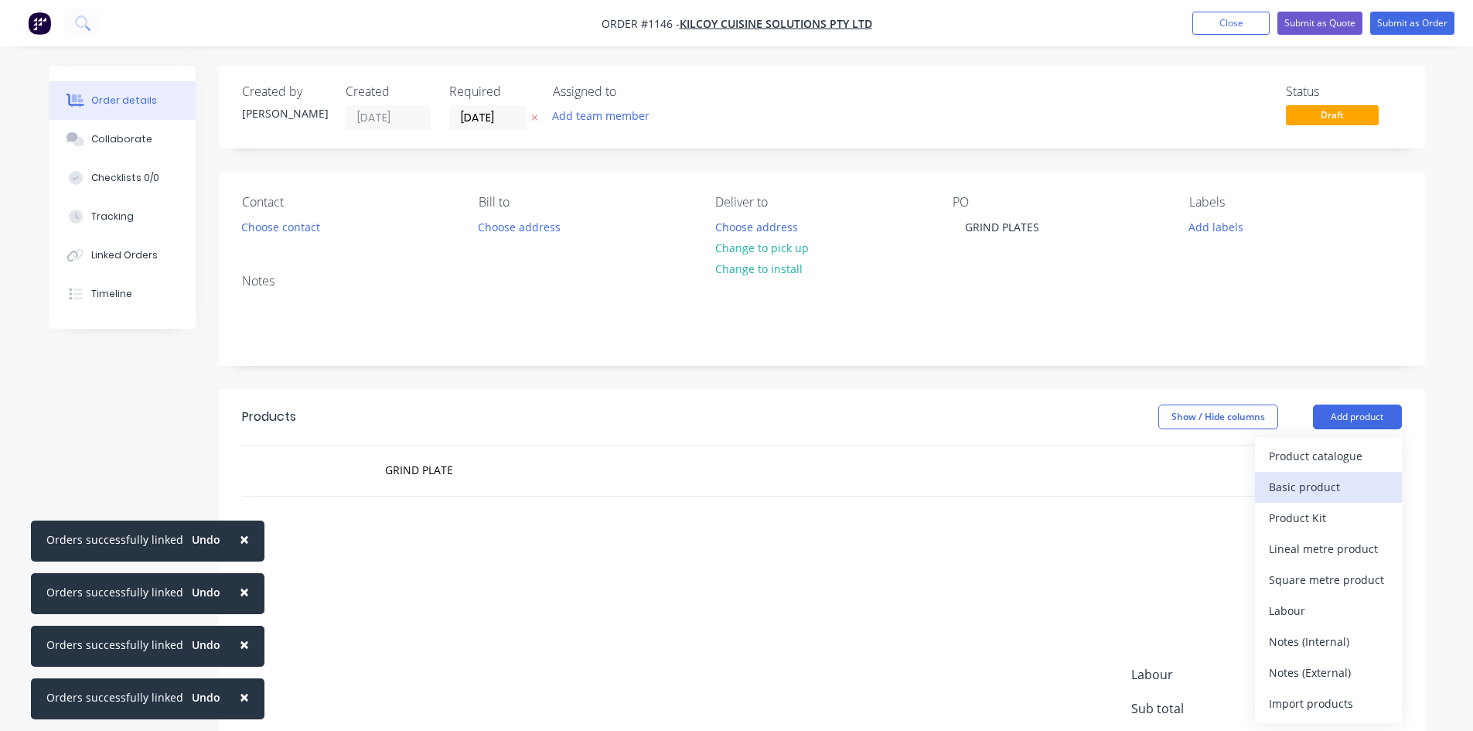
click at [1324, 496] on div "Basic product" at bounding box center [1328, 486] width 119 height 22
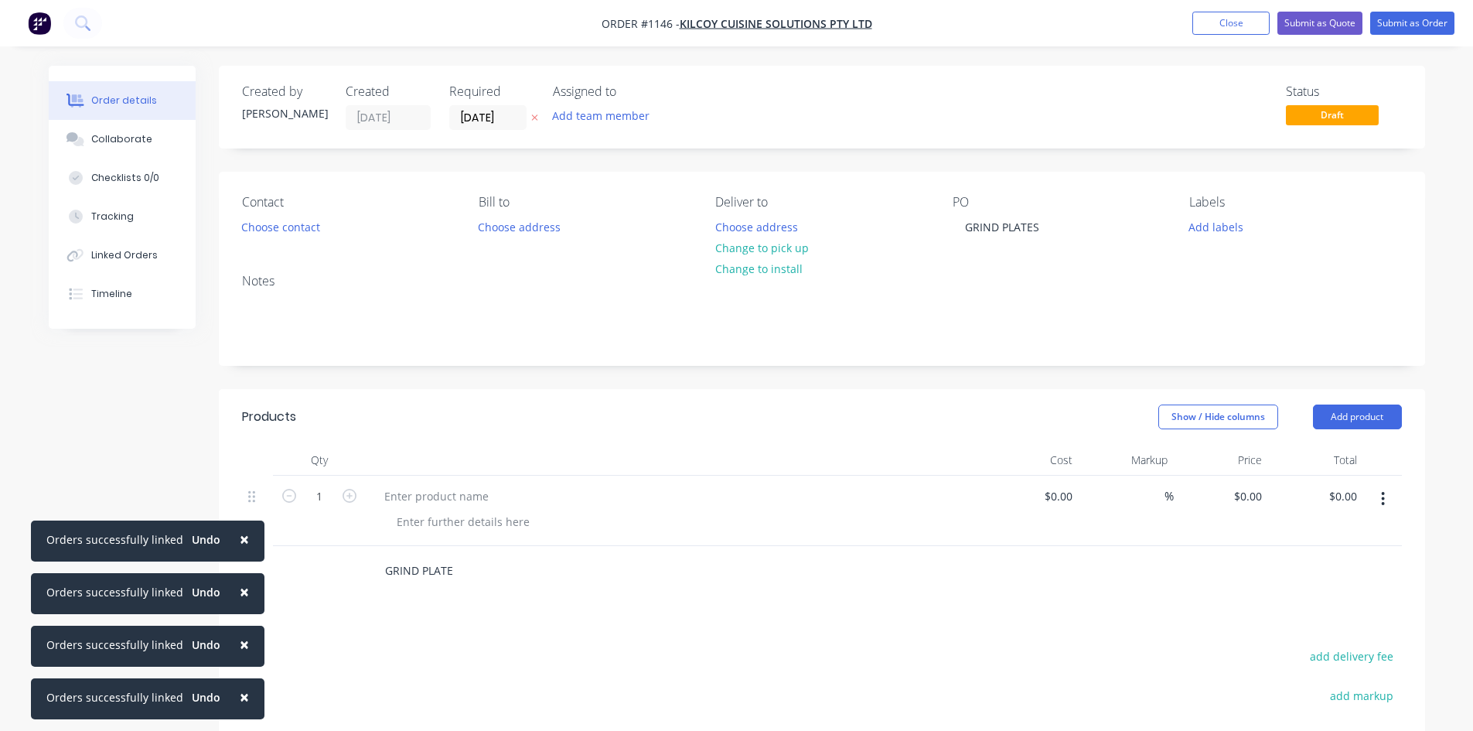
click at [438, 574] on input "GRIND PLATE" at bounding box center [538, 570] width 309 height 31
click at [438, 573] on input "GRIND PLATE" at bounding box center [538, 570] width 309 height 31
click at [432, 496] on div at bounding box center [436, 496] width 129 height 22
click at [1421, 22] on button "Submit as Order" at bounding box center [1412, 23] width 84 height 23
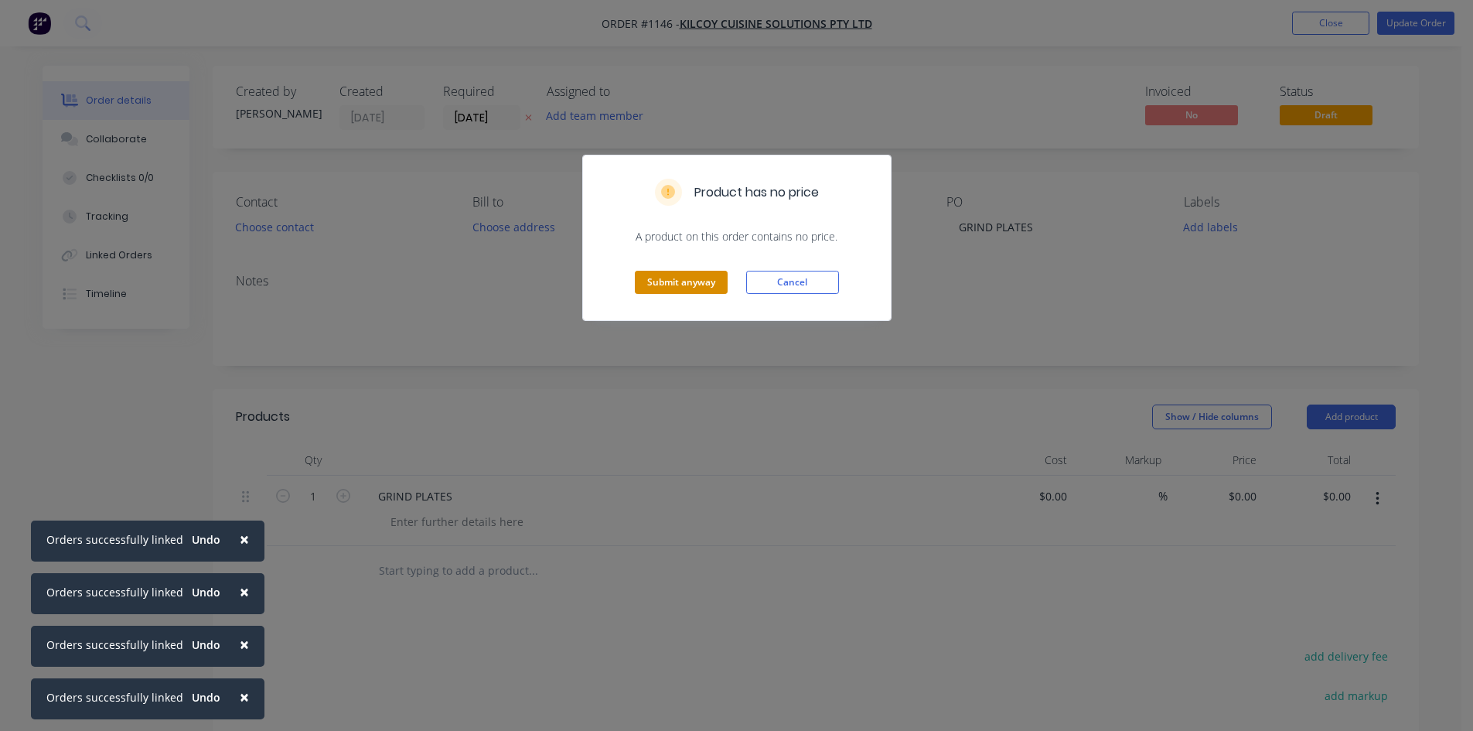
click at [664, 278] on button "Submit anyway" at bounding box center [681, 282] width 93 height 23
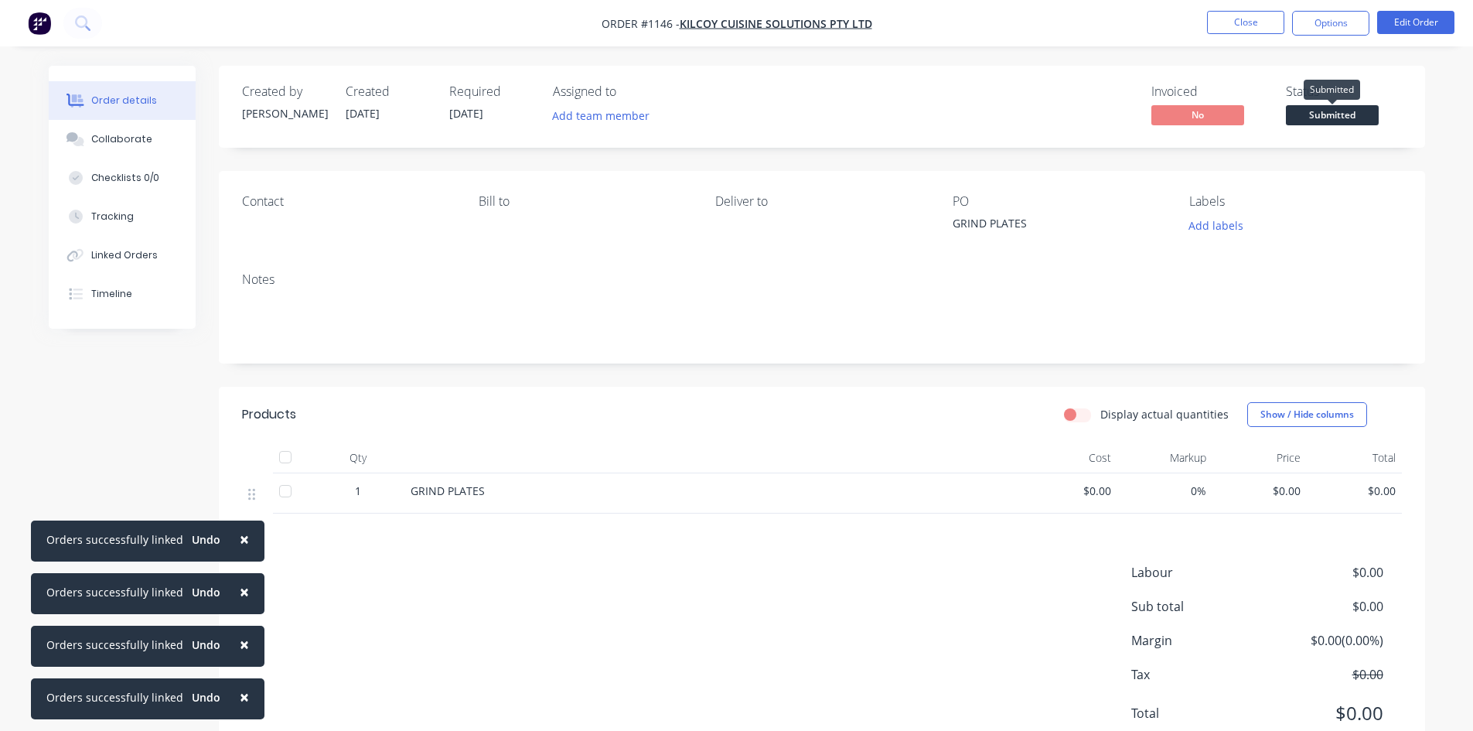
click at [1309, 119] on span "Submitted" at bounding box center [1332, 114] width 93 height 19
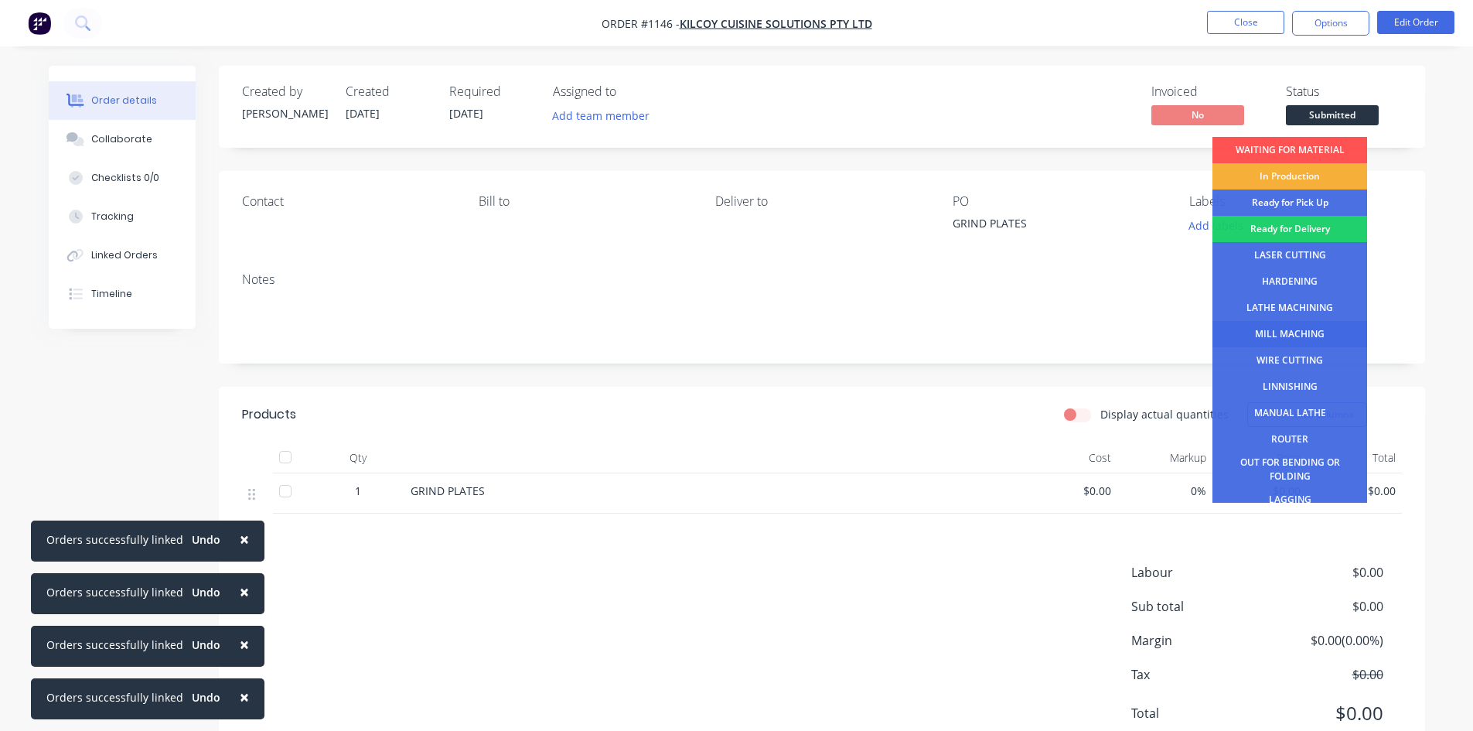
scroll to position [63, 0]
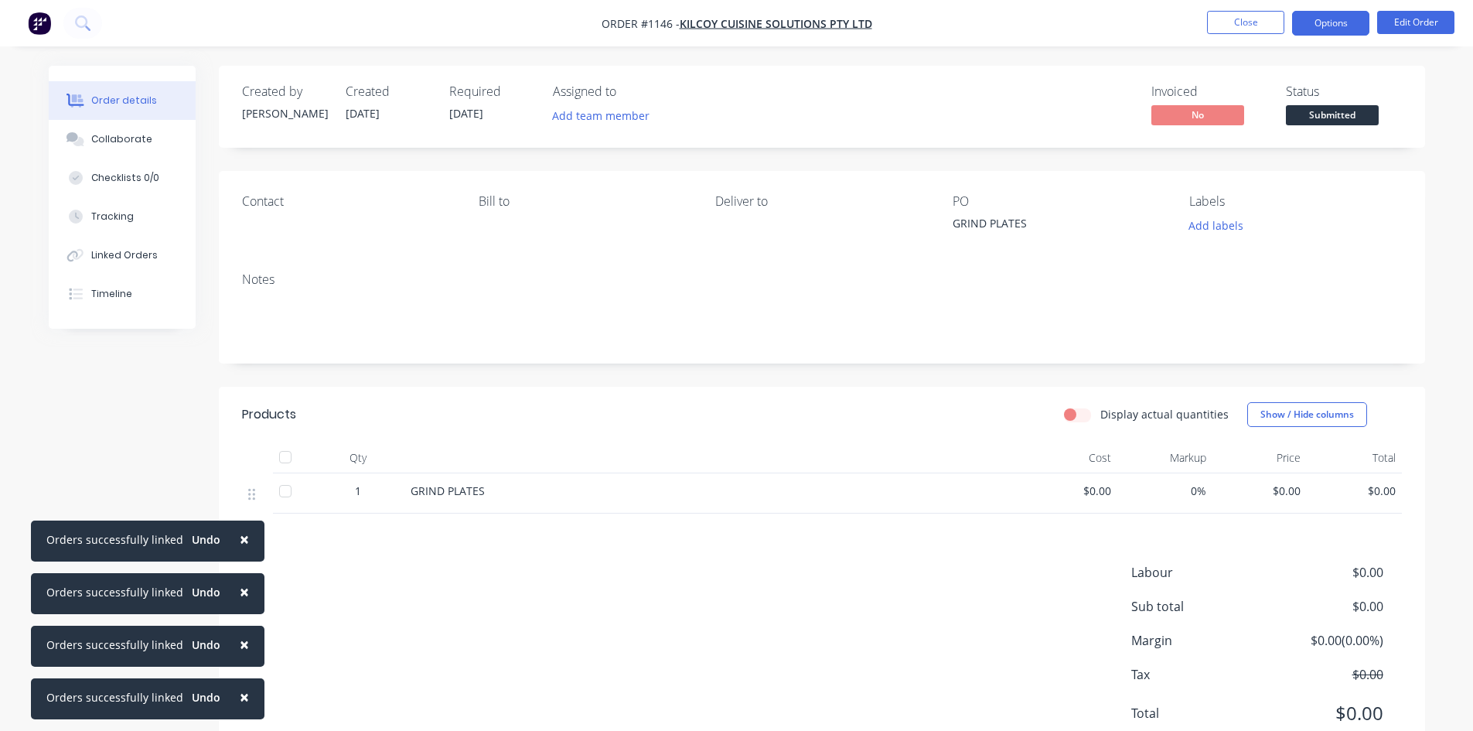
click at [1327, 34] on button "Options" at bounding box center [1330, 23] width 77 height 25
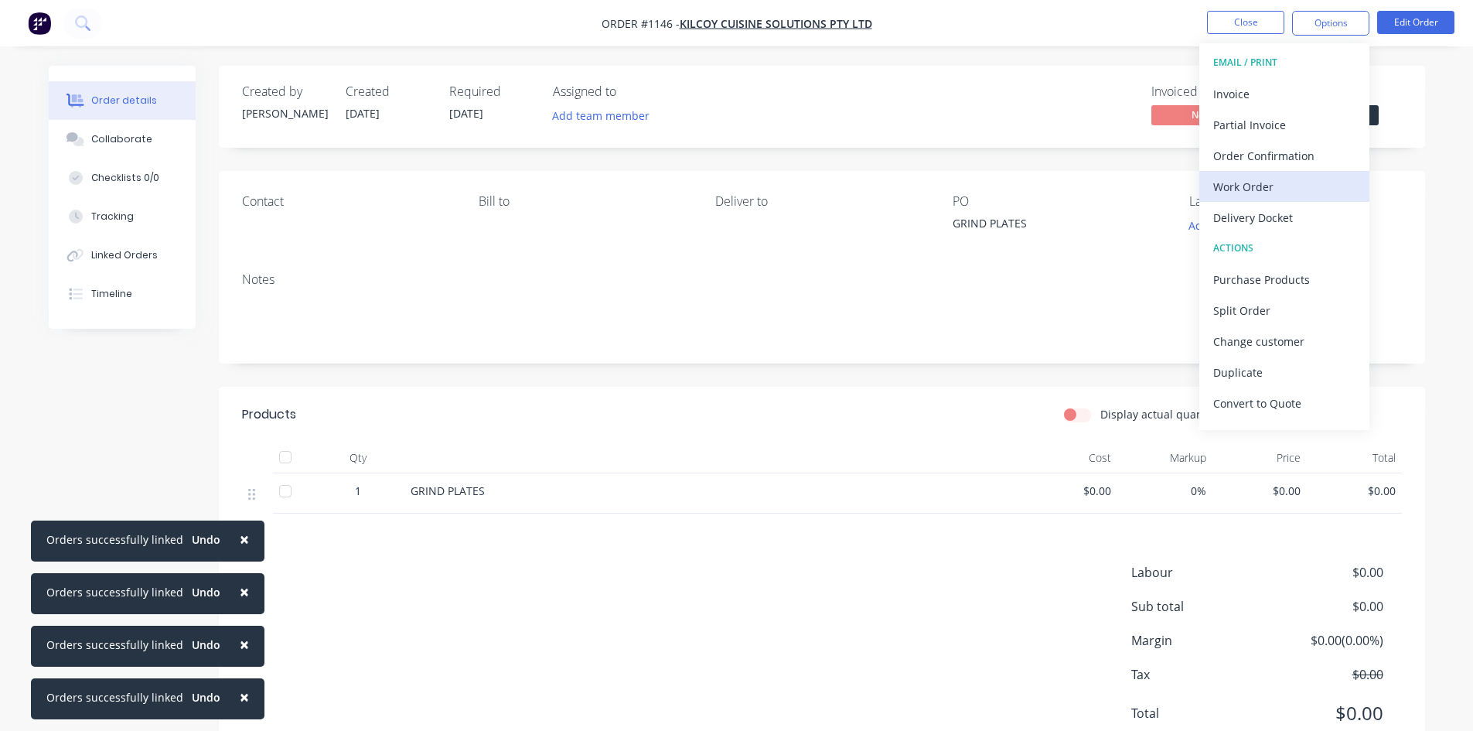
click at [1271, 184] on div "Work Order" at bounding box center [1284, 186] width 142 height 22
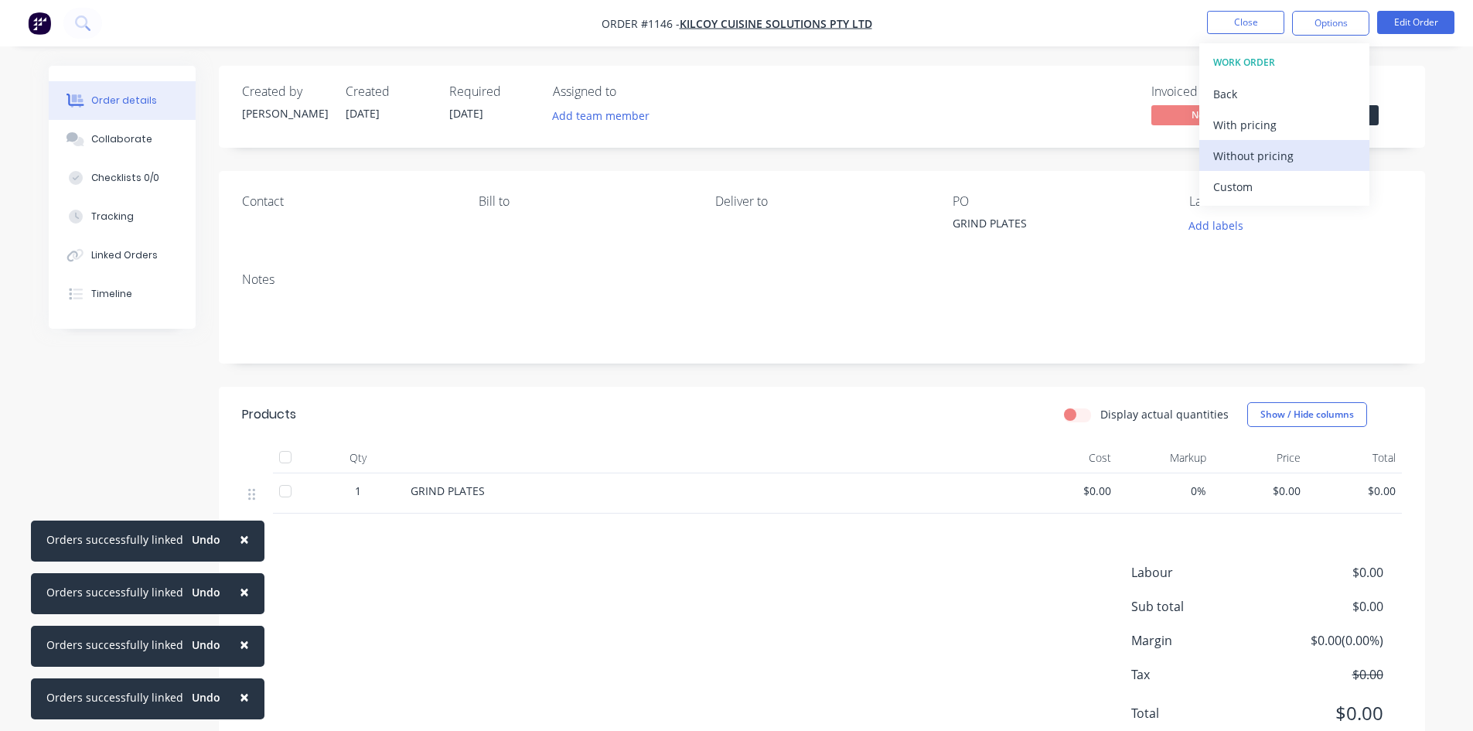
click at [1276, 158] on div "Without pricing" at bounding box center [1284, 156] width 142 height 22
